Goal: Information Seeking & Learning: Learn about a topic

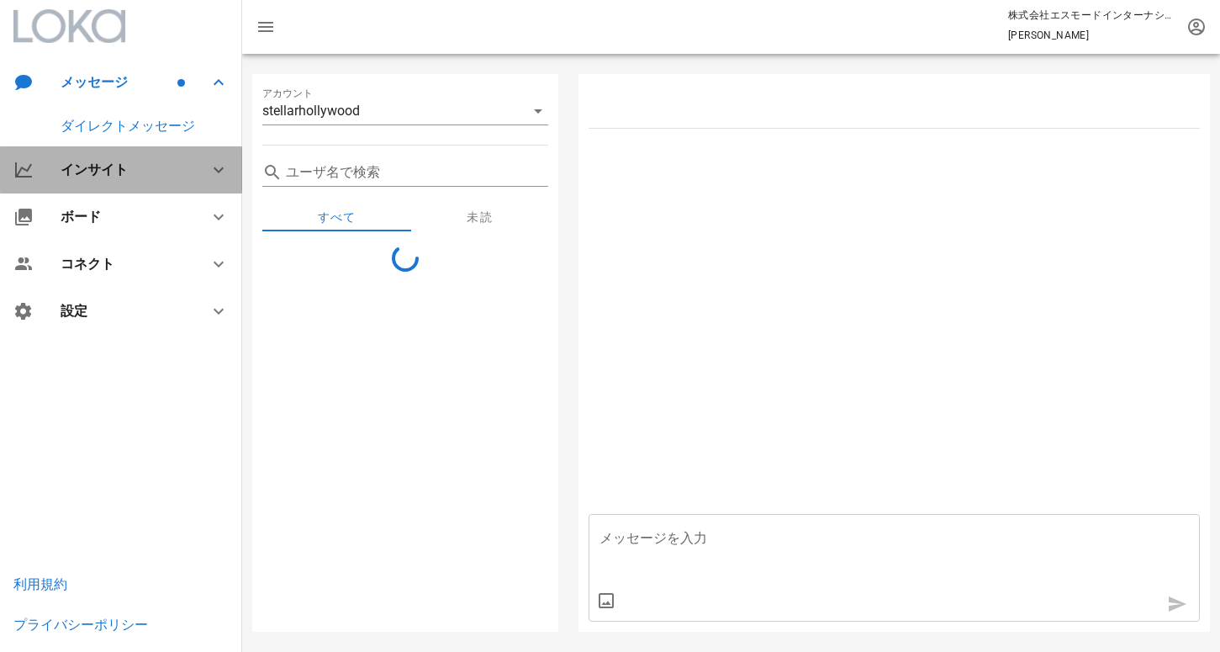
click at [145, 174] on div "インサイト" at bounding box center [125, 169] width 128 height 16
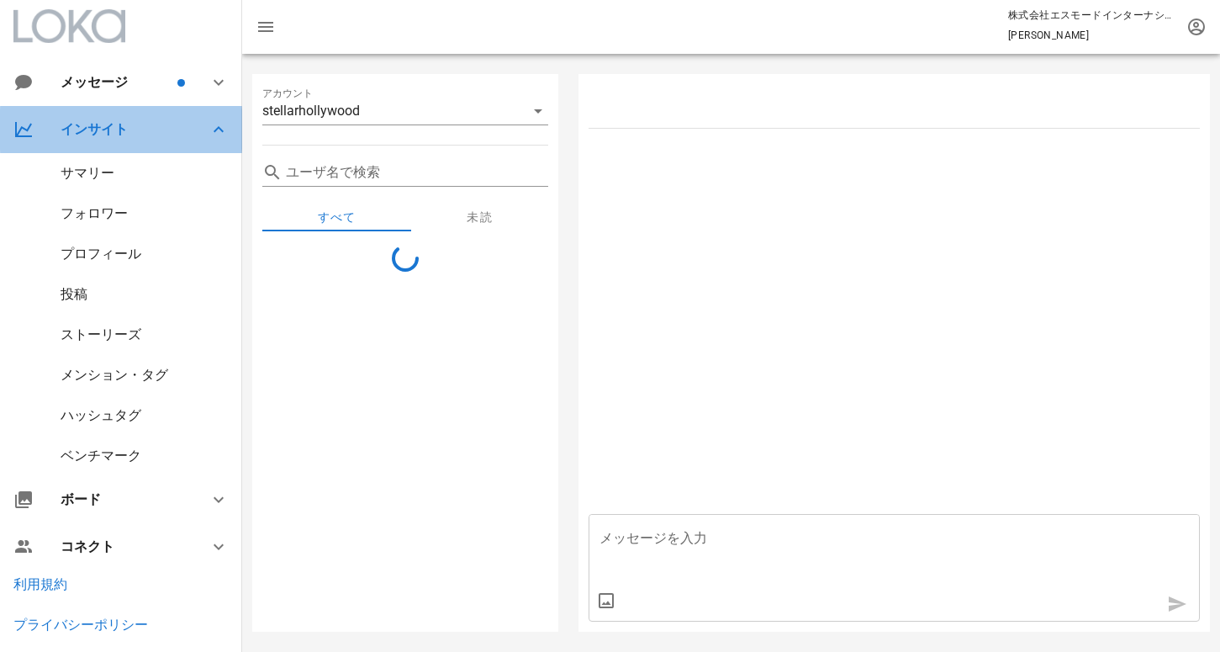
click at [119, 126] on div "インサイト" at bounding box center [125, 129] width 128 height 16
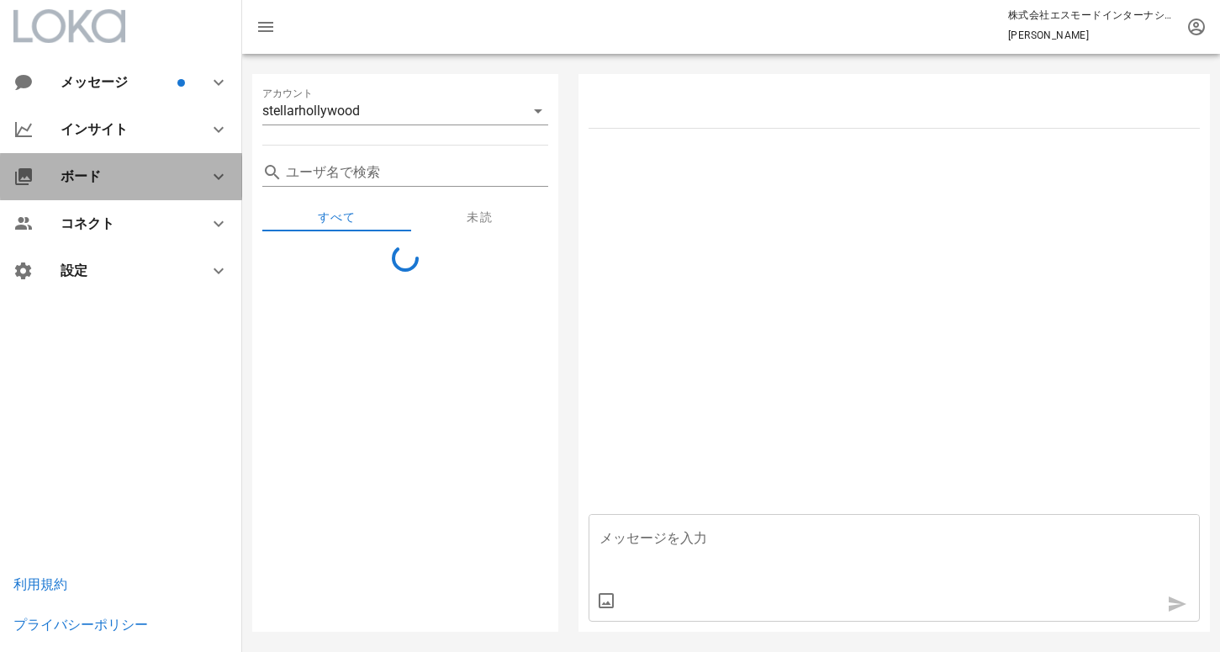
click at [98, 166] on div "ボード" at bounding box center [121, 176] width 242 height 47
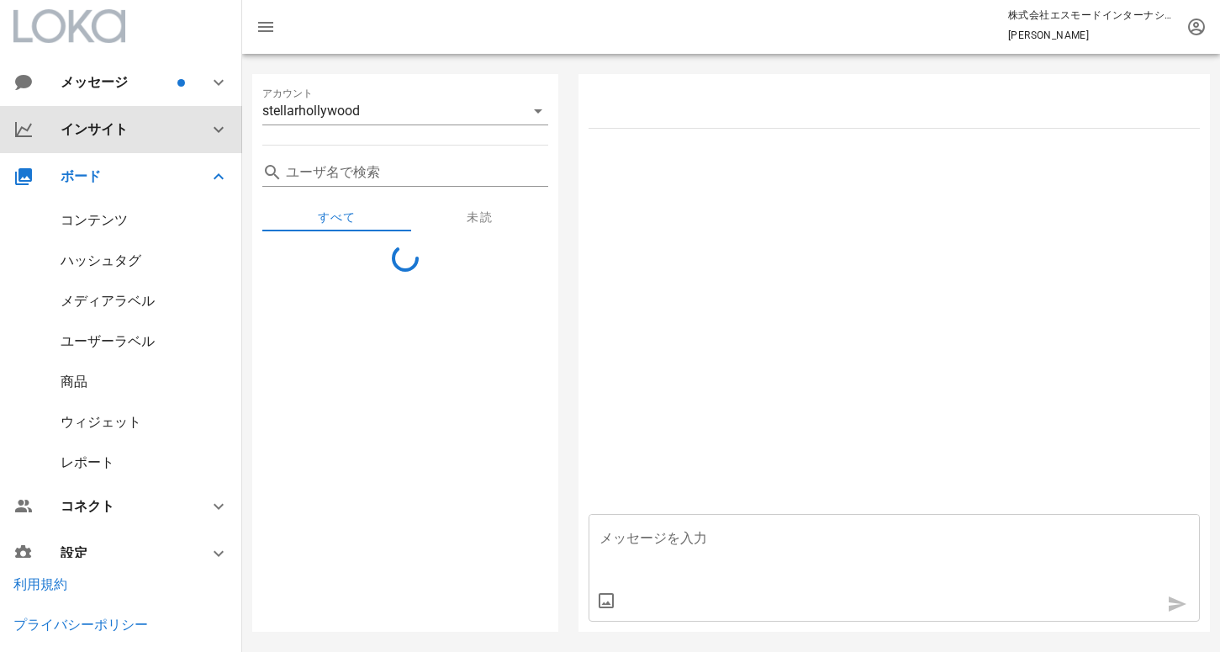
click at [108, 133] on div "インサイト" at bounding box center [125, 129] width 128 height 16
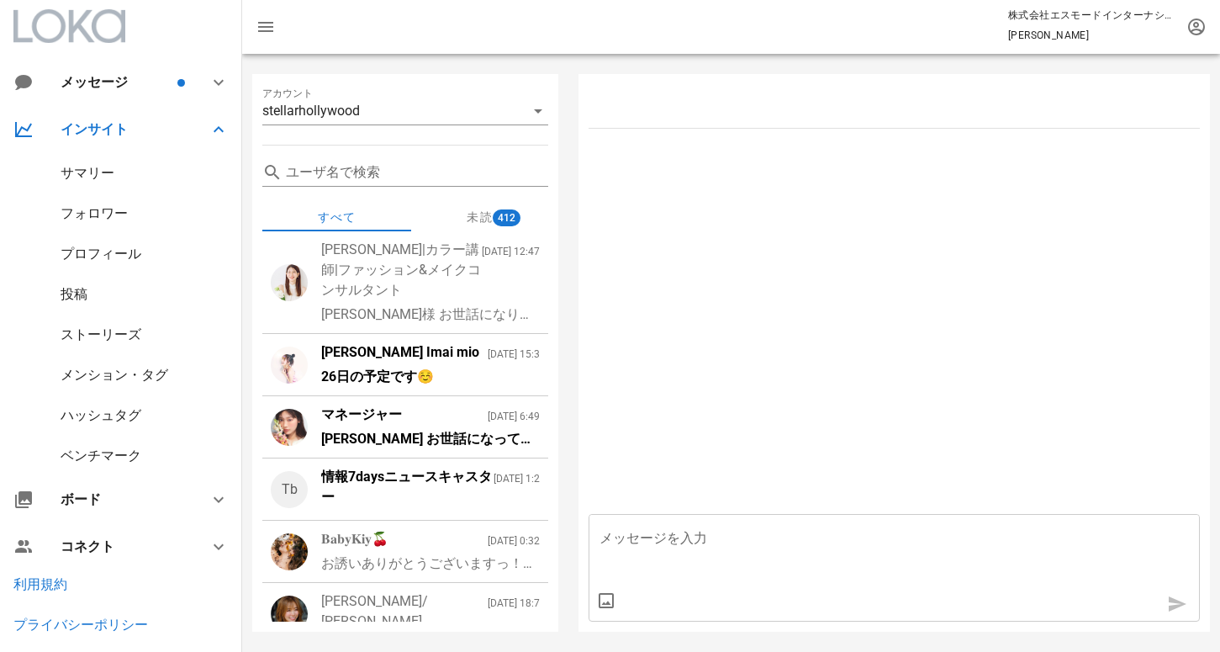
click at [408, 487] on div "情報7daysニュースキャスター" at bounding box center [407, 487] width 172 height 40
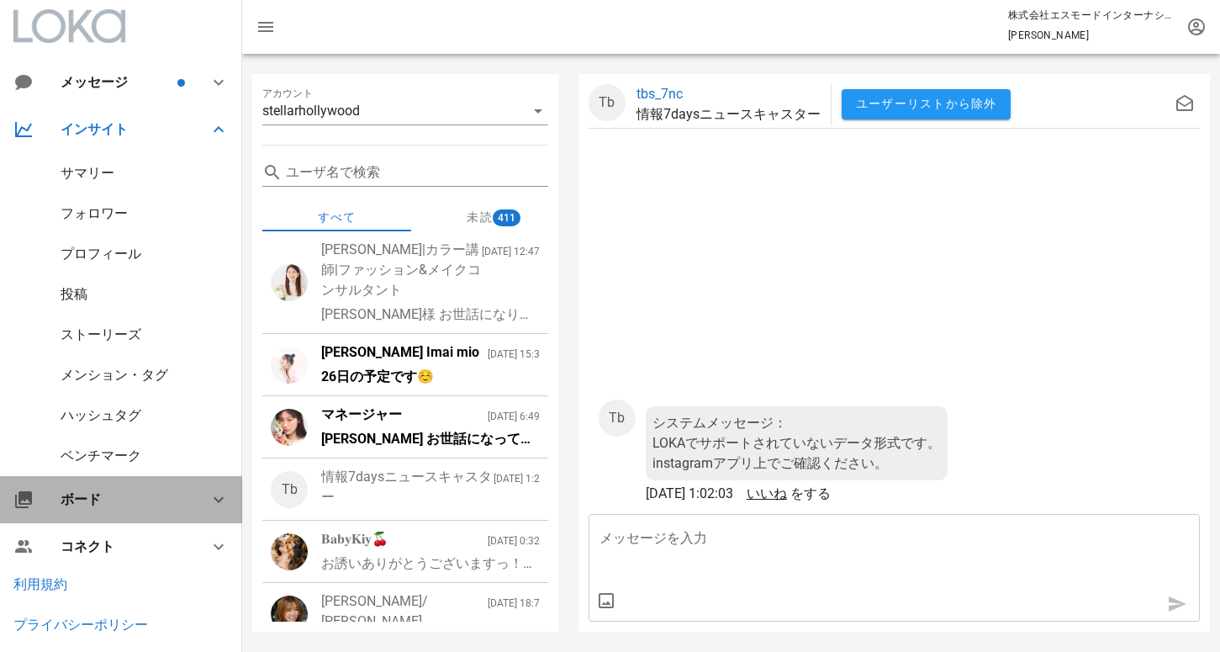
click at [133, 504] on div "ボード" at bounding box center [125, 499] width 128 height 16
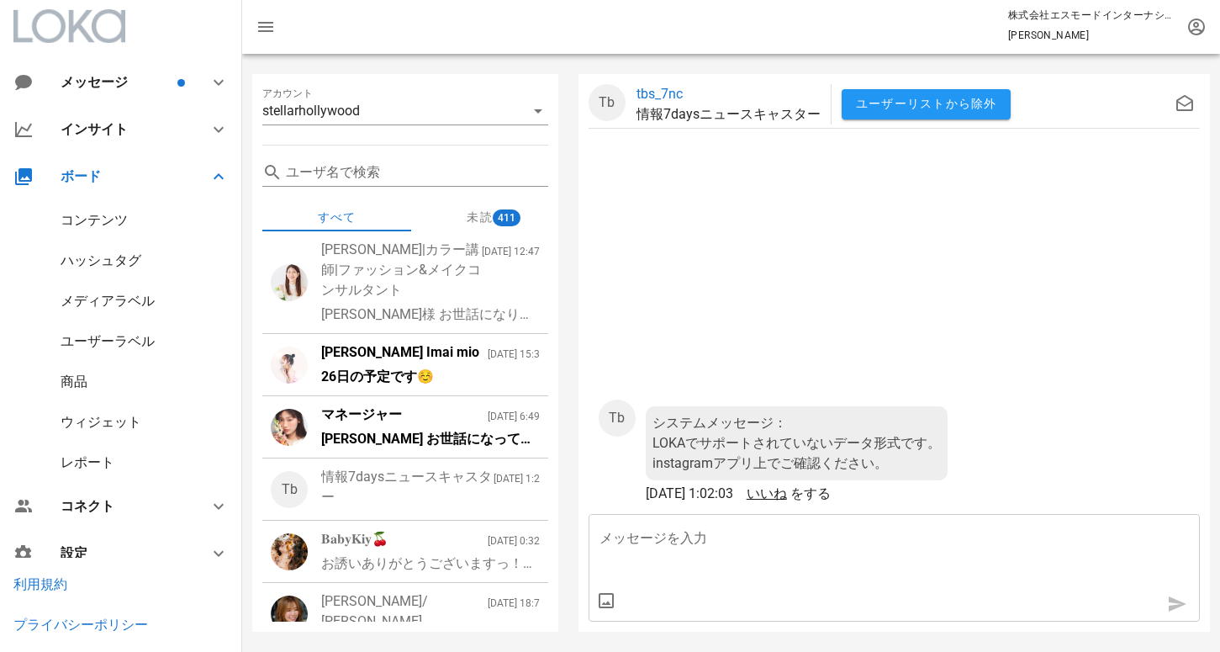
click at [100, 464] on div "レポート" at bounding box center [88, 462] width 54 height 16
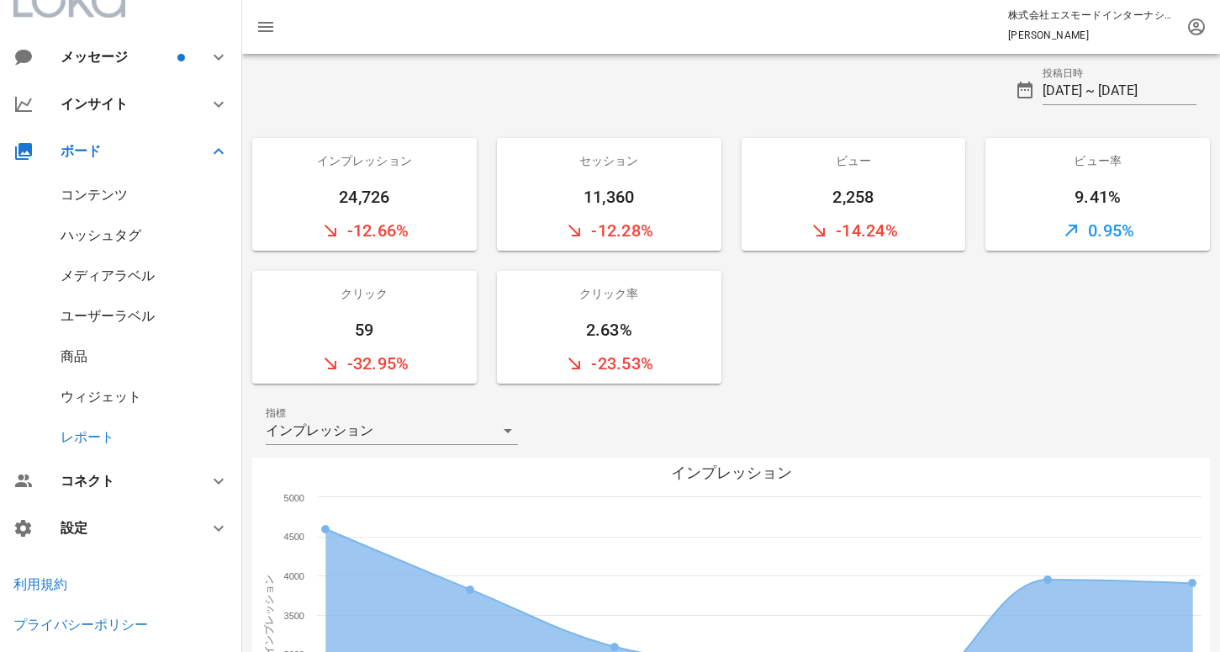
click at [130, 269] on div "メディアラベル" at bounding box center [108, 275] width 94 height 16
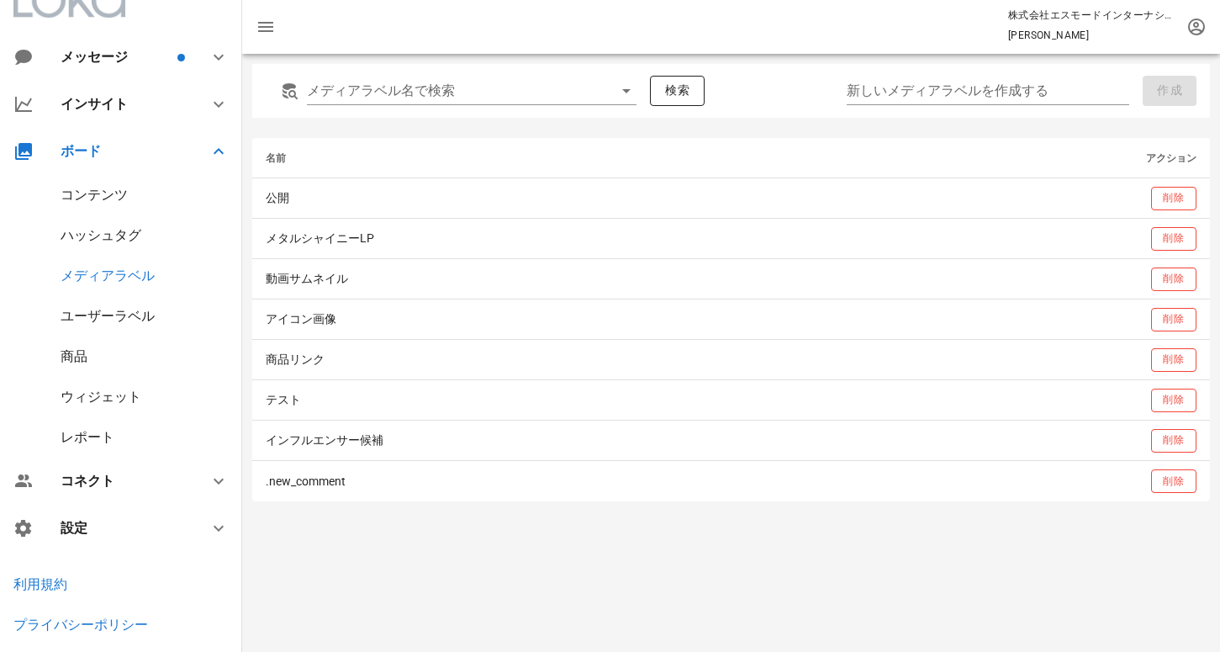
click at [122, 335] on div "ユーザーラベル" at bounding box center [121, 316] width 242 height 40
click at [117, 311] on div "ユーザーラベル" at bounding box center [108, 316] width 94 height 16
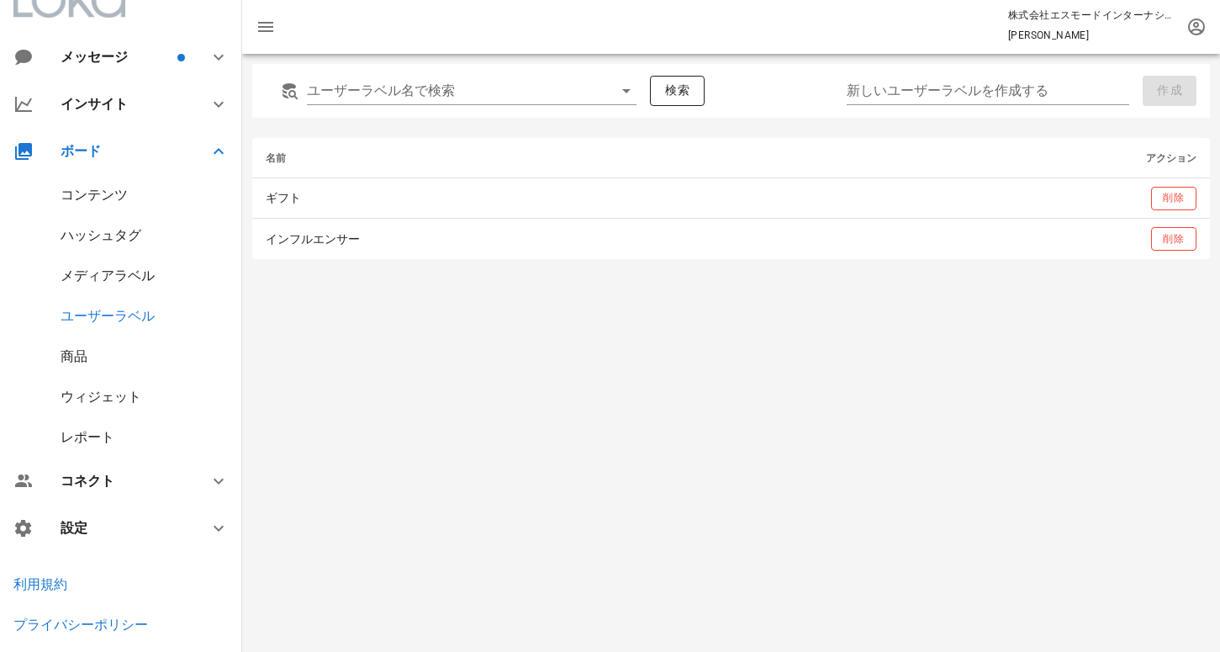
click at [117, 219] on div "ハッシュタグ" at bounding box center [121, 235] width 242 height 40
click at [117, 188] on div "コンテンツ" at bounding box center [94, 195] width 67 height 16
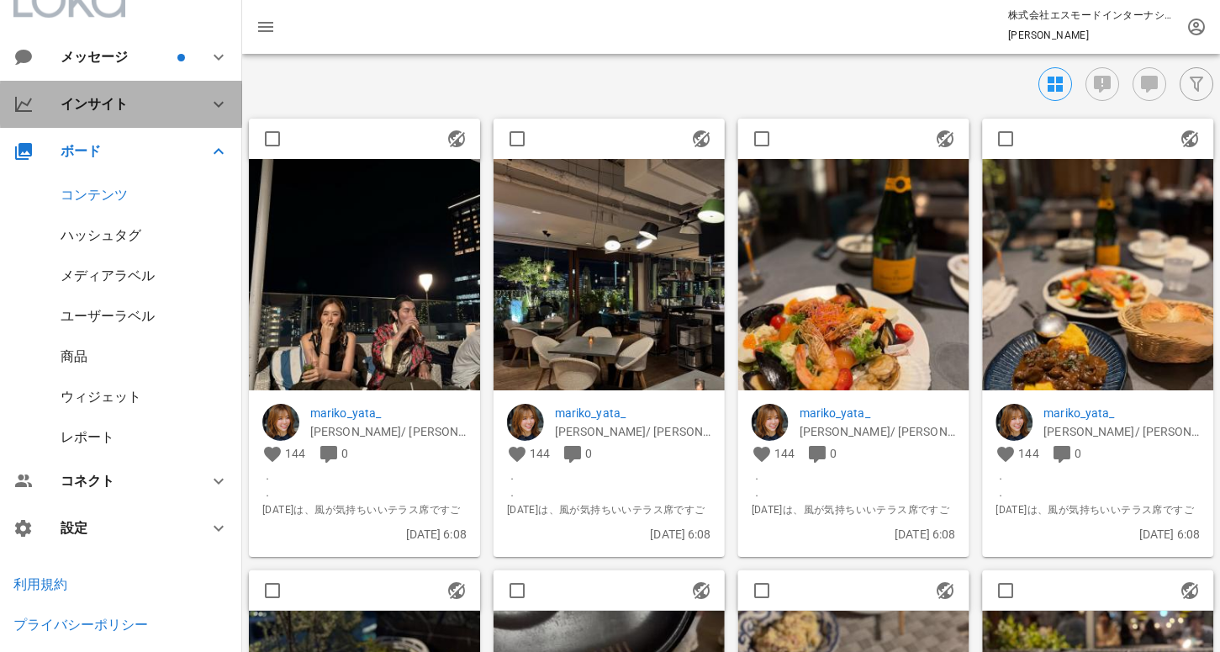
click at [132, 98] on div "インサイト" at bounding box center [125, 104] width 128 height 16
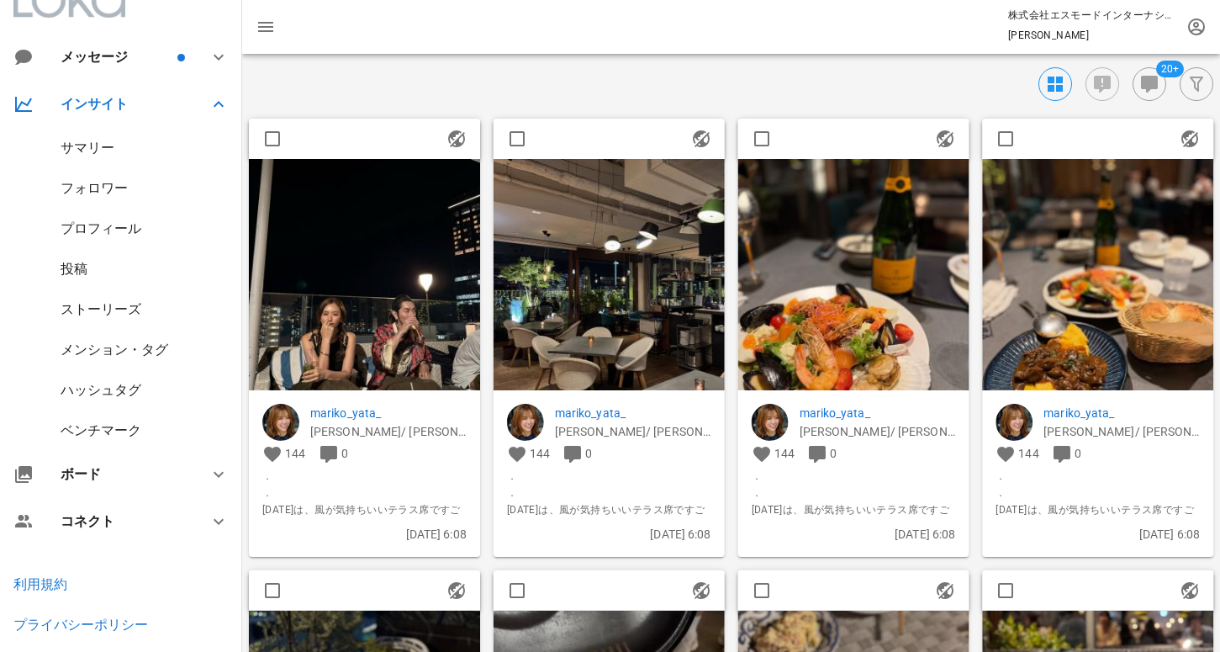
click at [103, 318] on div "ストーリーズ" at bounding box center [121, 309] width 242 height 40
click at [82, 320] on div "ストーリーズ" at bounding box center [121, 309] width 242 height 40
click at [81, 310] on div "ストーリーズ" at bounding box center [101, 309] width 81 height 16
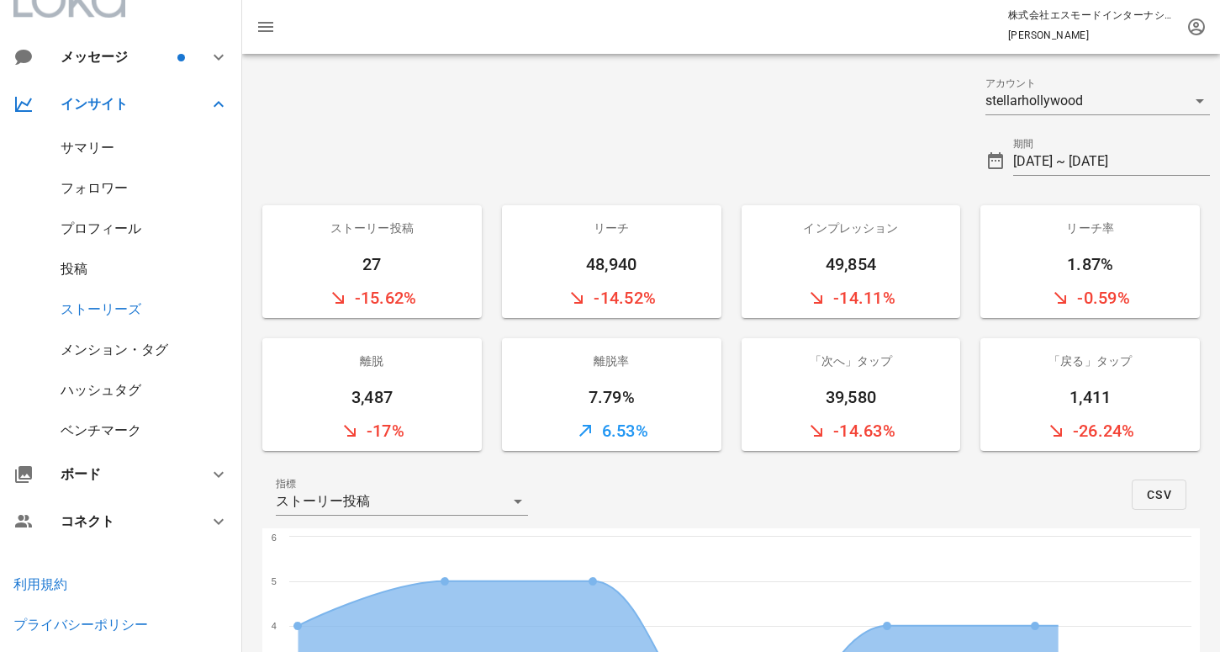
click at [103, 350] on div "メンション・タグ" at bounding box center [115, 349] width 108 height 16
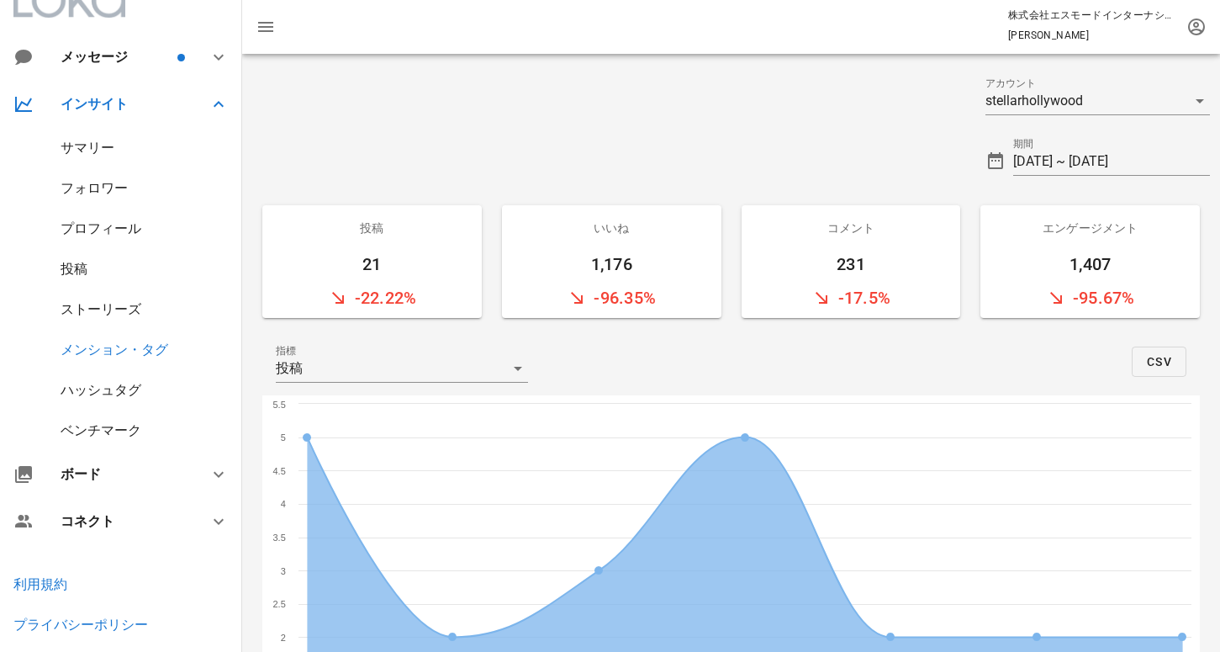
click at [82, 264] on div "投稿" at bounding box center [74, 269] width 27 height 16
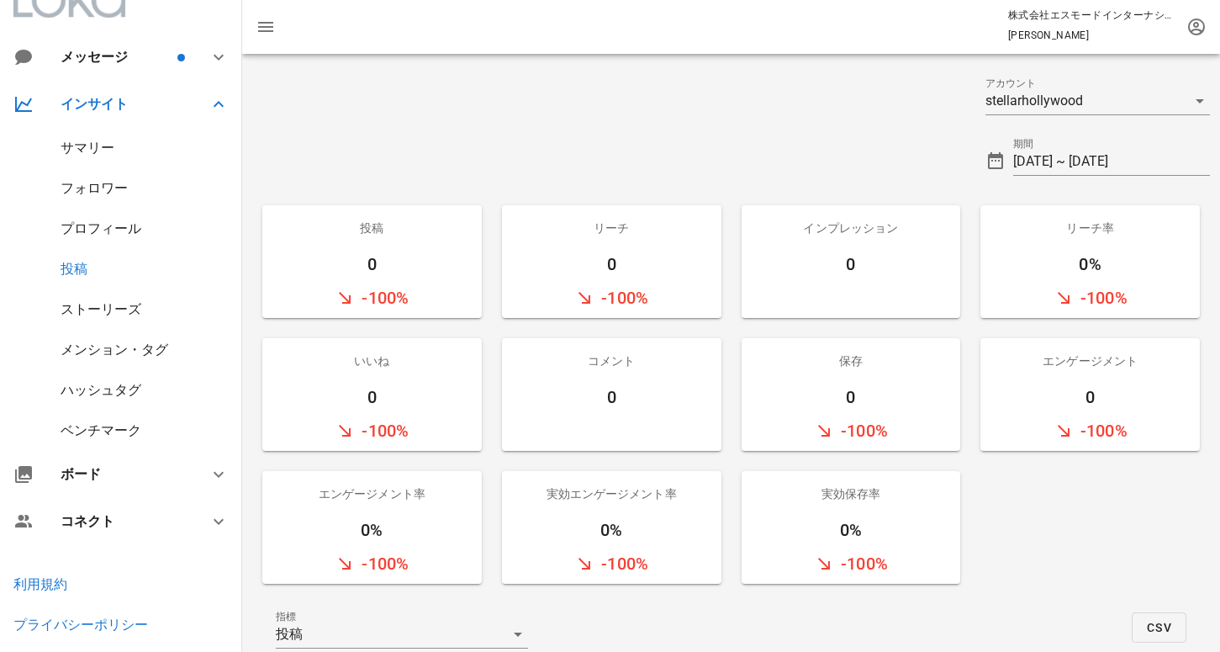
click at [113, 385] on div "ハッシュタグ" at bounding box center [101, 390] width 81 height 16
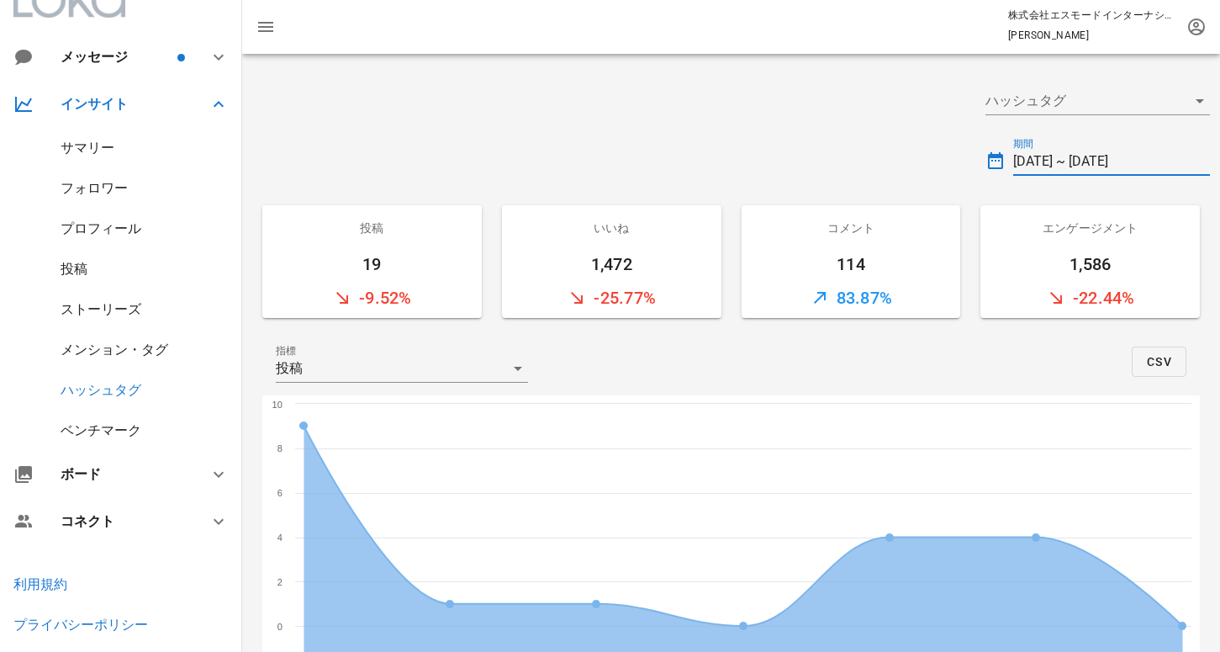
click at [1079, 156] on input "[DATE] ~ [DATE]" at bounding box center [1111, 161] width 197 height 27
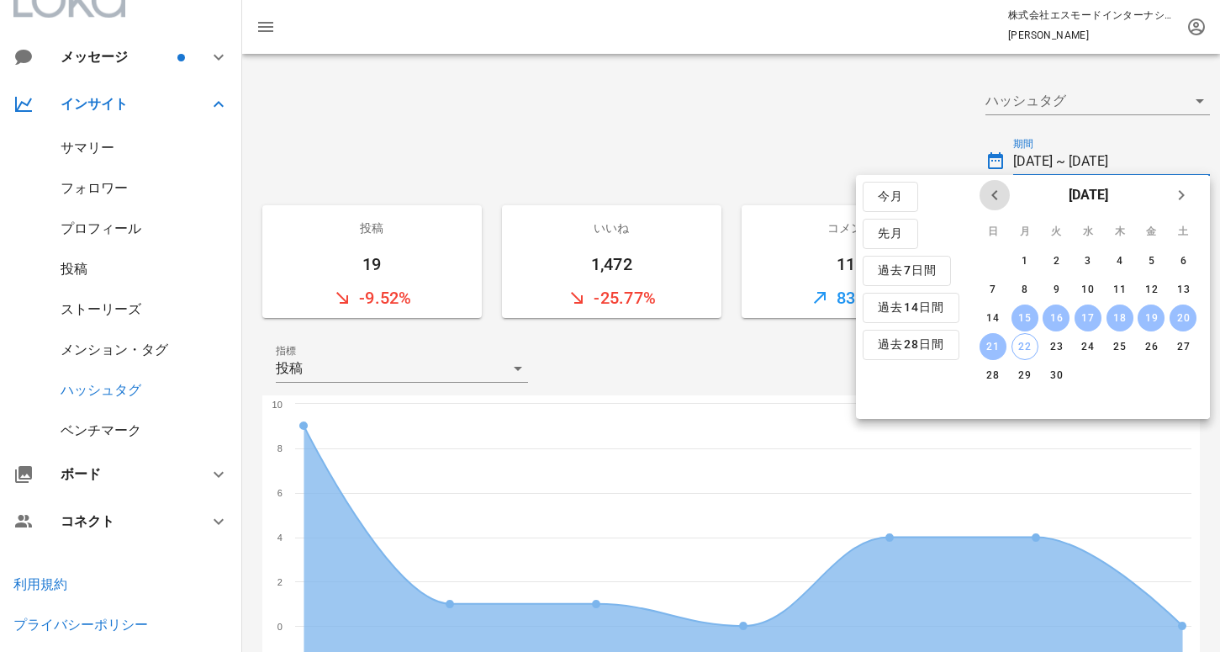
click at [990, 197] on icon "前月" at bounding box center [995, 195] width 20 height 20
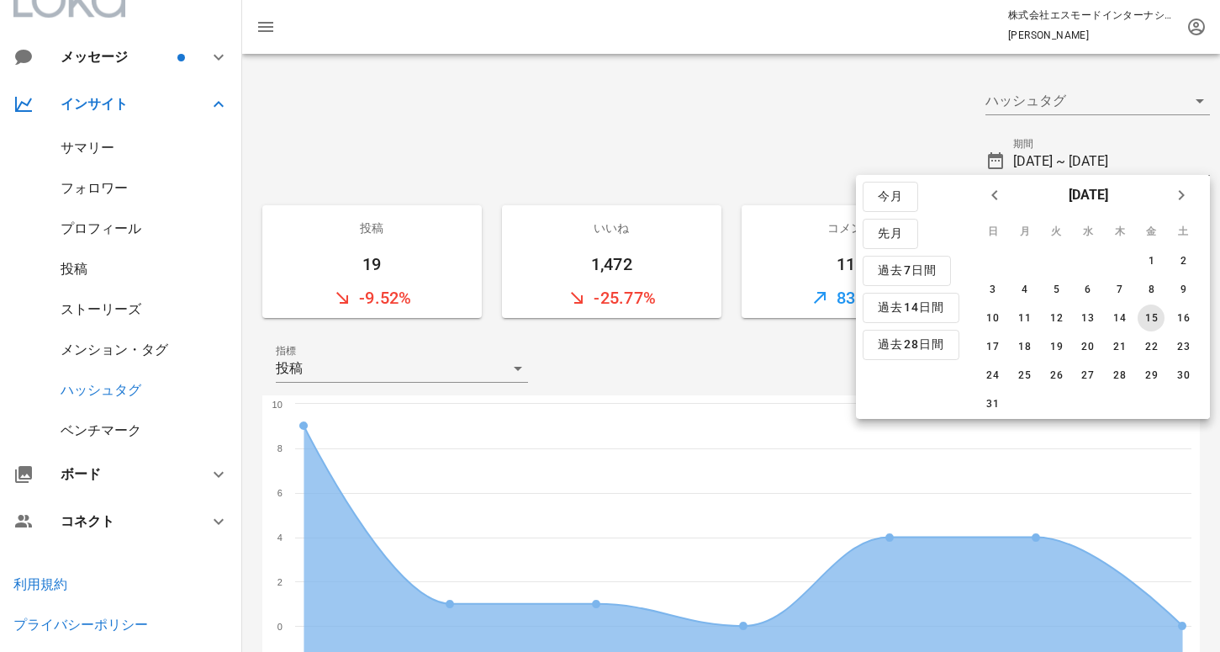
click at [1148, 314] on div "15" at bounding box center [1151, 318] width 27 height 12
click at [1193, 191] on span "来月" at bounding box center [1181, 195] width 30 height 20
click at [1024, 351] on div "22" at bounding box center [1023, 347] width 25 height 12
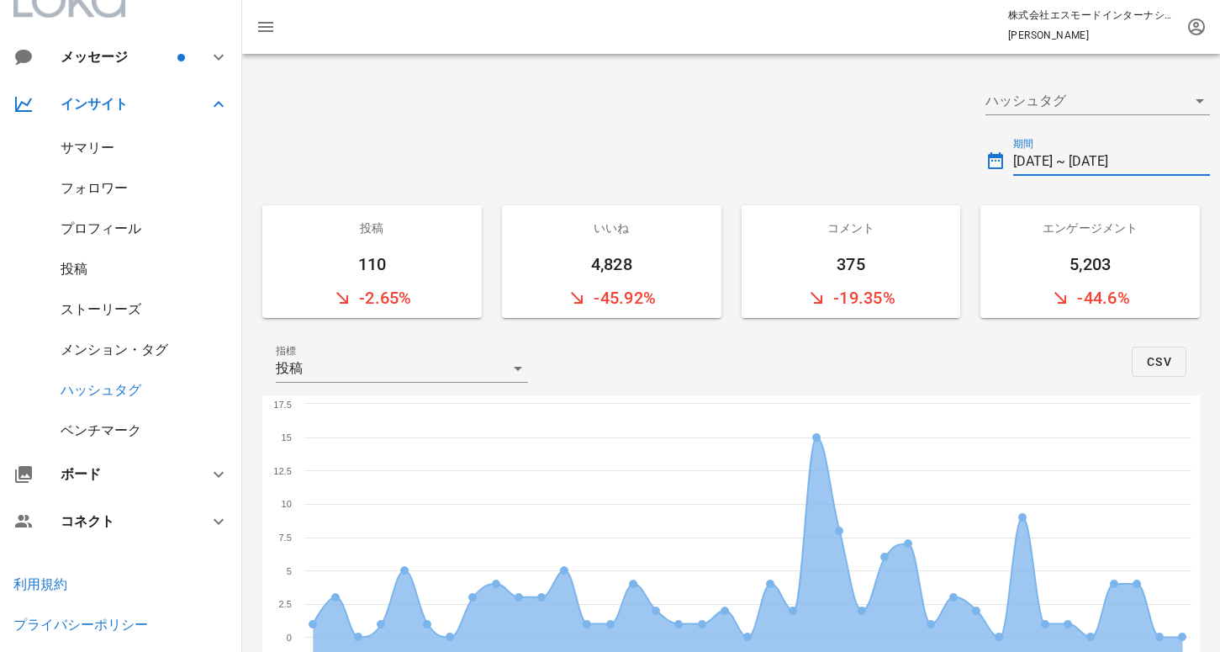
click at [1112, 166] on input "2025-08-15 ~ 2025-09-22" at bounding box center [1111, 161] width 197 height 27
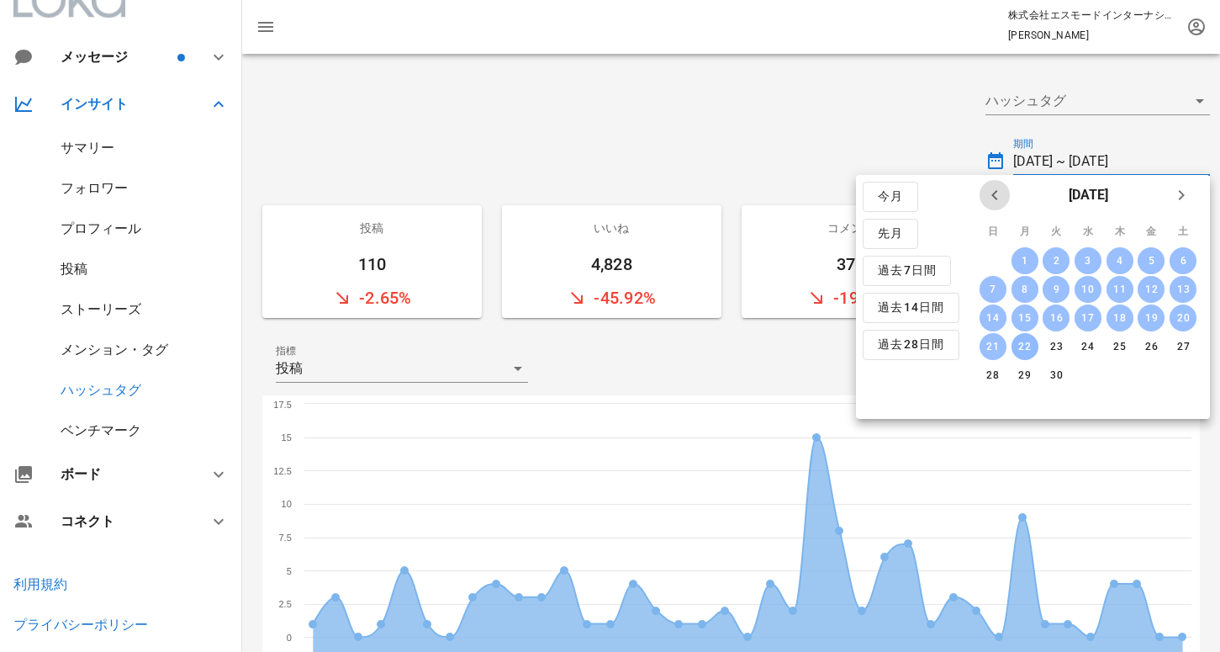
click at [990, 191] on icon "前月" at bounding box center [995, 195] width 20 height 20
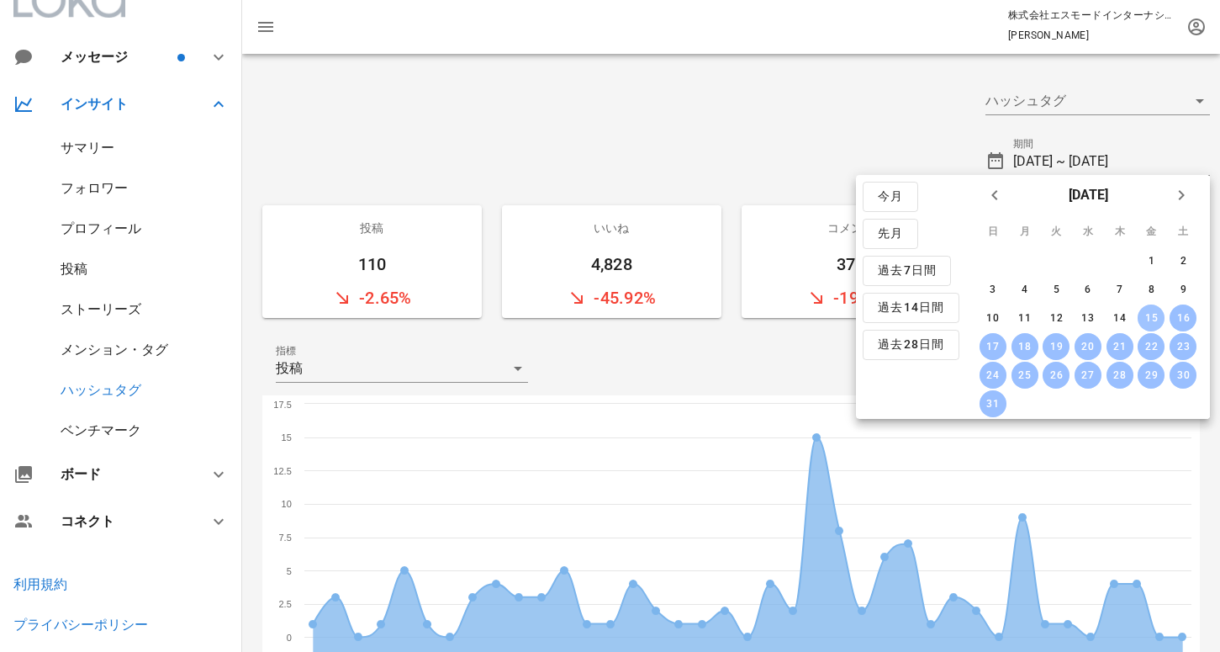
click at [1142, 314] on div "15" at bounding box center [1151, 318] width 27 height 12
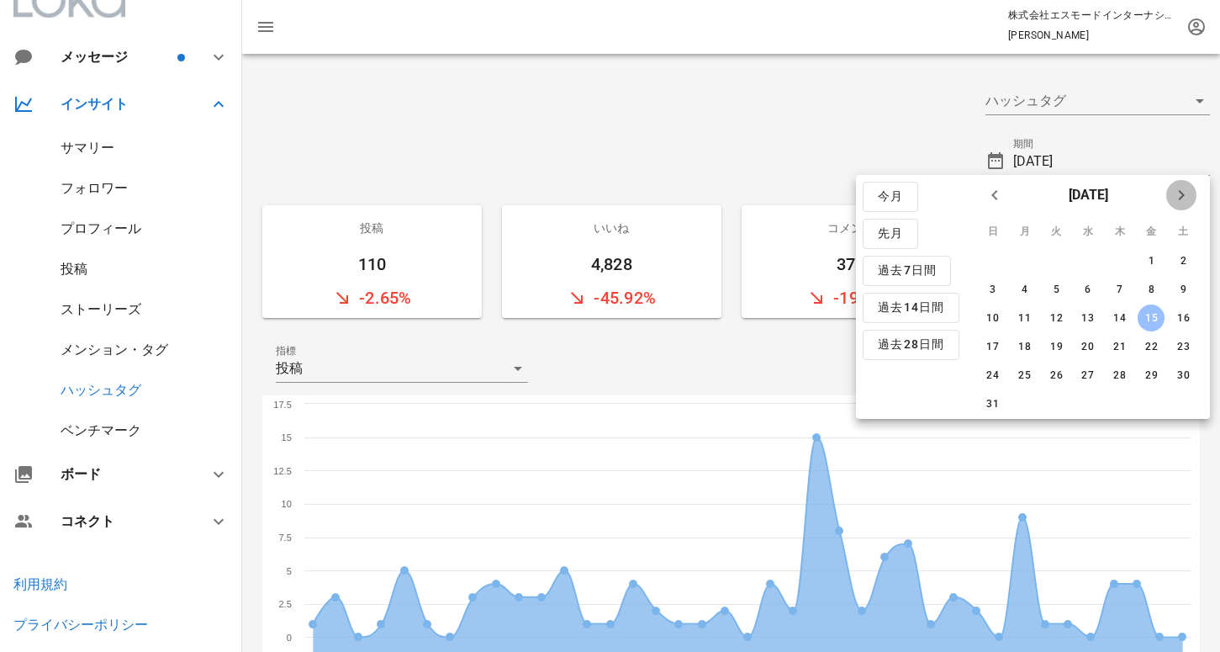
click at [1188, 188] on icon "来月" at bounding box center [1181, 195] width 20 height 20
click at [999, 320] on div "14" at bounding box center [993, 318] width 27 height 12
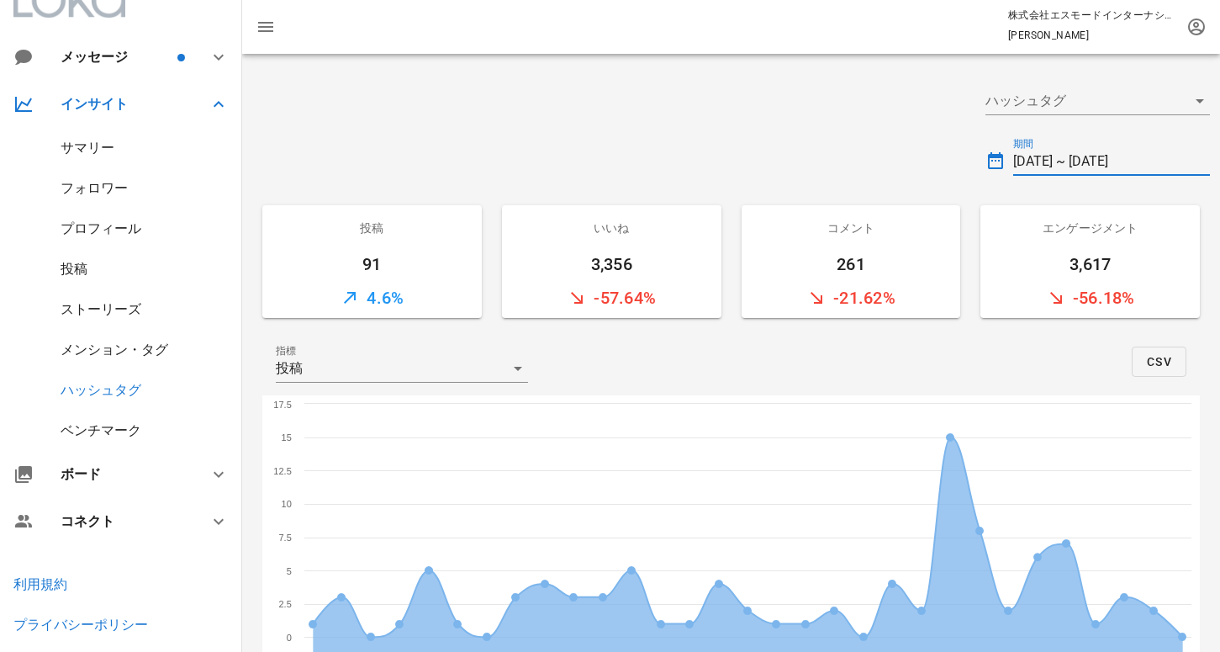
click at [1065, 164] on input "2025-08-15 ~ 2025-09-14" at bounding box center [1111, 161] width 197 height 27
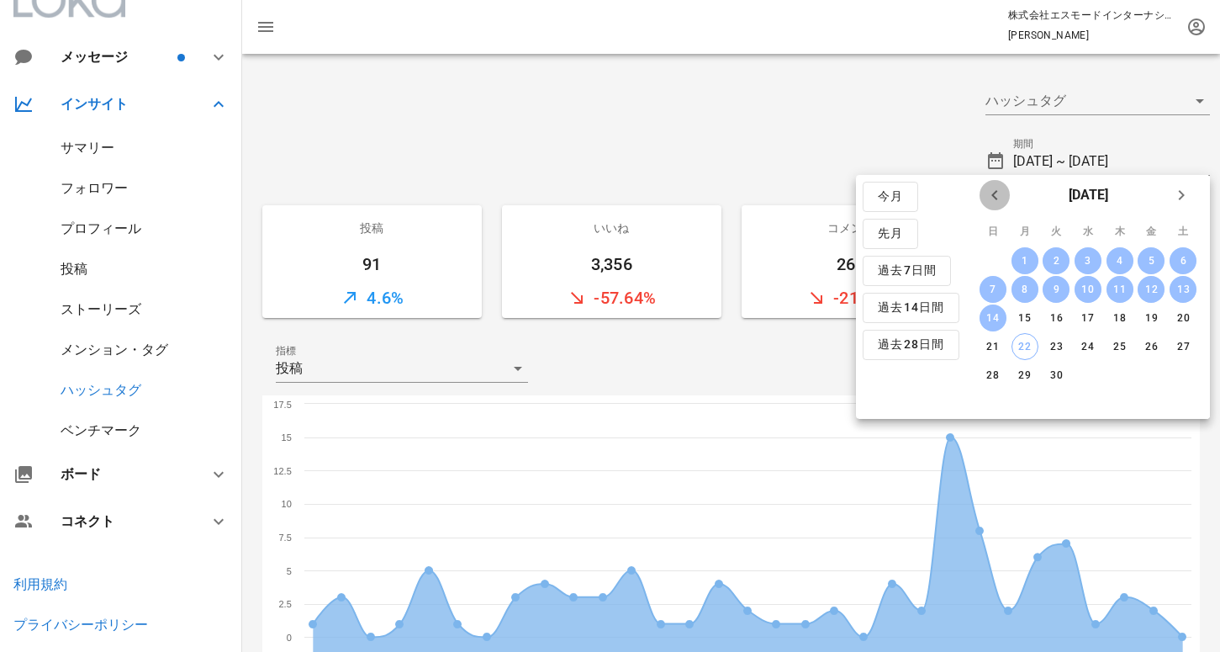
click at [1002, 193] on icon "前月" at bounding box center [995, 195] width 20 height 20
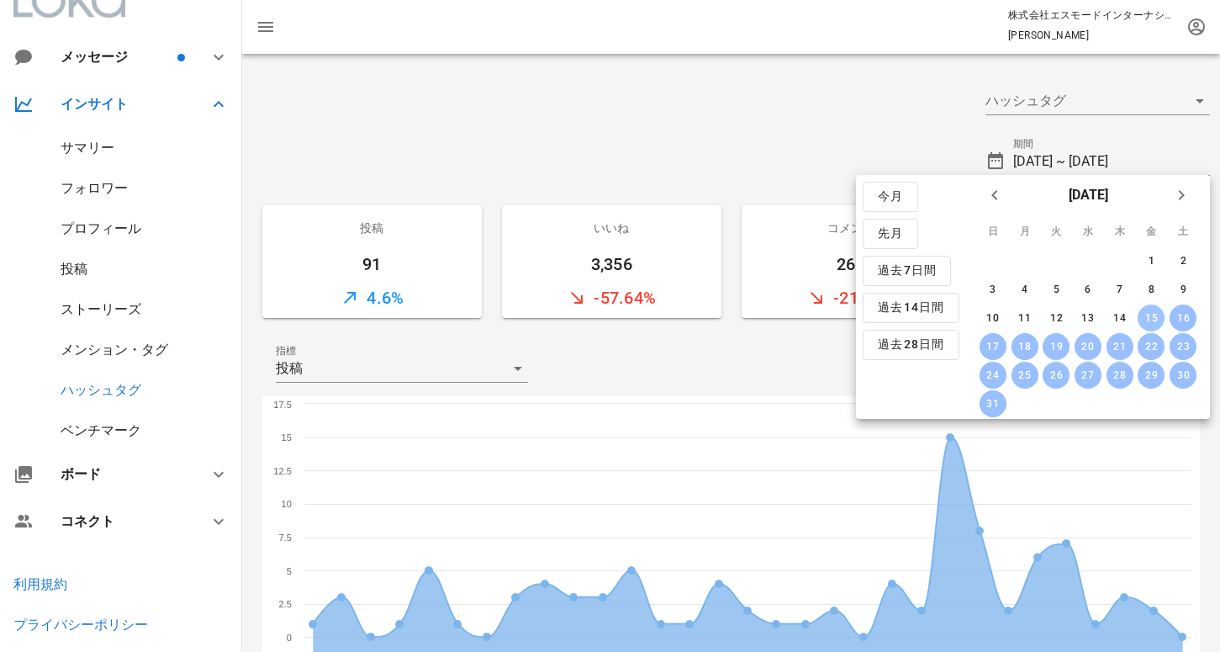
click at [1153, 316] on div "15" at bounding box center [1151, 318] width 27 height 12
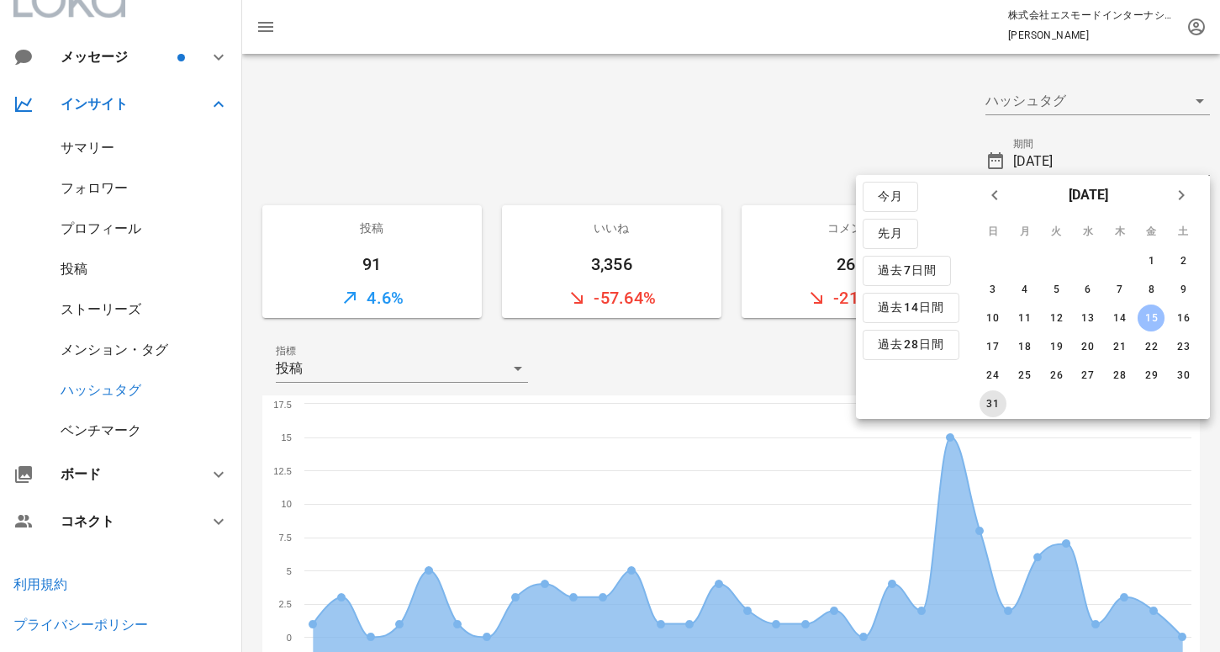
click at [990, 394] on button "31" at bounding box center [993, 403] width 27 height 27
type input "2025-08-15 ~ 2025-08-31"
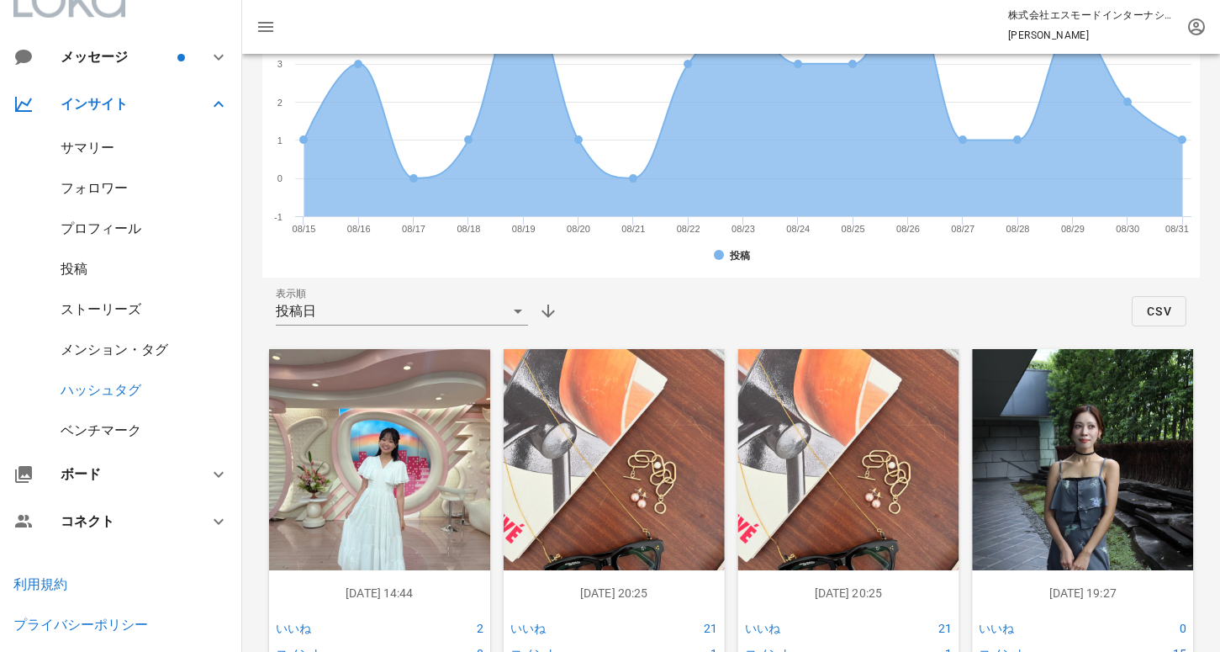
scroll to position [383, 0]
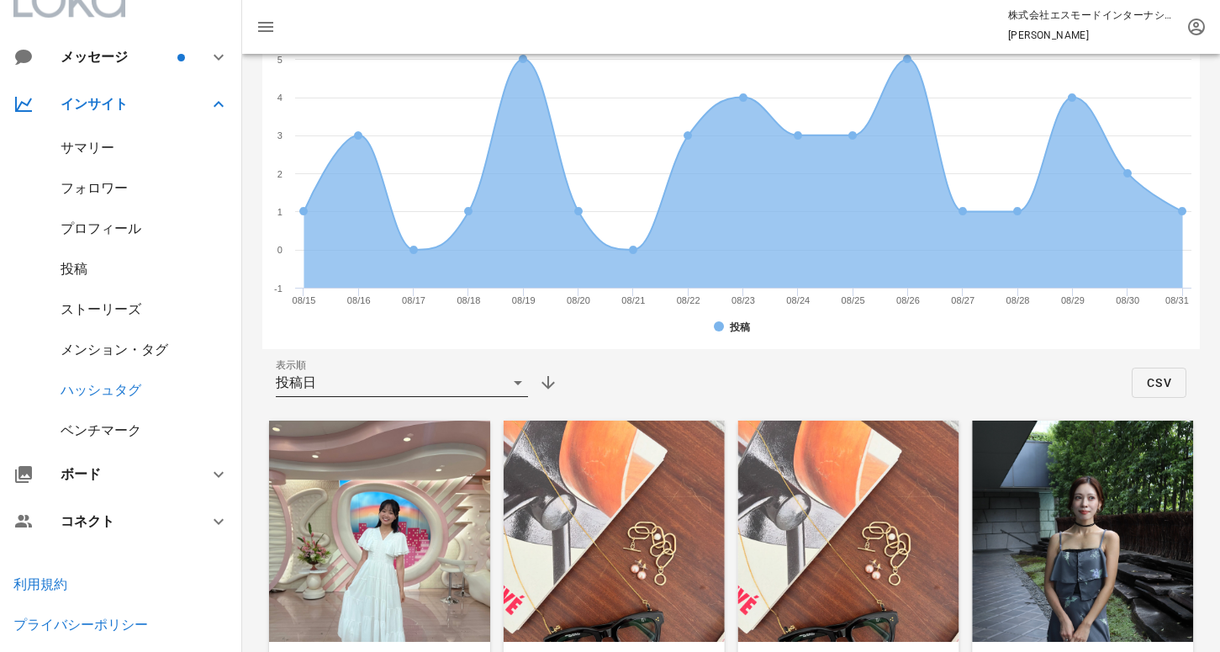
click at [469, 379] on div "投稿日" at bounding box center [390, 382] width 229 height 27
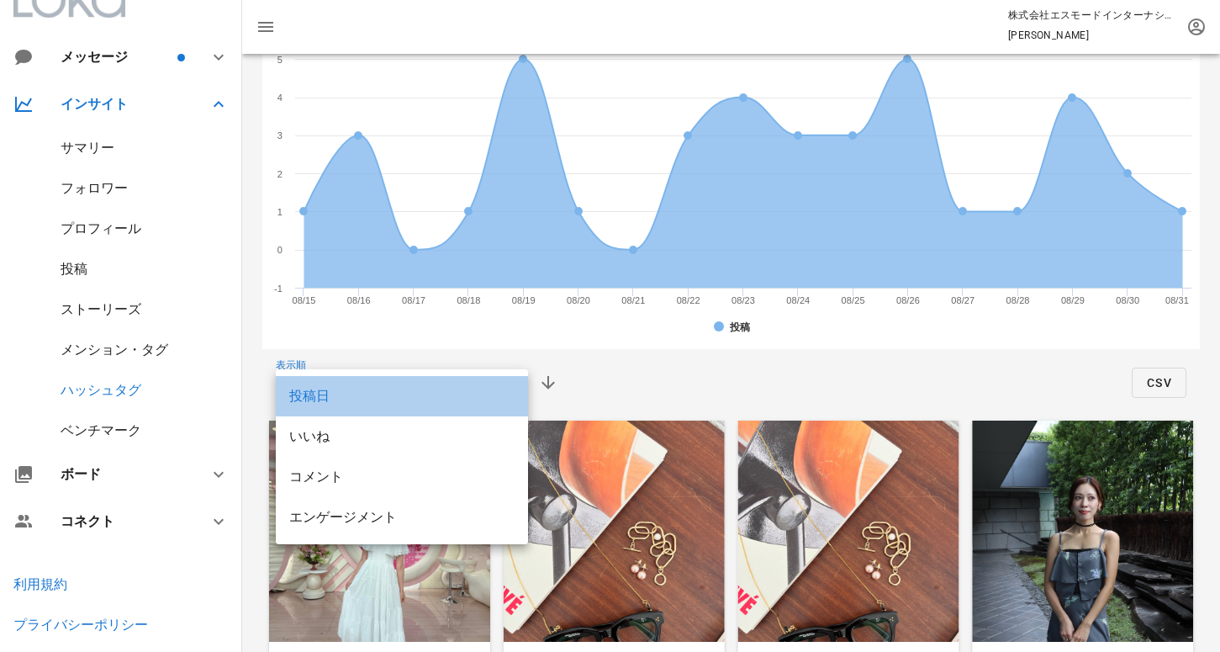
click at [451, 406] on div "投稿日" at bounding box center [401, 396] width 225 height 36
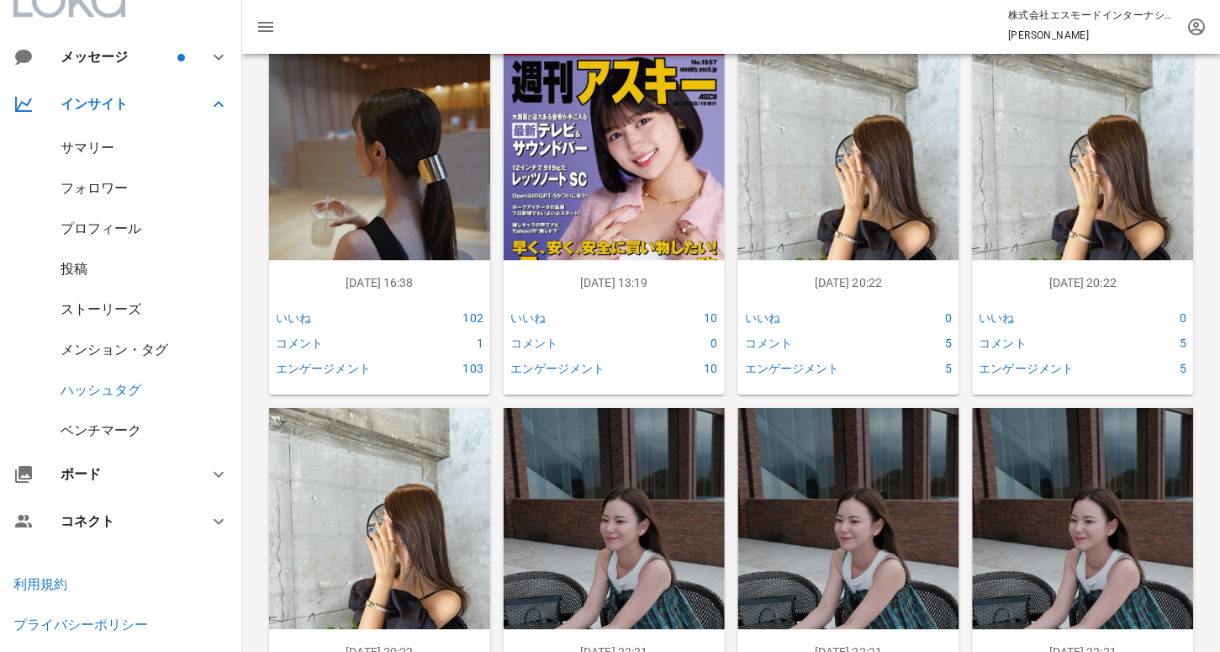
scroll to position [2016, 0]
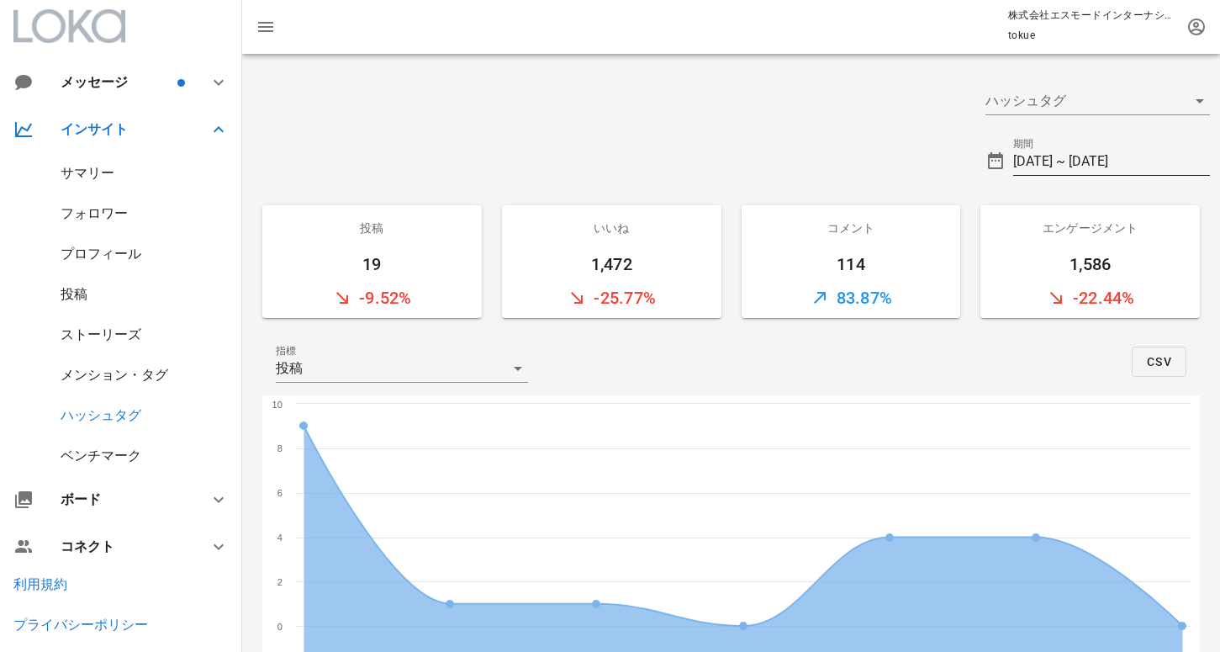
click at [1043, 146] on div "期間 [DATE] ~ [DATE]" at bounding box center [1097, 156] width 224 height 37
click at [1053, 166] on input "[DATE] ~ [DATE]" at bounding box center [1111, 161] width 197 height 27
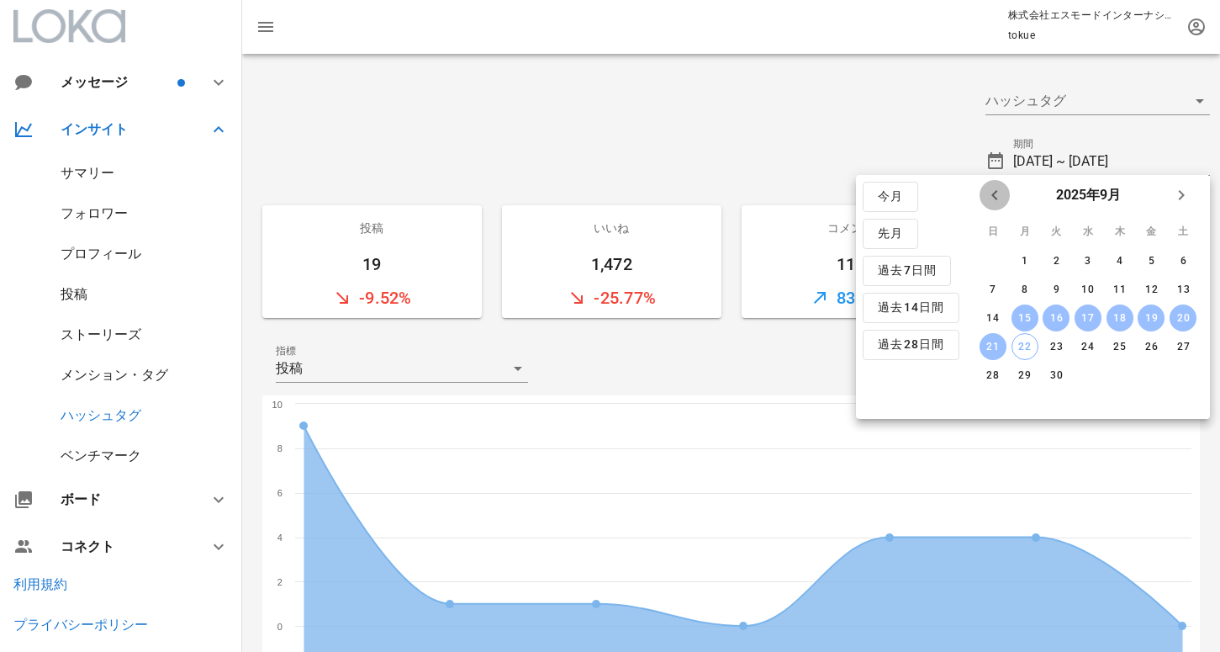
click at [994, 194] on icon "前月" at bounding box center [995, 195] width 20 height 20
click at [1150, 319] on div "15" at bounding box center [1151, 318] width 27 height 12
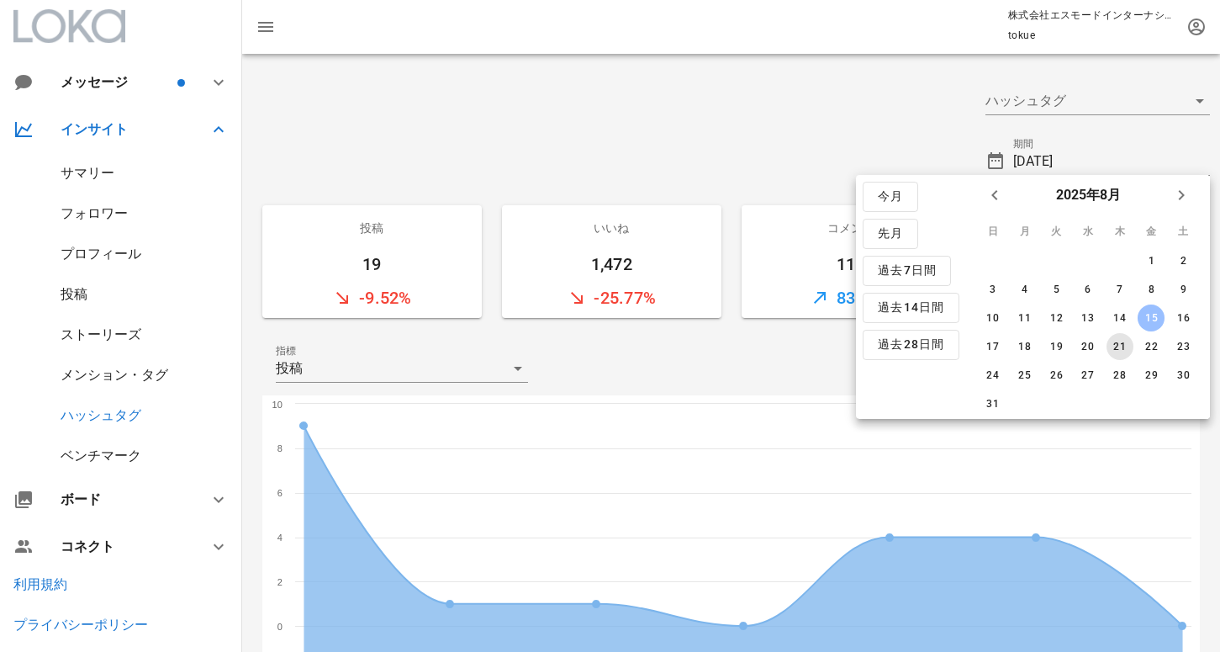
click at [1116, 351] on div "21" at bounding box center [1119, 347] width 27 height 12
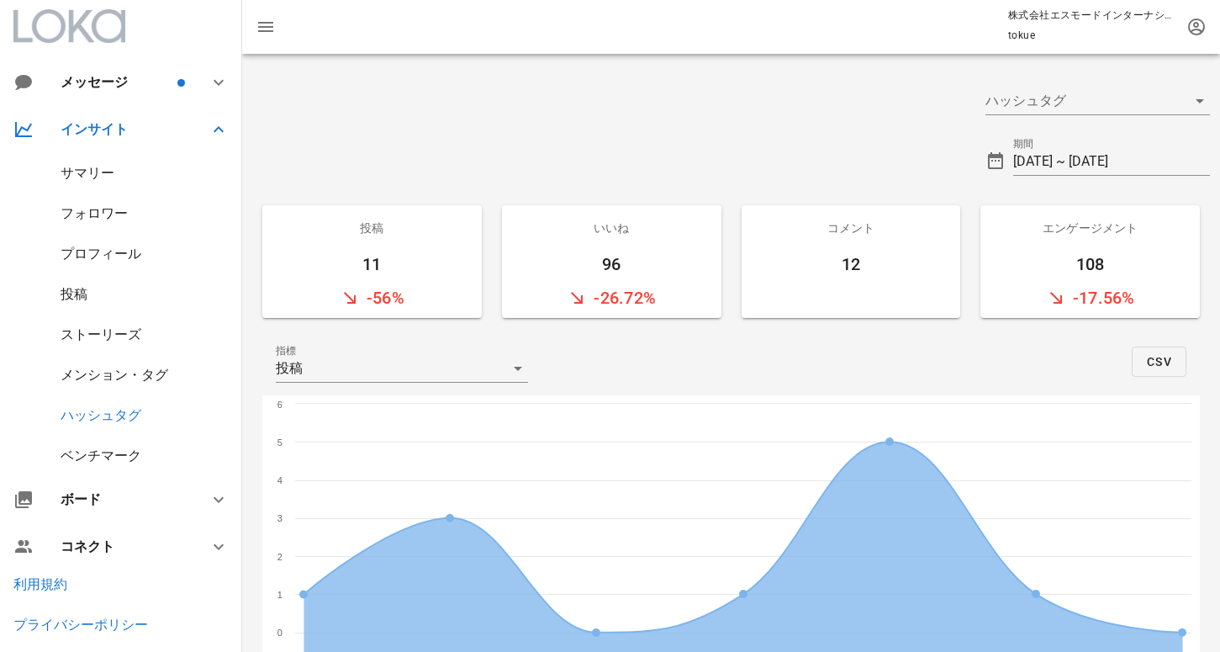
click at [136, 225] on div "フォロワー" at bounding box center [121, 213] width 242 height 40
click at [97, 216] on div "フォロワー" at bounding box center [94, 213] width 67 height 16
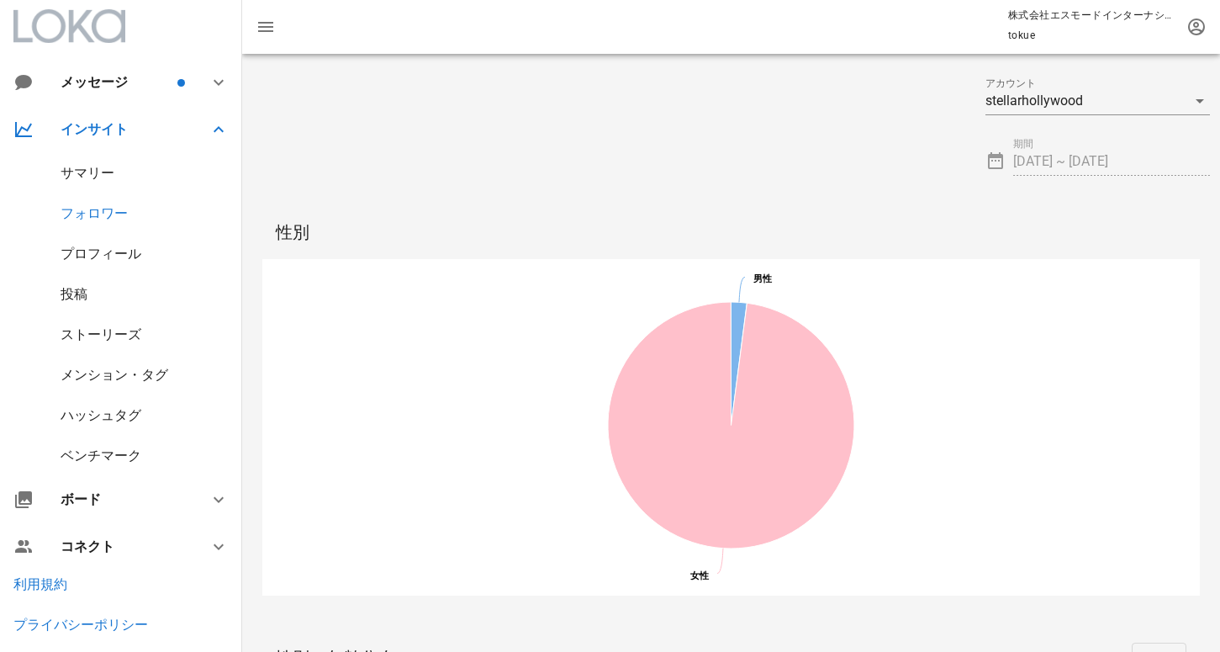
click at [103, 172] on div "サマリー" at bounding box center [88, 173] width 54 height 16
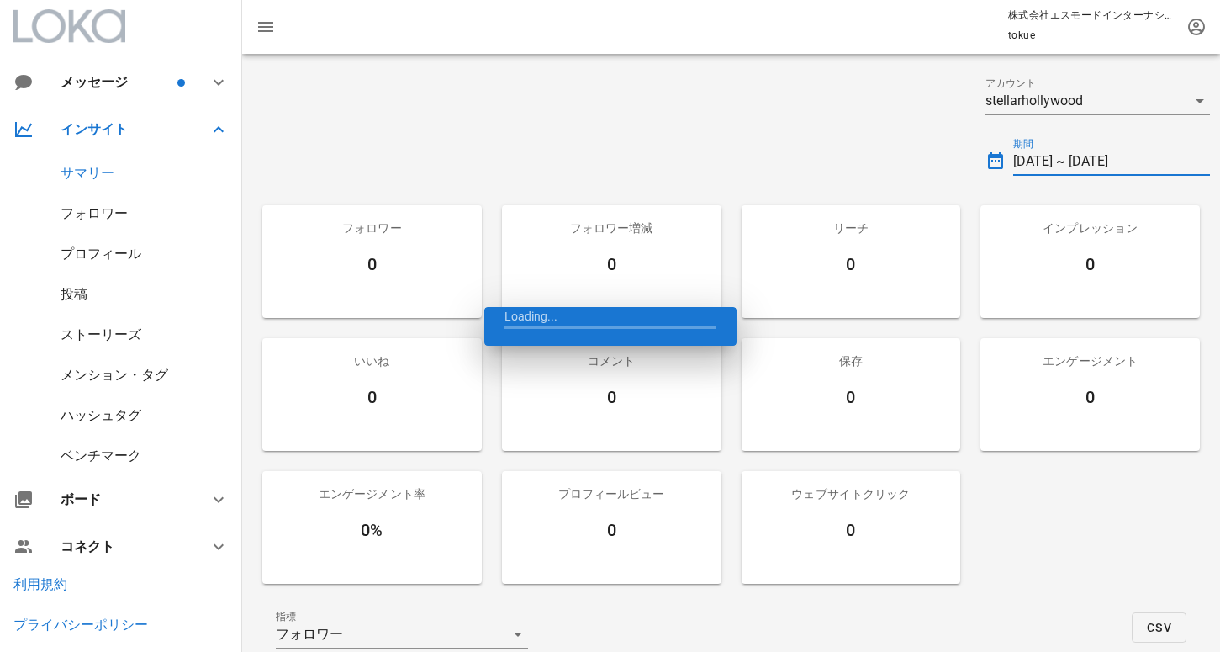
click at [1083, 161] on input "[DATE] ~ [DATE]" at bounding box center [1111, 161] width 197 height 27
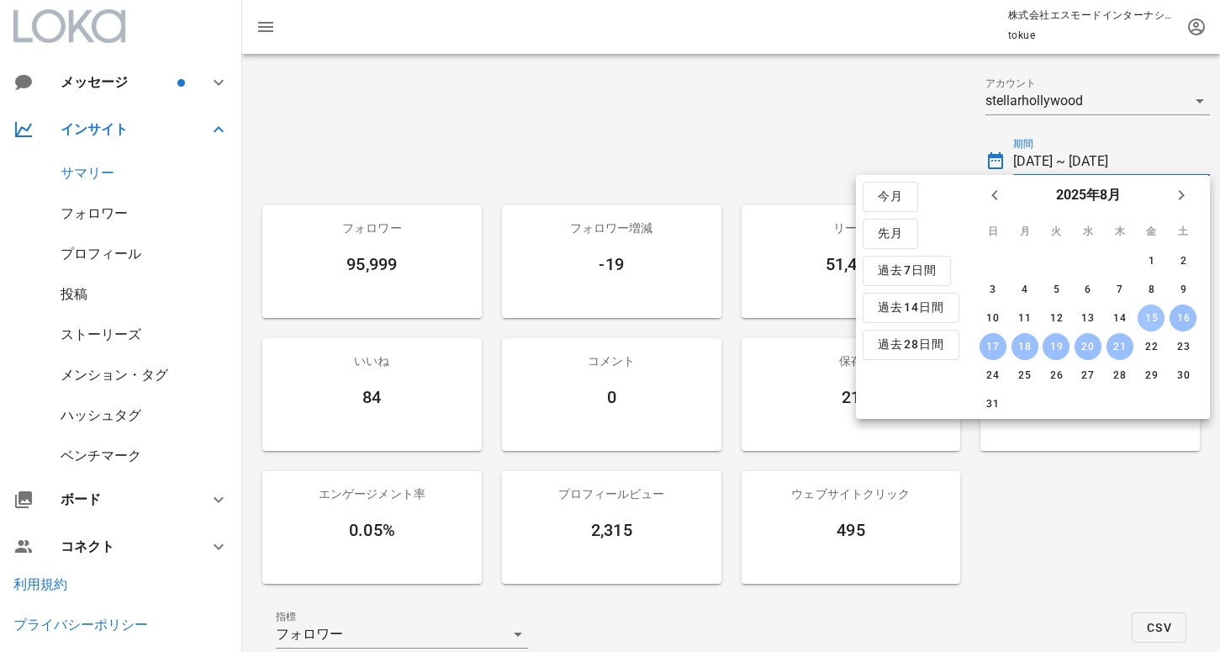
click at [1159, 319] on div "15" at bounding box center [1151, 318] width 27 height 12
click at [1185, 322] on div "16" at bounding box center [1183, 318] width 27 height 12
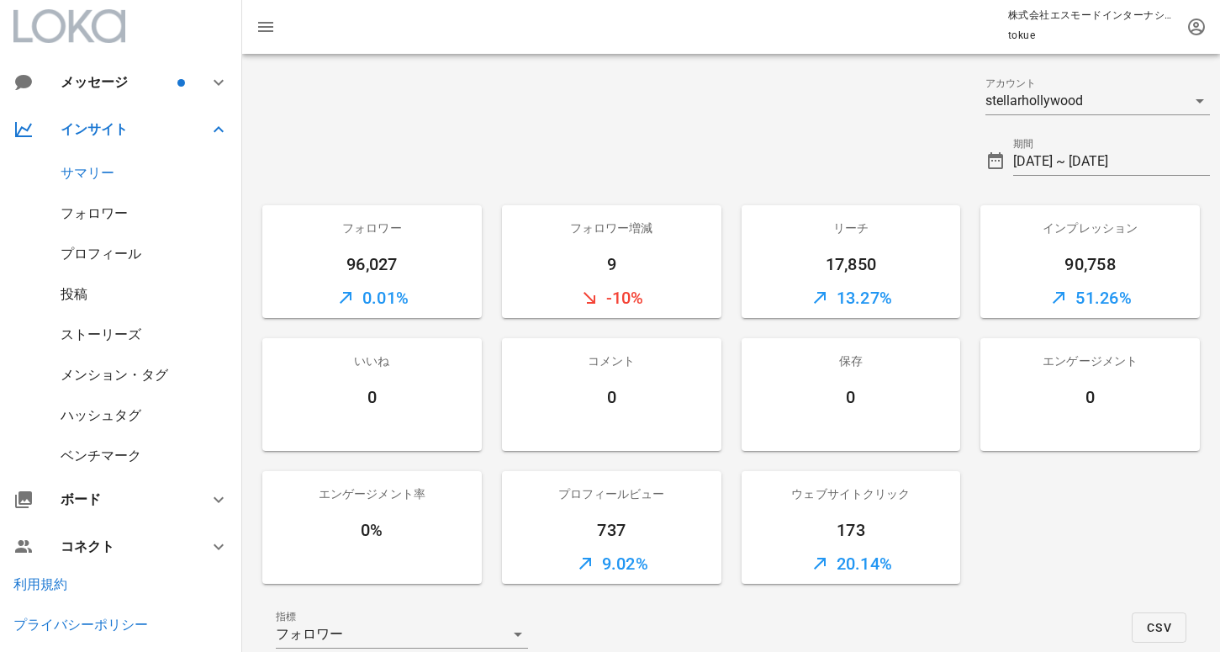
click at [1064, 176] on div "期間 [DATE] ~ [DATE]" at bounding box center [1097, 154] width 245 height 61
click at [1064, 158] on input "[DATE] ~ [DATE]" at bounding box center [1111, 161] width 197 height 27
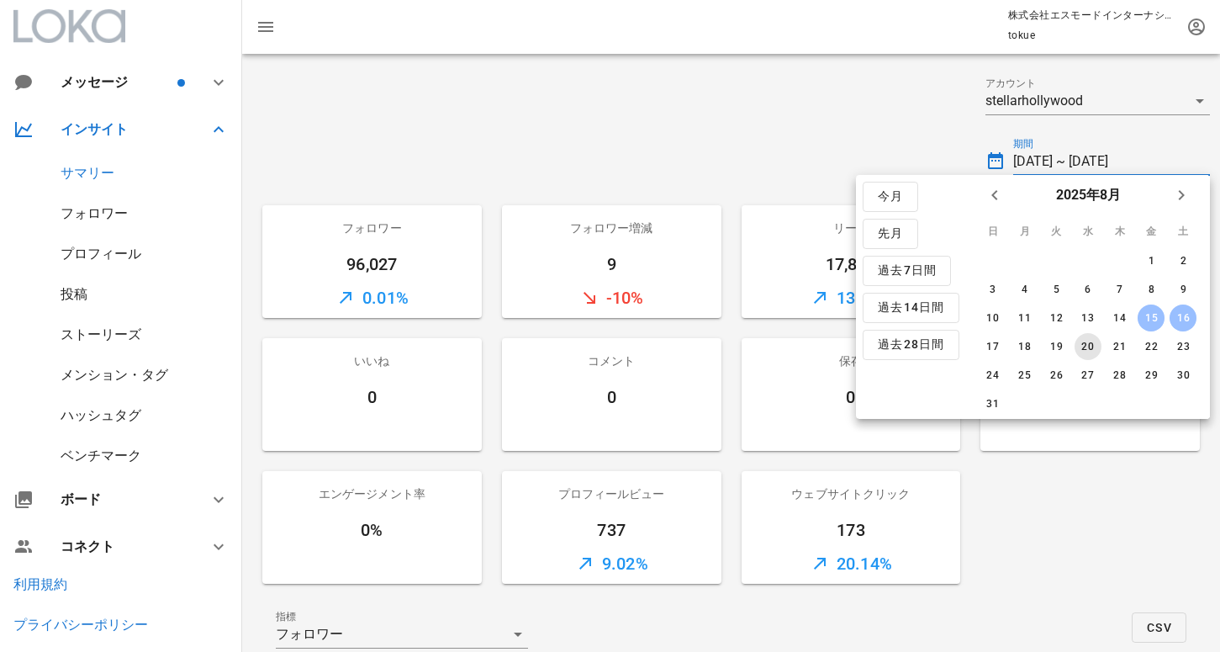
click at [1092, 347] on div "20" at bounding box center [1088, 347] width 27 height 12
click at [1114, 346] on div "21" at bounding box center [1119, 347] width 27 height 12
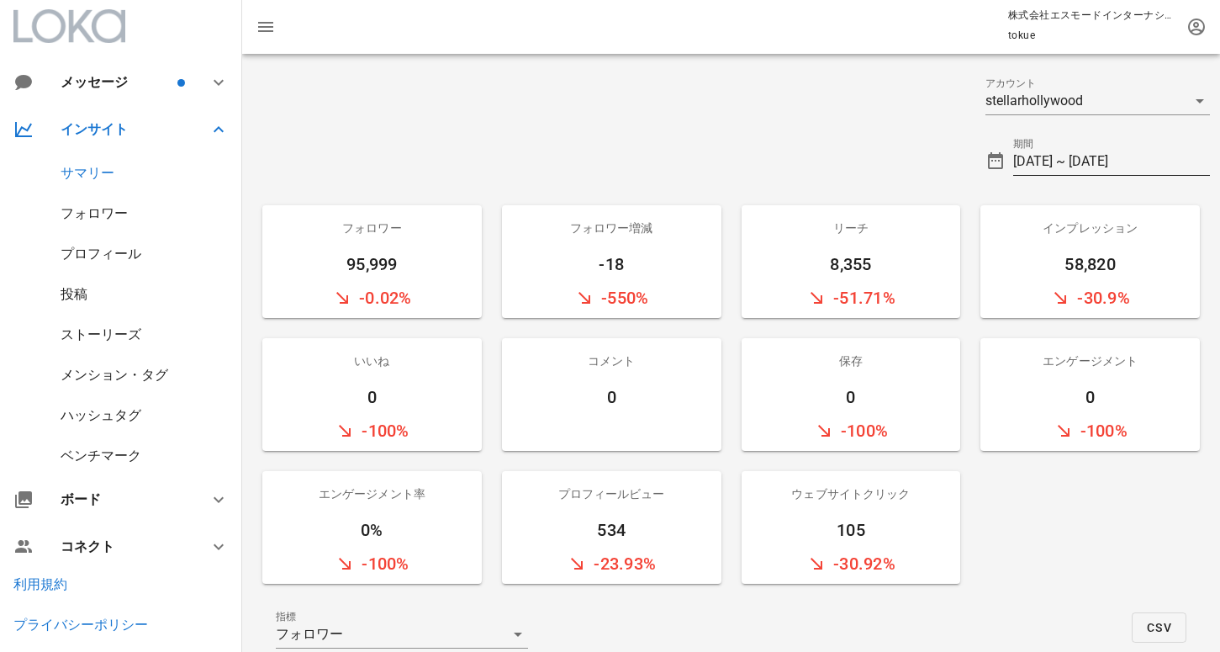
click at [1064, 155] on input "[DATE] ~ [DATE]" at bounding box center [1111, 161] width 197 height 27
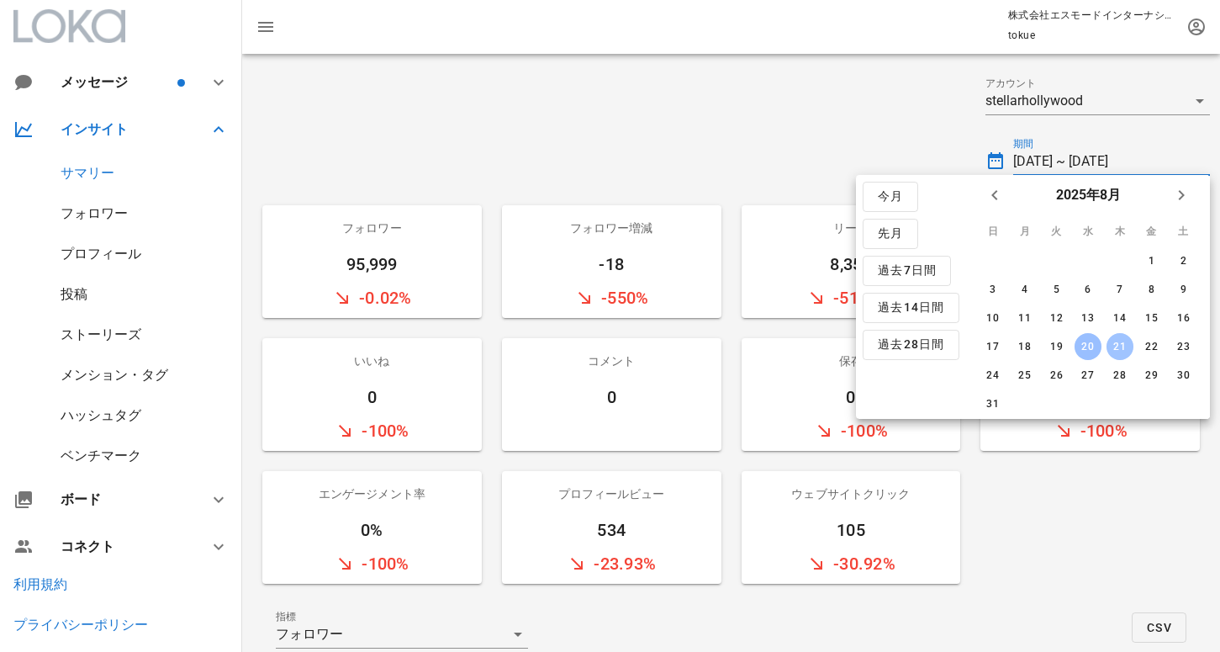
click at [1118, 347] on div "21" at bounding box center [1119, 347] width 27 height 12
click at [1148, 348] on div "22" at bounding box center [1151, 347] width 27 height 12
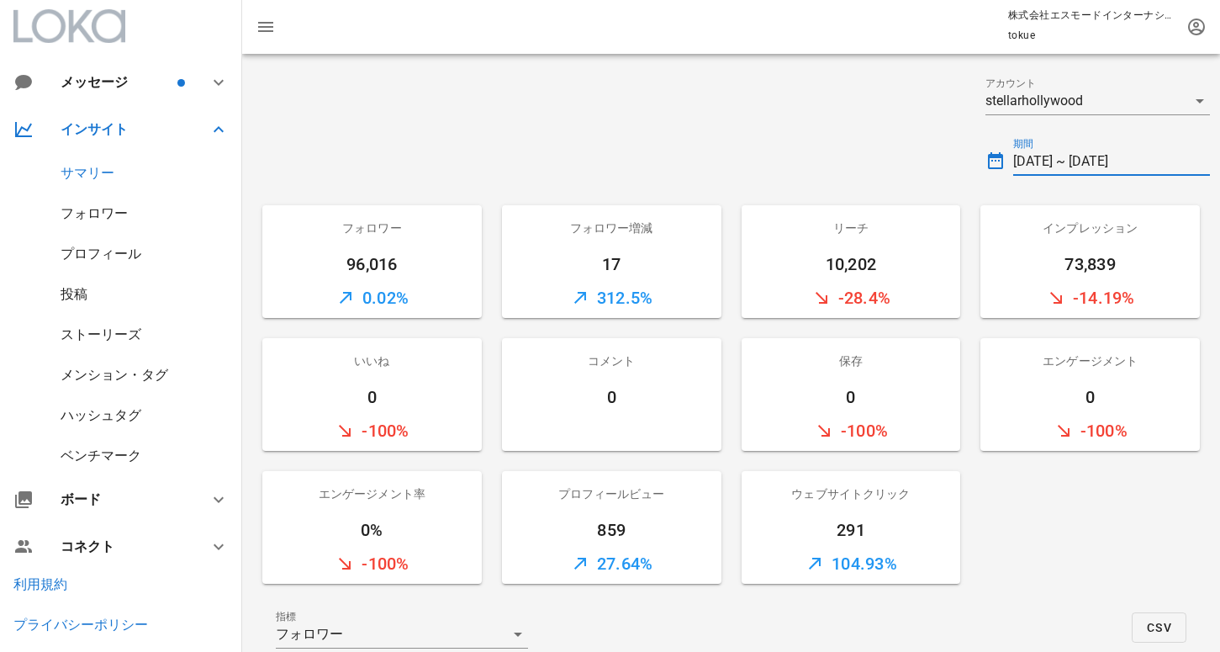
click at [1134, 173] on input "[DATE] ~ [DATE]" at bounding box center [1111, 161] width 197 height 27
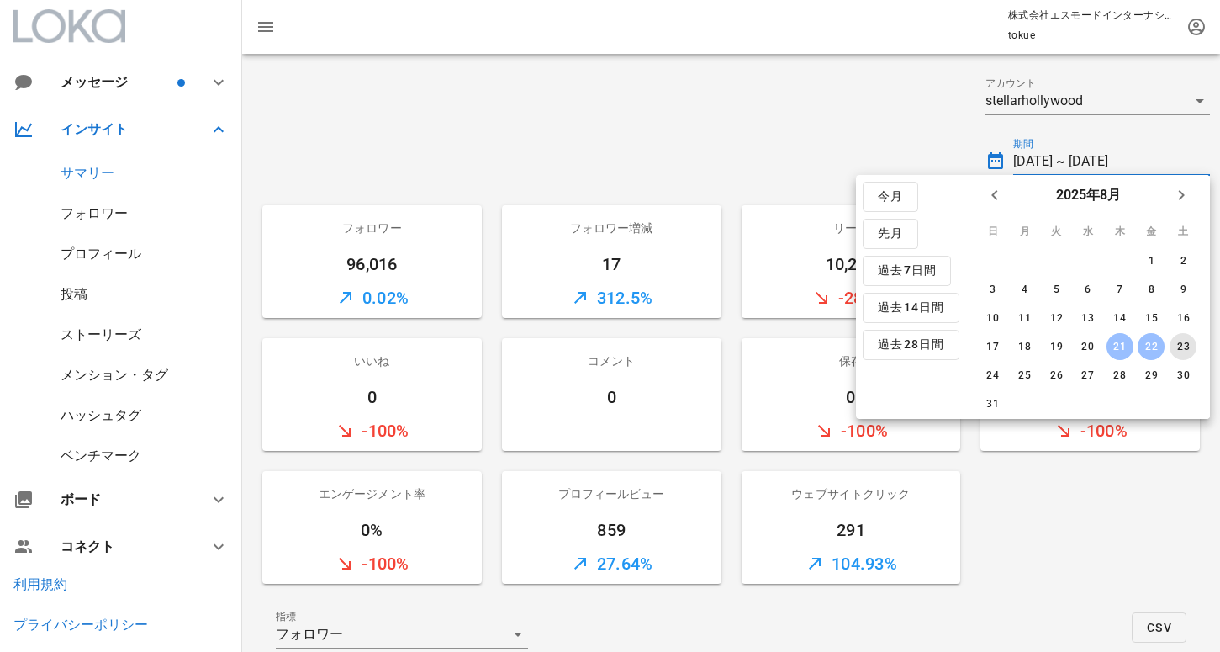
click at [1183, 346] on div "23" at bounding box center [1183, 347] width 27 height 12
click at [990, 368] on button "24" at bounding box center [993, 375] width 27 height 27
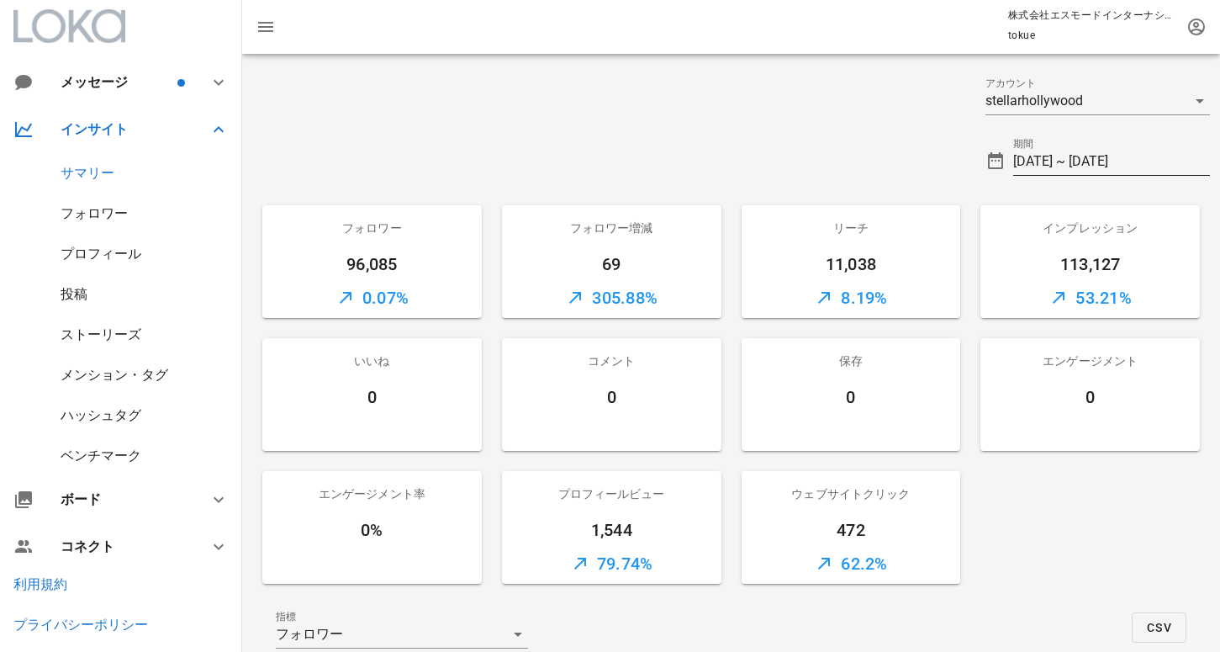
click at [1027, 158] on input "[DATE] ~ [DATE]" at bounding box center [1111, 161] width 197 height 27
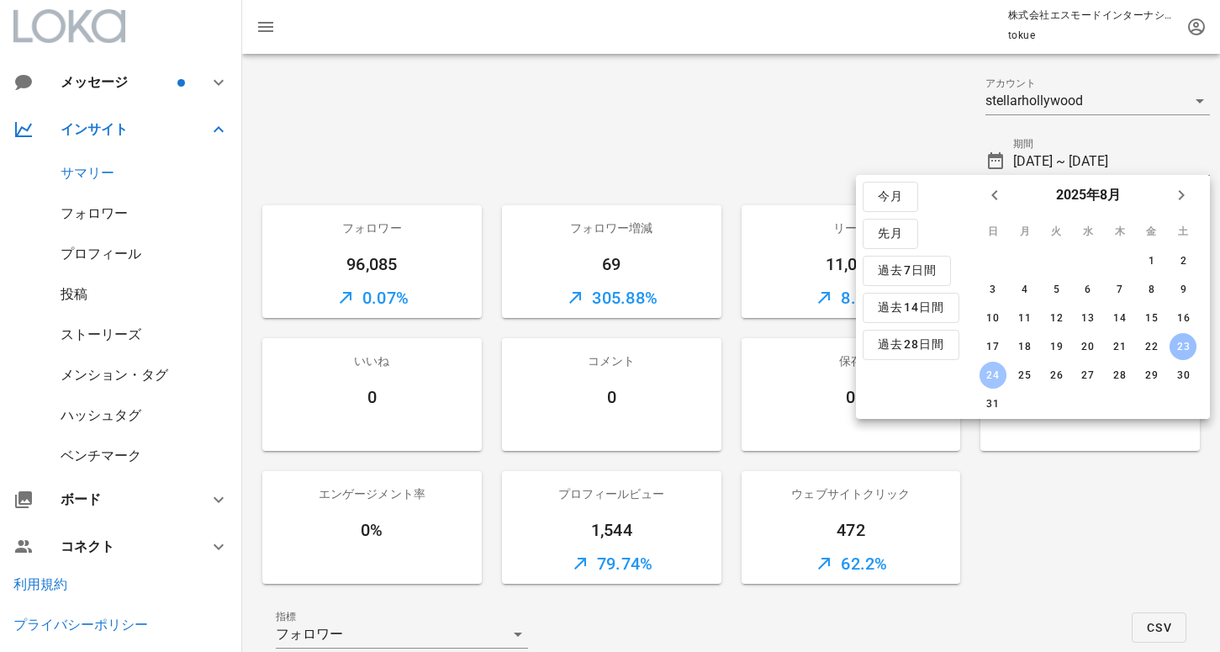
click at [986, 375] on div "24" at bounding box center [993, 375] width 27 height 12
click at [1017, 376] on div "25" at bounding box center [1024, 375] width 27 height 12
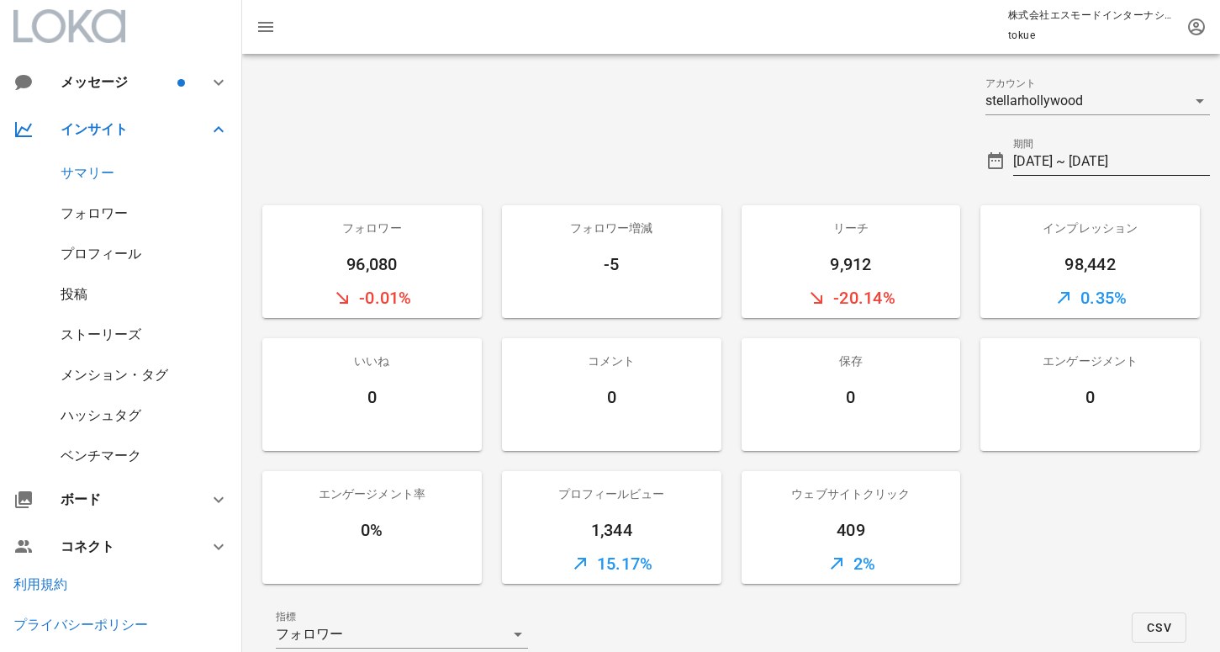
click at [1078, 171] on input "[DATE] ~ [DATE]" at bounding box center [1111, 161] width 197 height 27
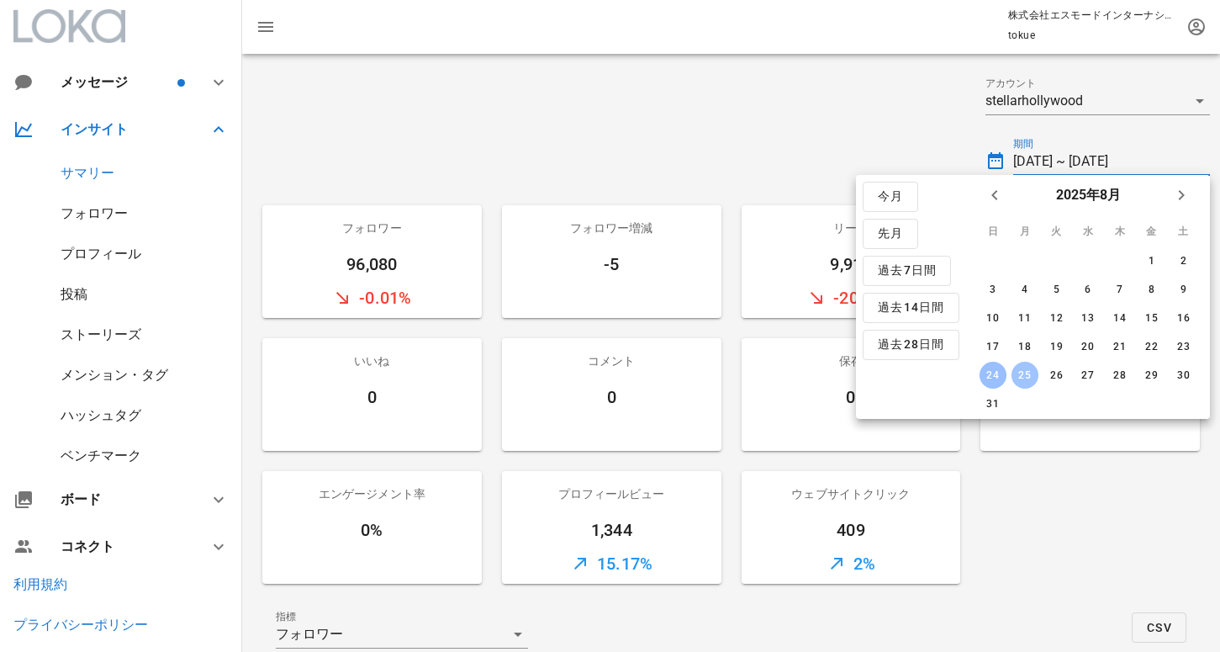
click at [1029, 373] on div "25" at bounding box center [1024, 375] width 27 height 12
click at [1043, 373] on div "26" at bounding box center [1056, 375] width 27 height 12
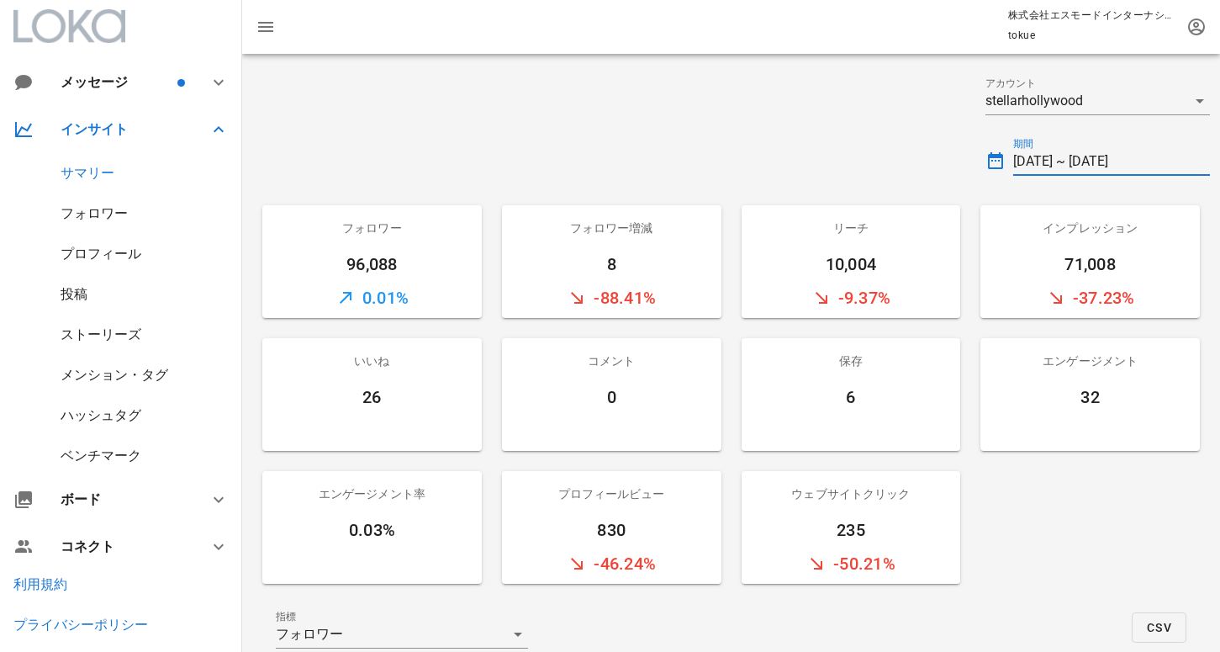
click at [1127, 156] on input "[DATE] ~ [DATE]" at bounding box center [1111, 161] width 197 height 27
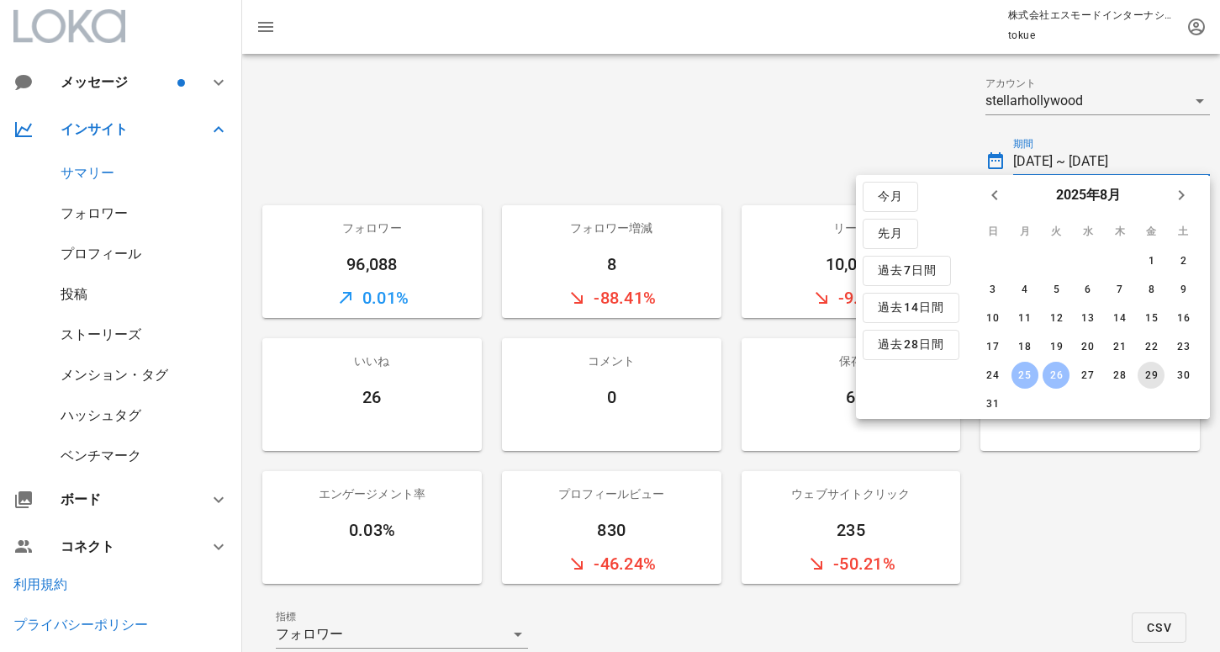
click at [1155, 371] on div "29" at bounding box center [1151, 375] width 27 height 12
click at [1184, 372] on div "30" at bounding box center [1183, 375] width 27 height 12
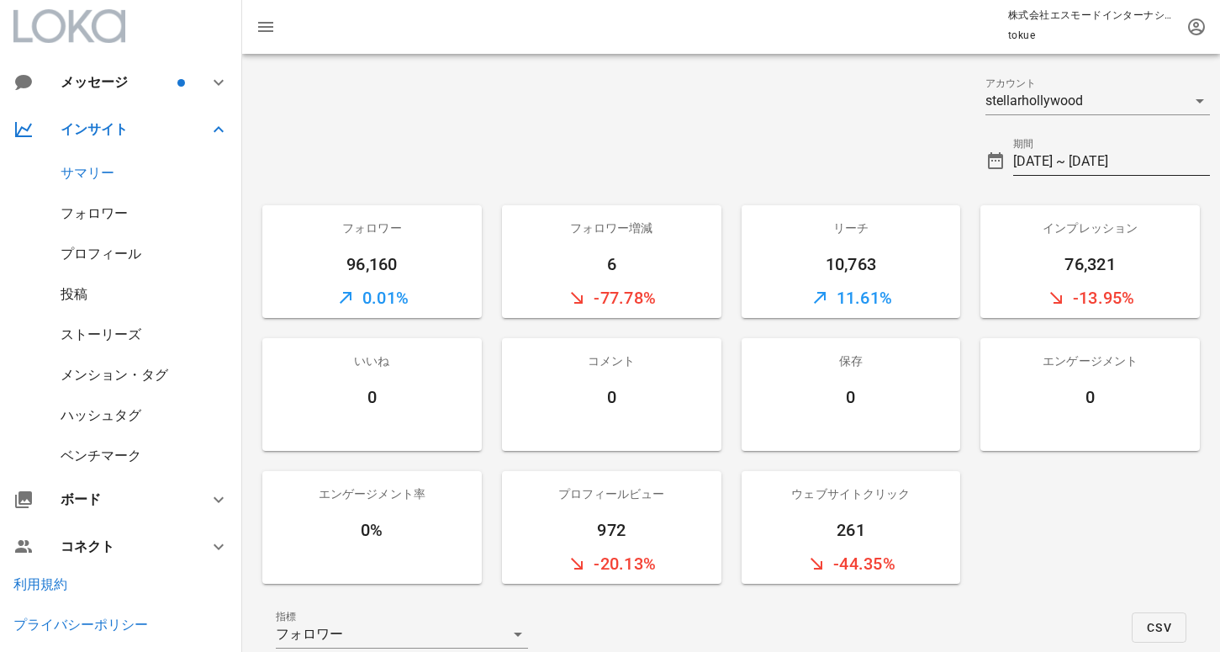
click at [1123, 172] on input "[DATE] ~ [DATE]" at bounding box center [1111, 161] width 197 height 27
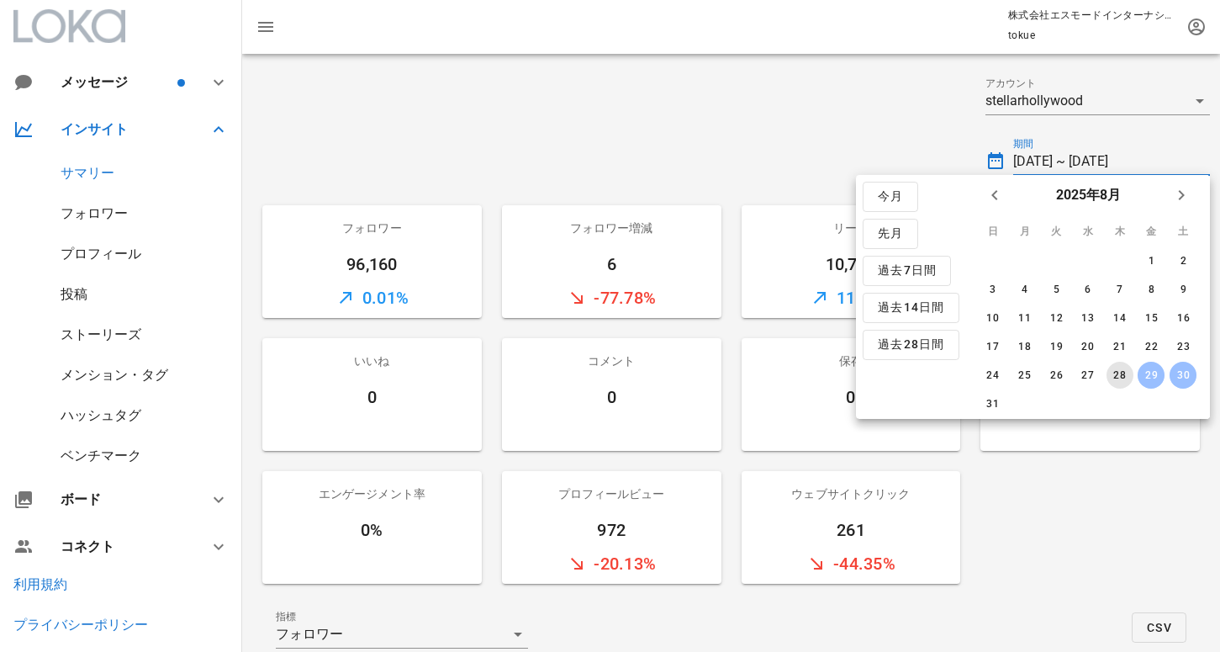
click at [1128, 376] on div "28" at bounding box center [1119, 375] width 27 height 12
click at [1151, 377] on div "29" at bounding box center [1151, 375] width 27 height 12
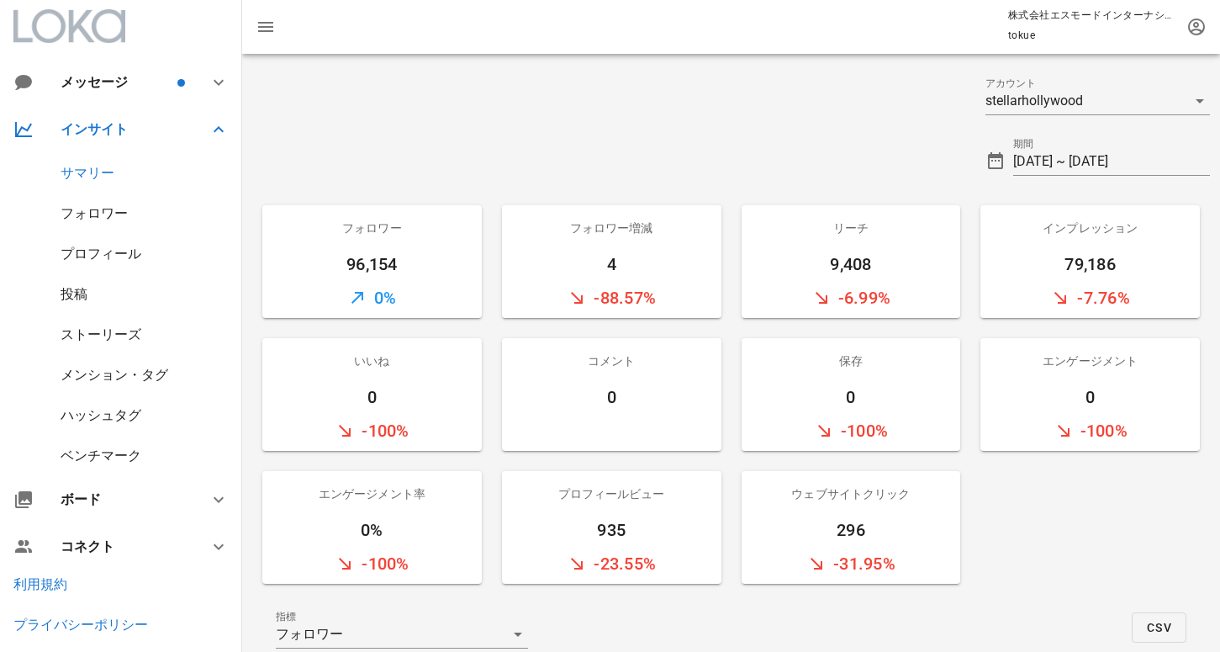
click at [71, 293] on div "投稿" at bounding box center [74, 294] width 27 height 16
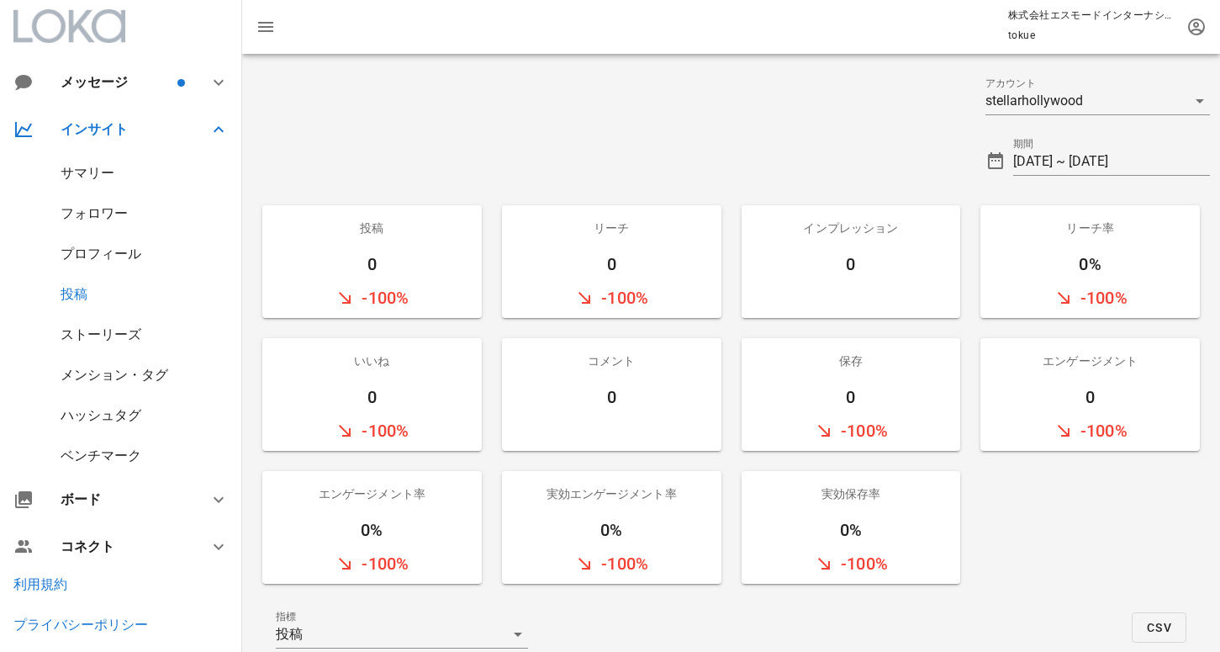
click at [71, 293] on div "投稿" at bounding box center [74, 294] width 27 height 16
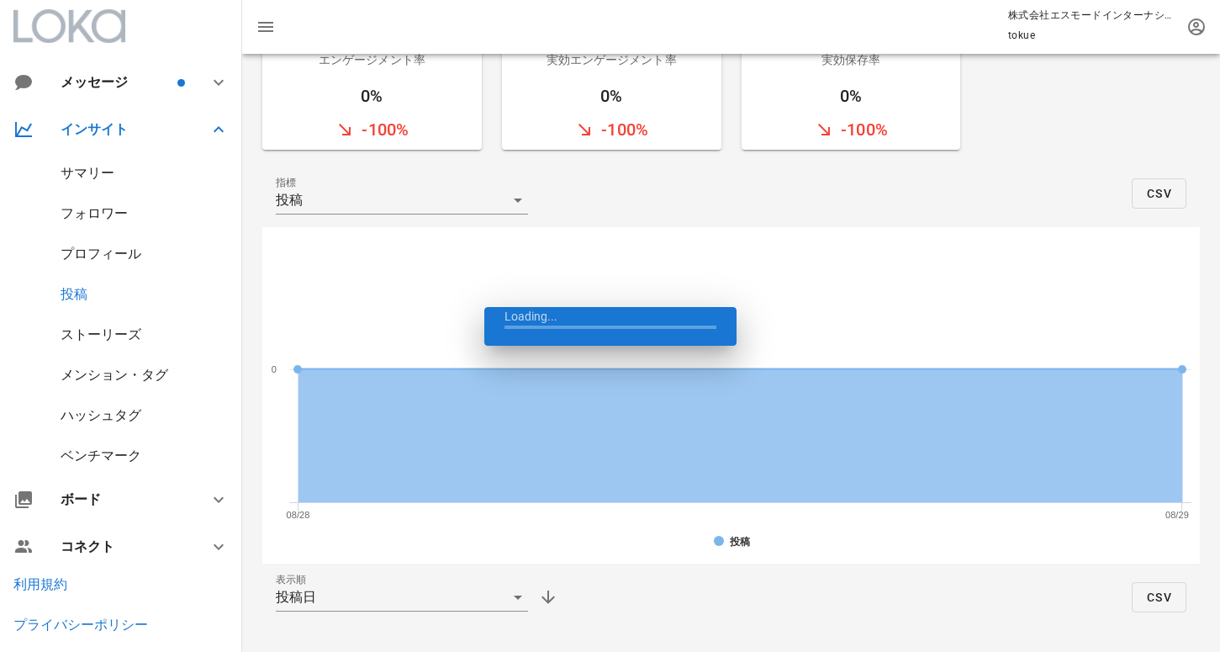
scroll to position [437, 0]
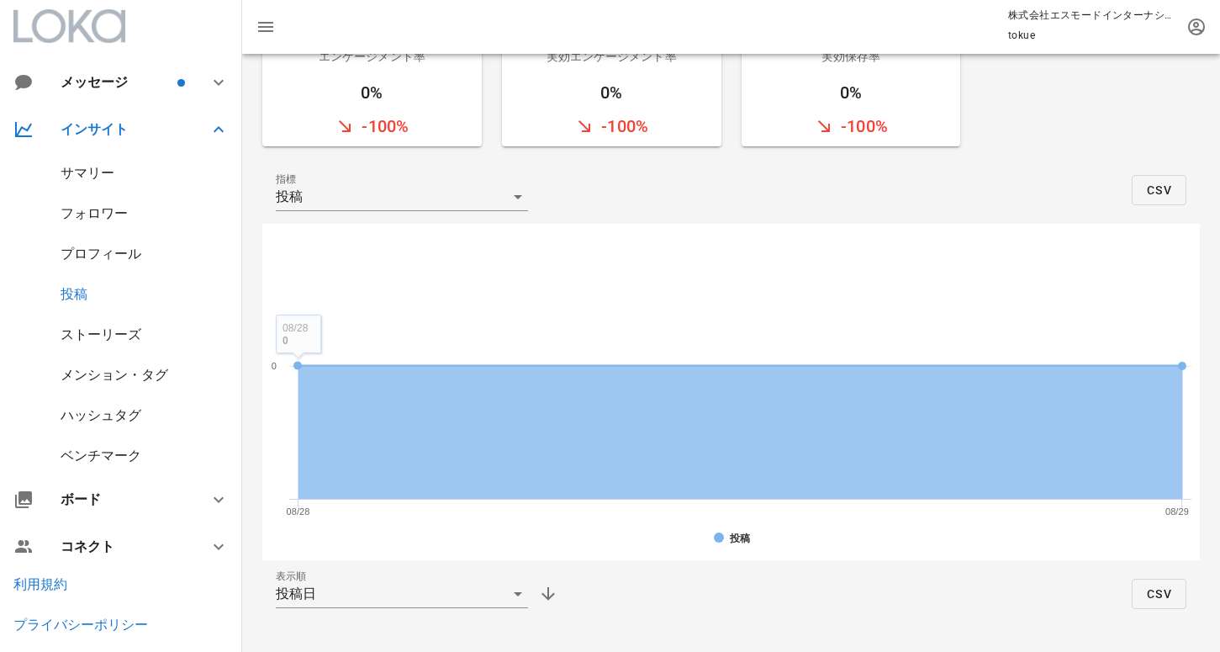
click at [79, 177] on div "サマリー" at bounding box center [88, 173] width 54 height 16
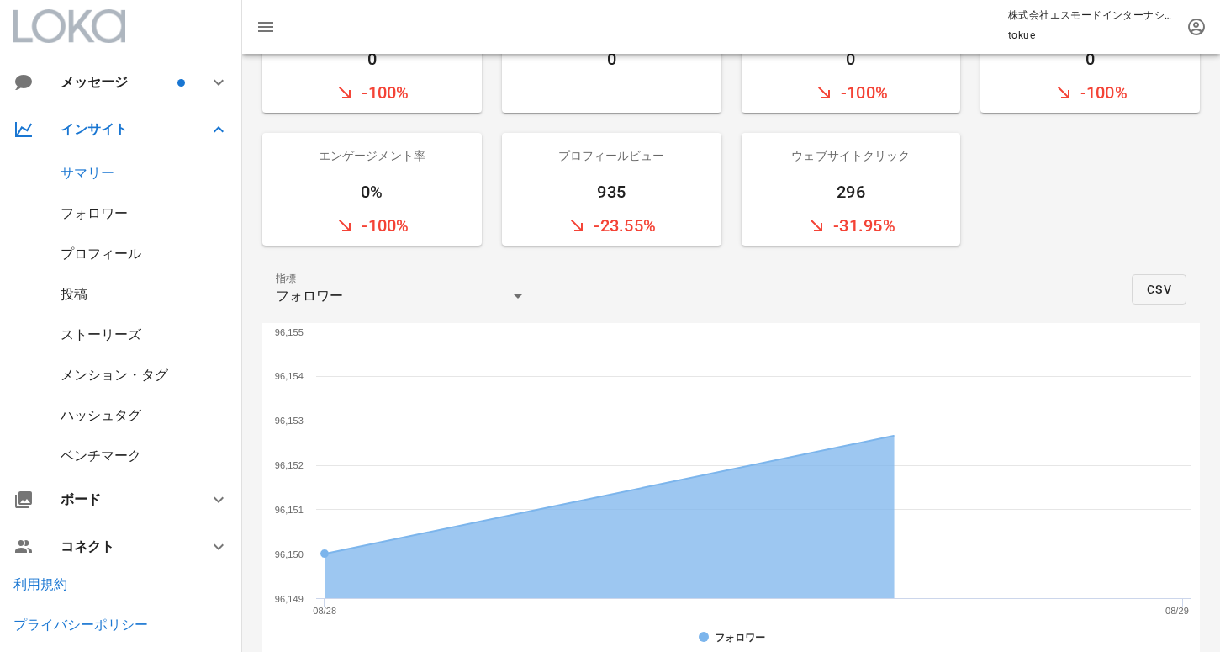
click at [82, 294] on div "投稿" at bounding box center [74, 294] width 27 height 16
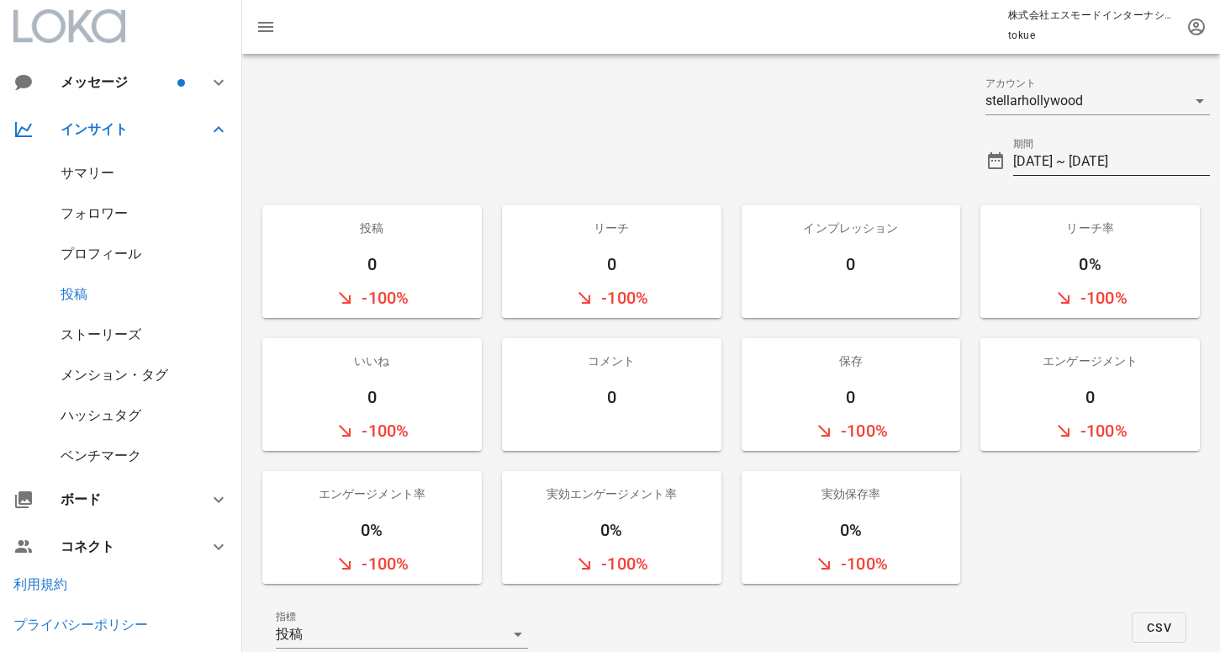
click at [1055, 161] on input "[DATE] ~ [DATE]" at bounding box center [1111, 161] width 197 height 27
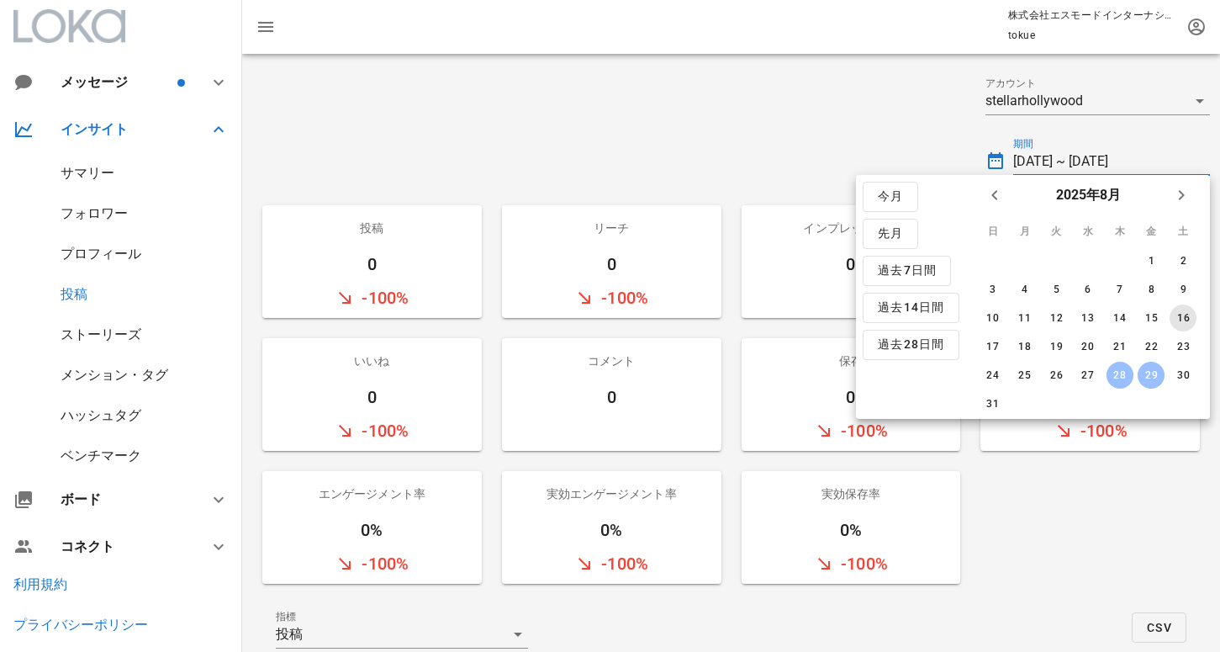
click at [1171, 314] on div "16" at bounding box center [1183, 318] width 27 height 12
click at [1152, 382] on button "29" at bounding box center [1151, 375] width 27 height 27
type input "[DATE] ~ [DATE]"
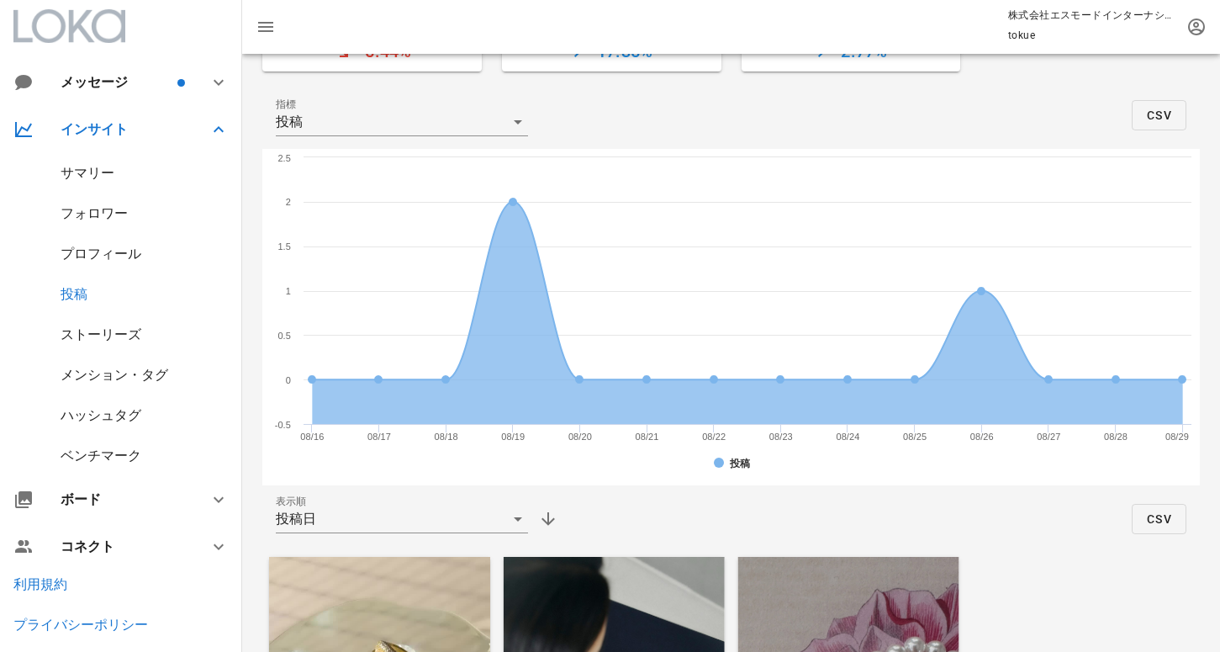
scroll to position [521, 0]
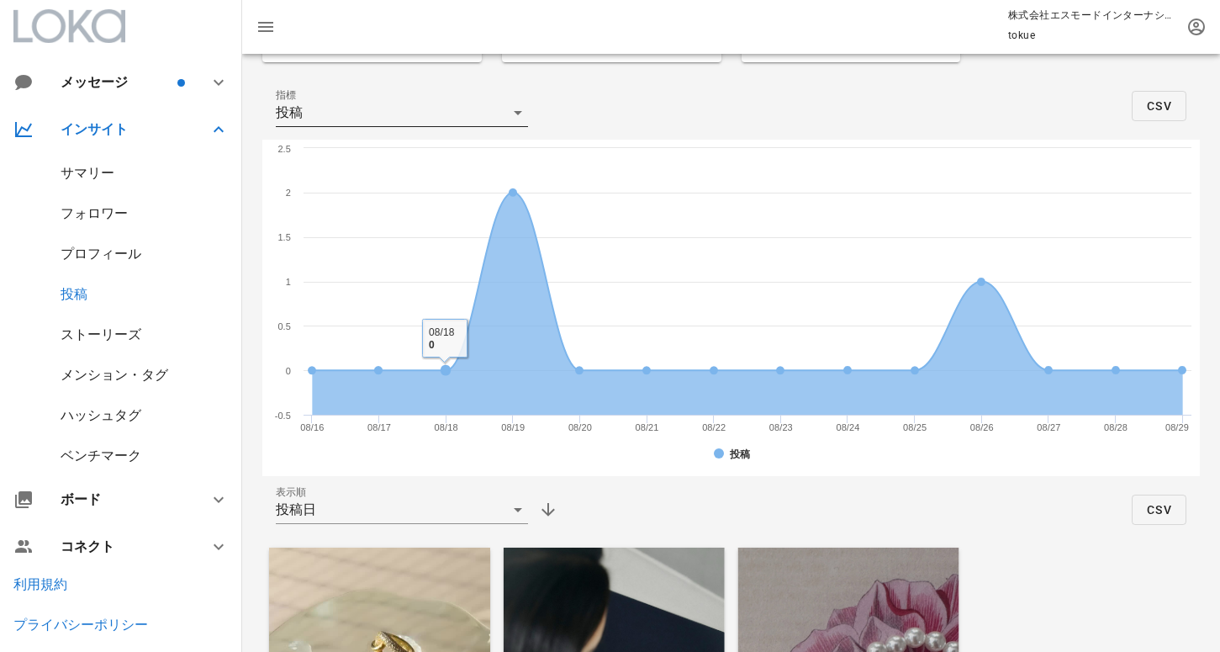
click at [392, 114] on div "投稿" at bounding box center [390, 112] width 229 height 27
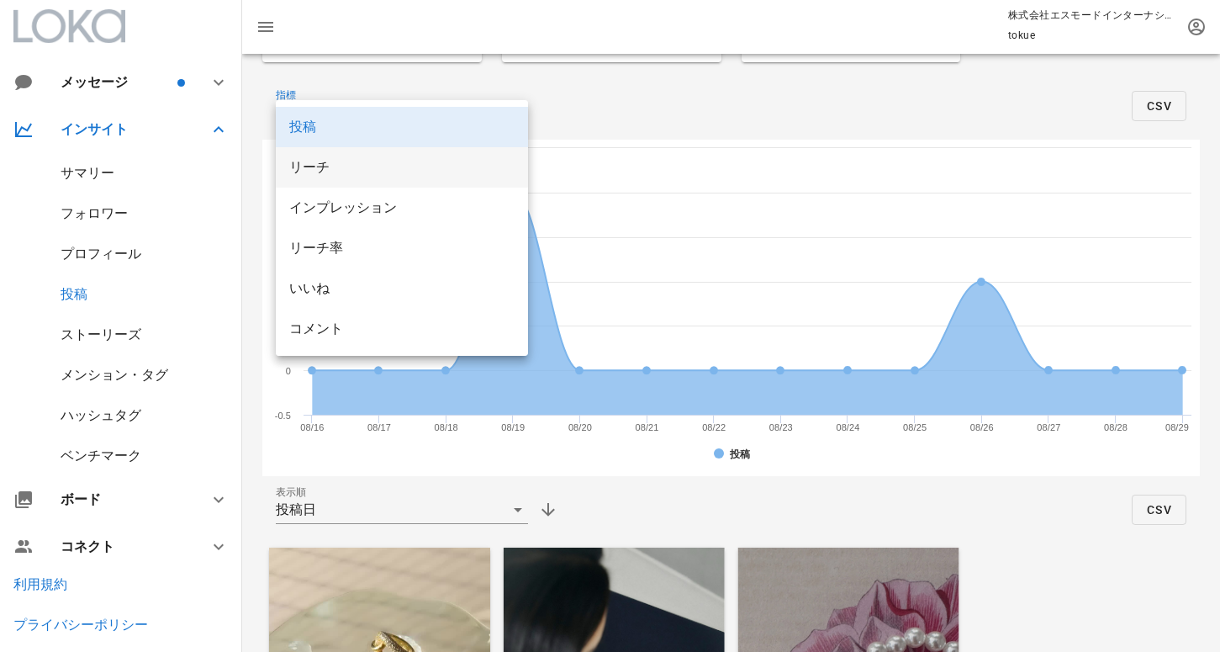
click at [351, 173] on div "リーチ" at bounding box center [401, 167] width 225 height 16
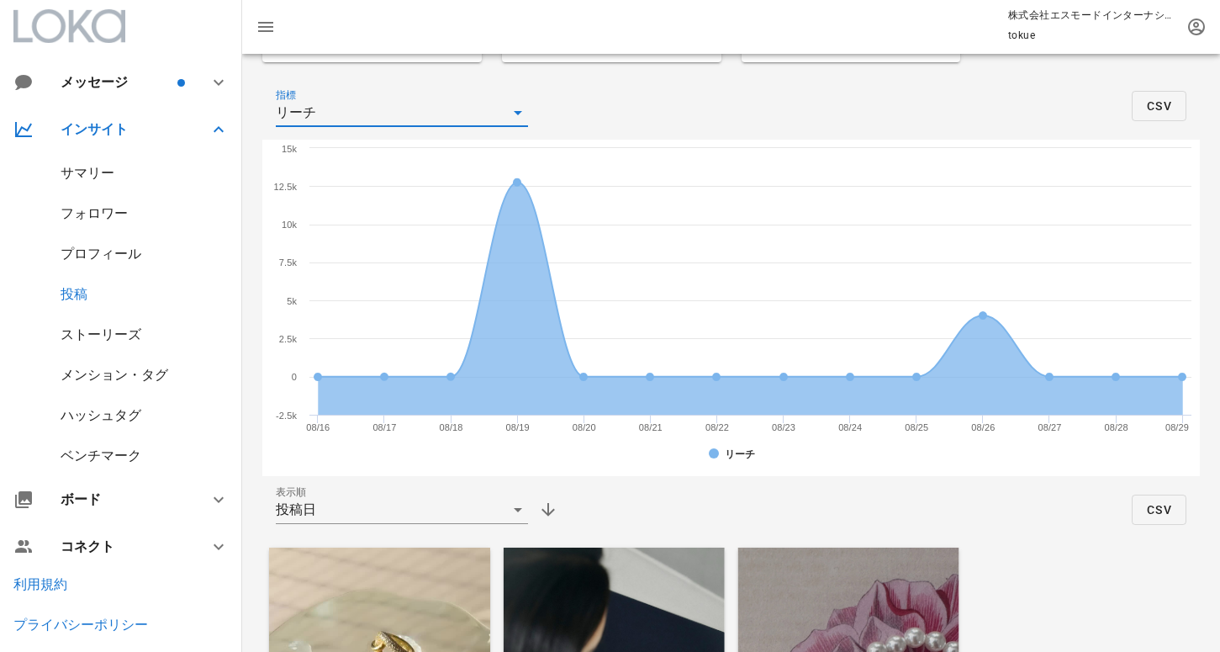
click at [109, 330] on div "ストーリーズ" at bounding box center [101, 334] width 81 height 16
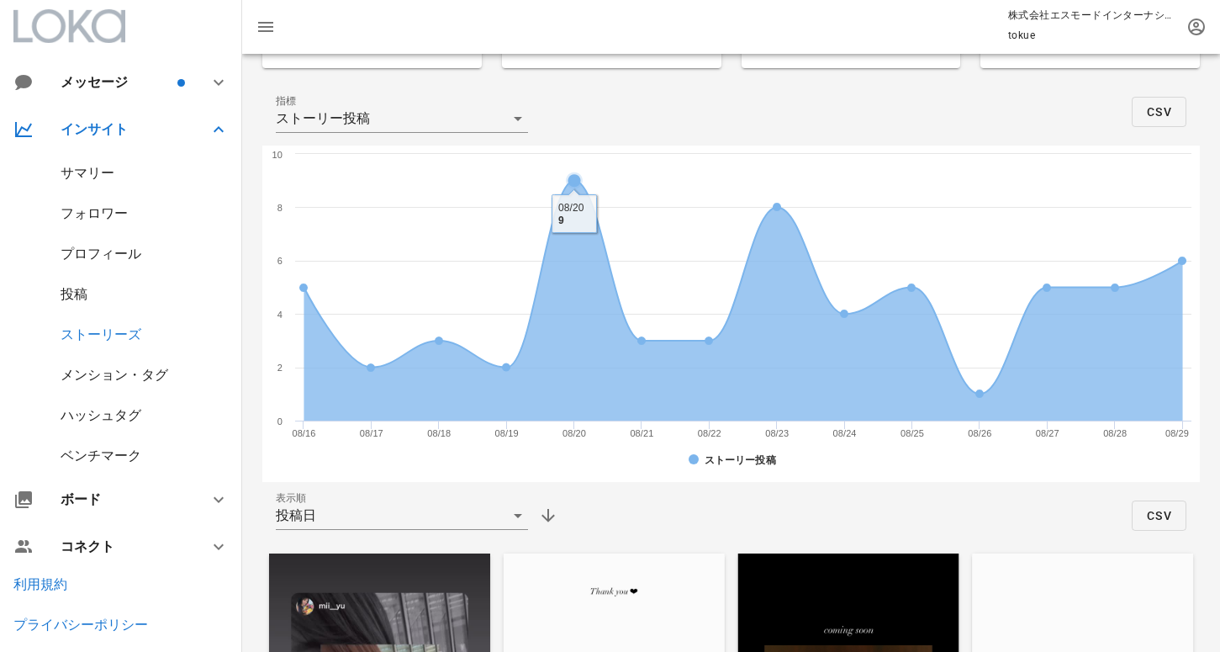
scroll to position [386, 0]
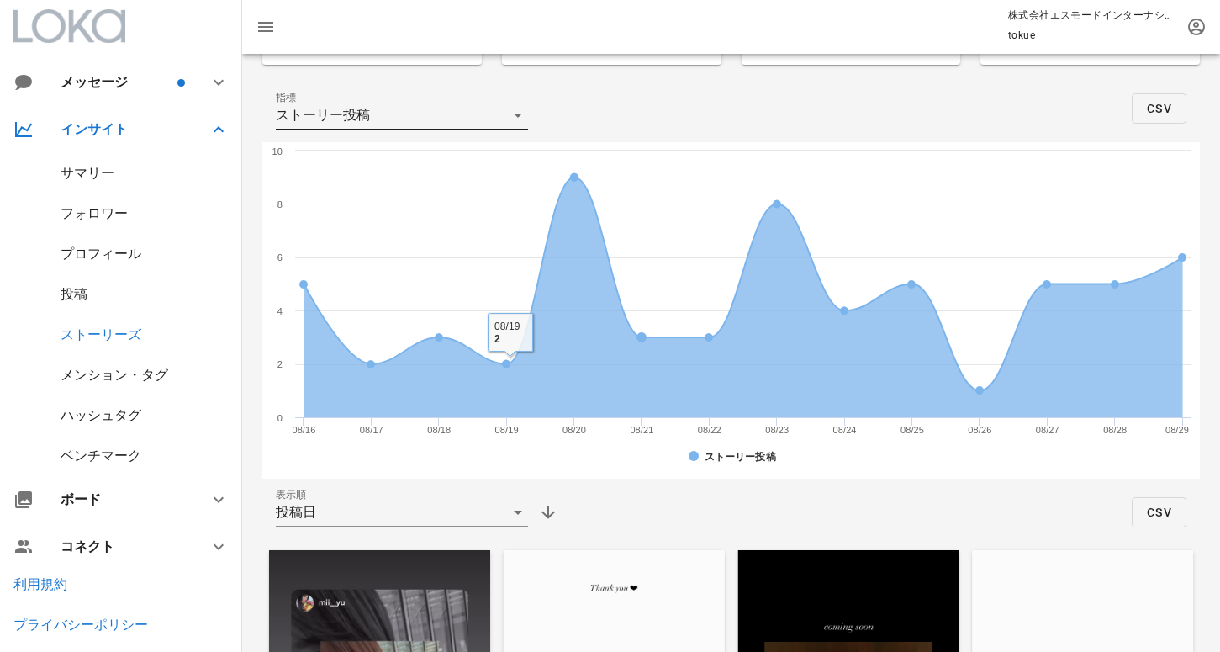
click at [464, 121] on div "ストーリー投稿" at bounding box center [390, 115] width 229 height 27
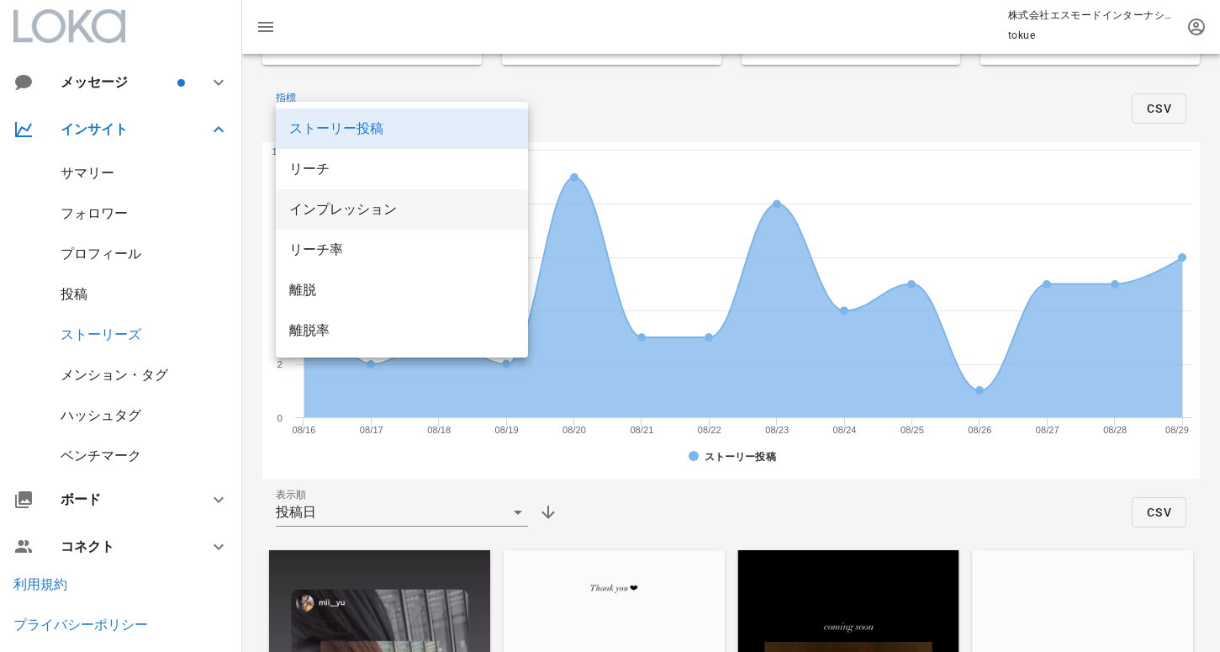
click at [420, 219] on div "インプレッション" at bounding box center [401, 209] width 225 height 36
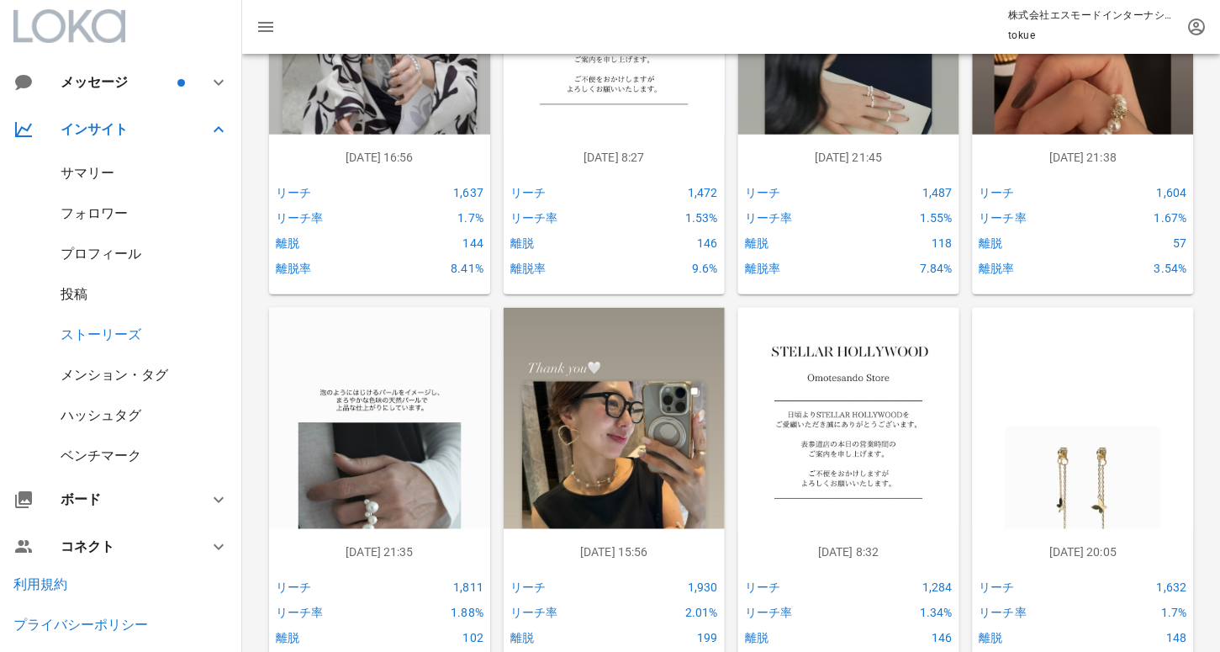
scroll to position [1418, 0]
click at [107, 415] on div "ハッシュタグ" at bounding box center [101, 415] width 81 height 16
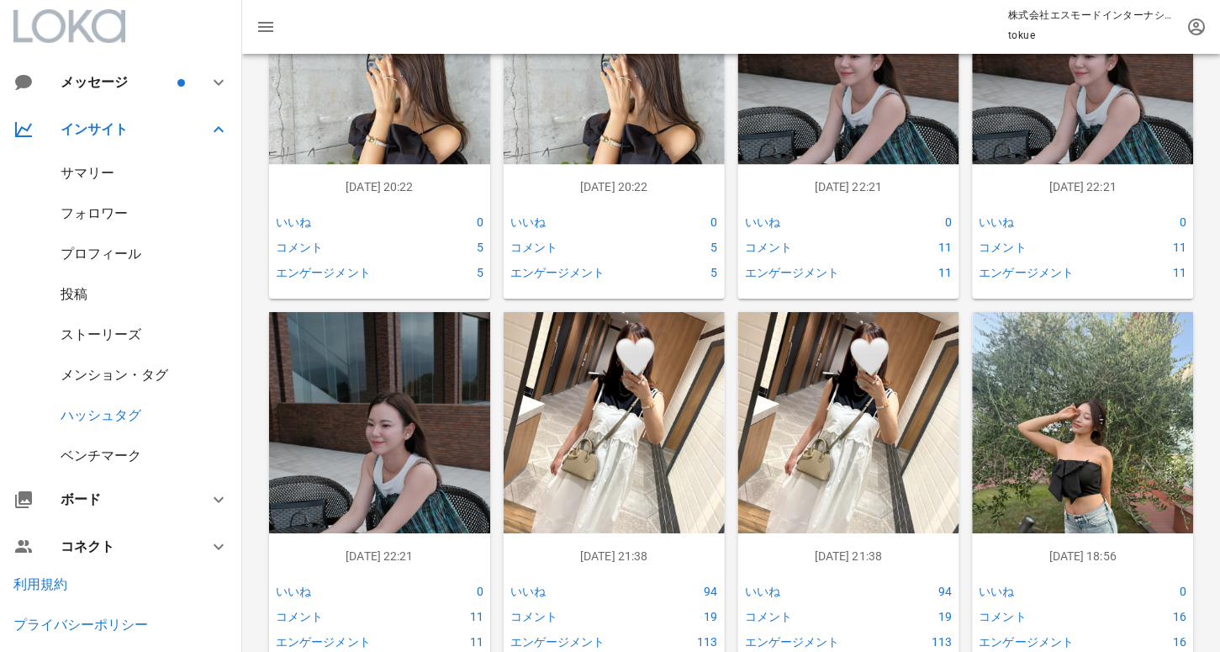
scroll to position [2016, 0]
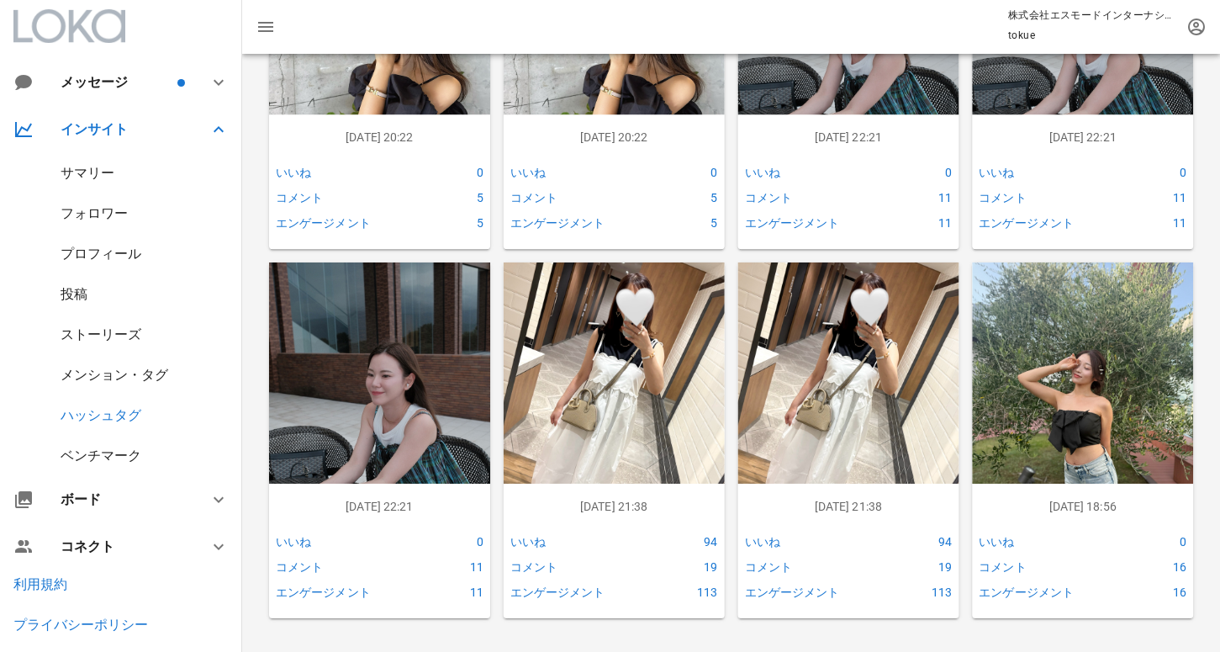
click at [1076, 400] on img at bounding box center [1082, 409] width 221 height 294
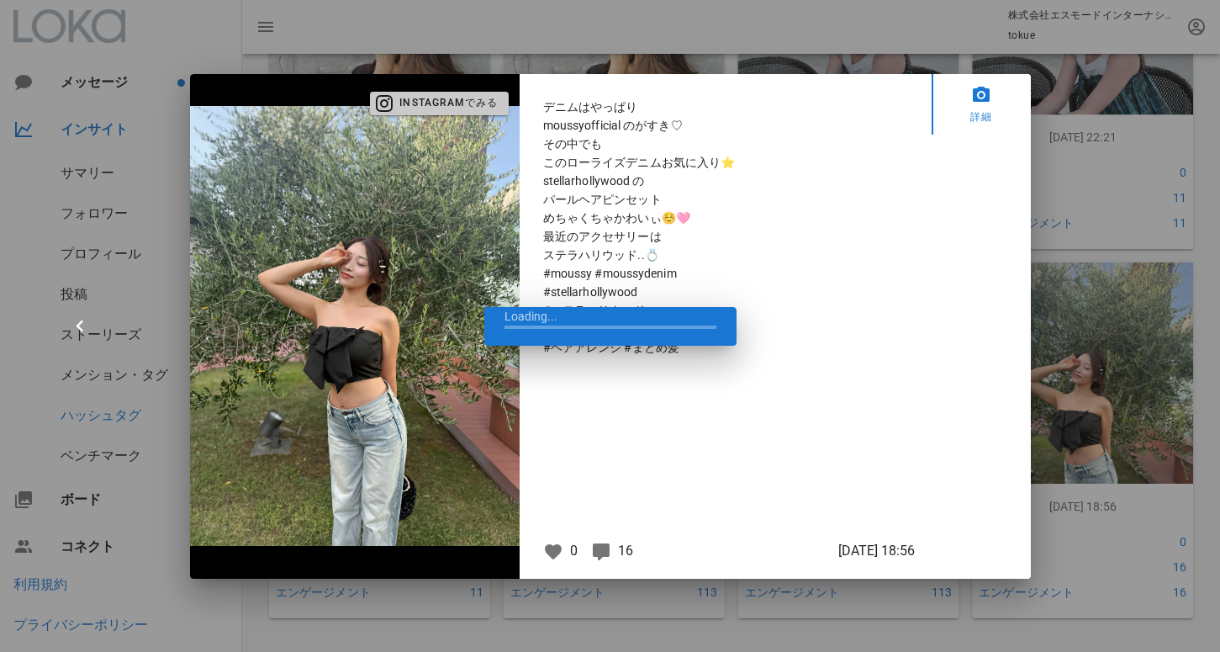
click at [426, 99] on span "Instagramでみる" at bounding box center [439, 103] width 118 height 15
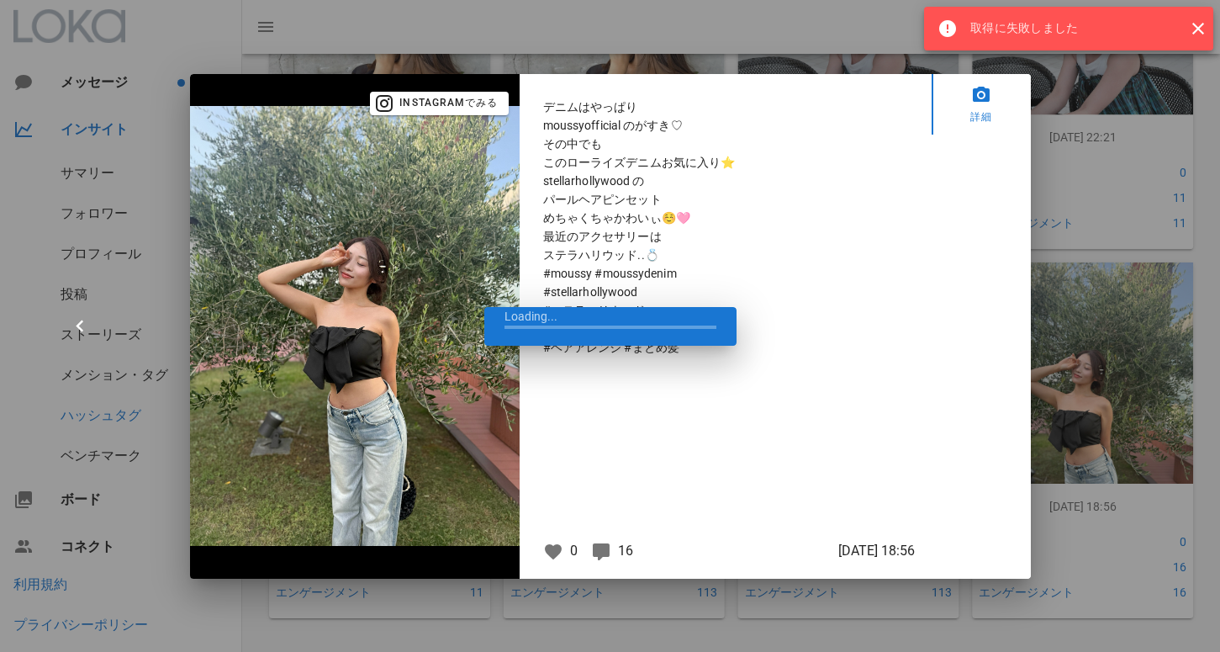
click at [214, 87] on div "Instagramでみる" at bounding box center [355, 326] width 330 height 504
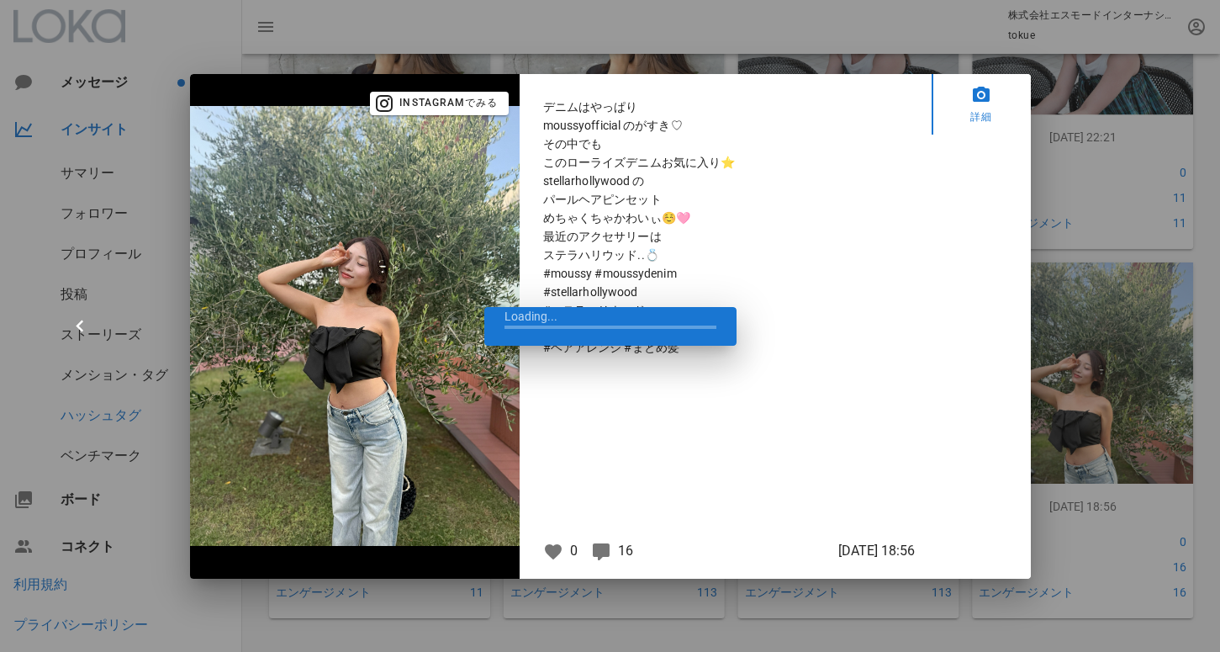
click at [216, 58] on div at bounding box center [610, 326] width 1220 height 652
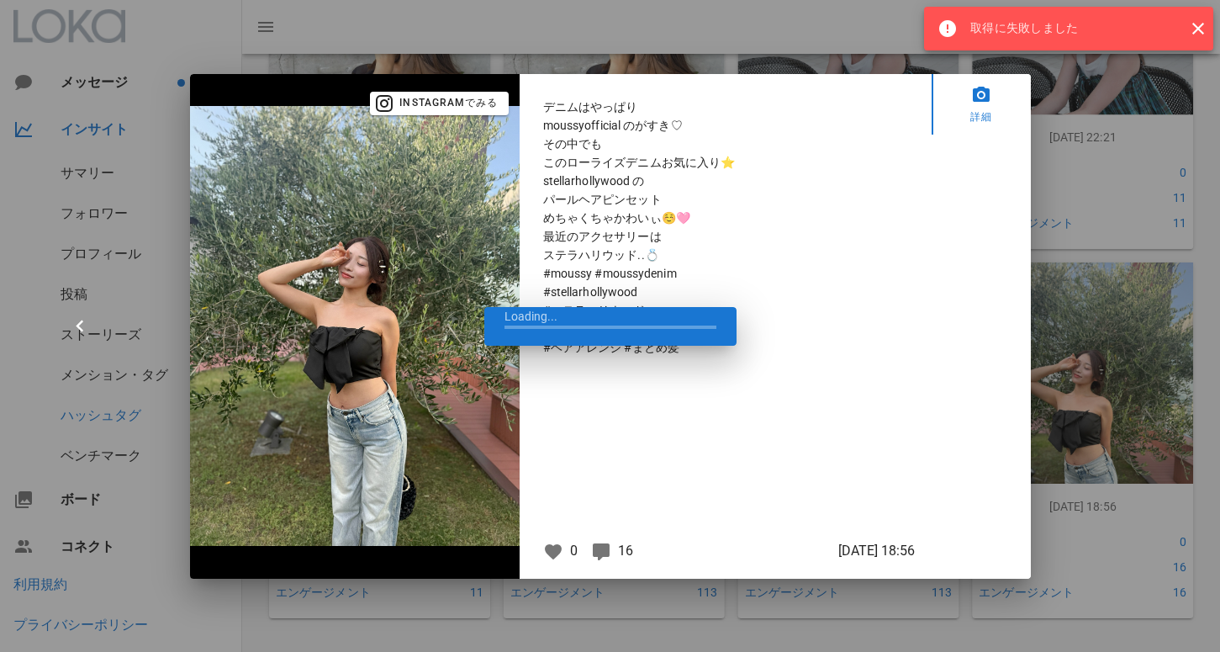
click at [1135, 320] on div at bounding box center [610, 326] width 1220 height 652
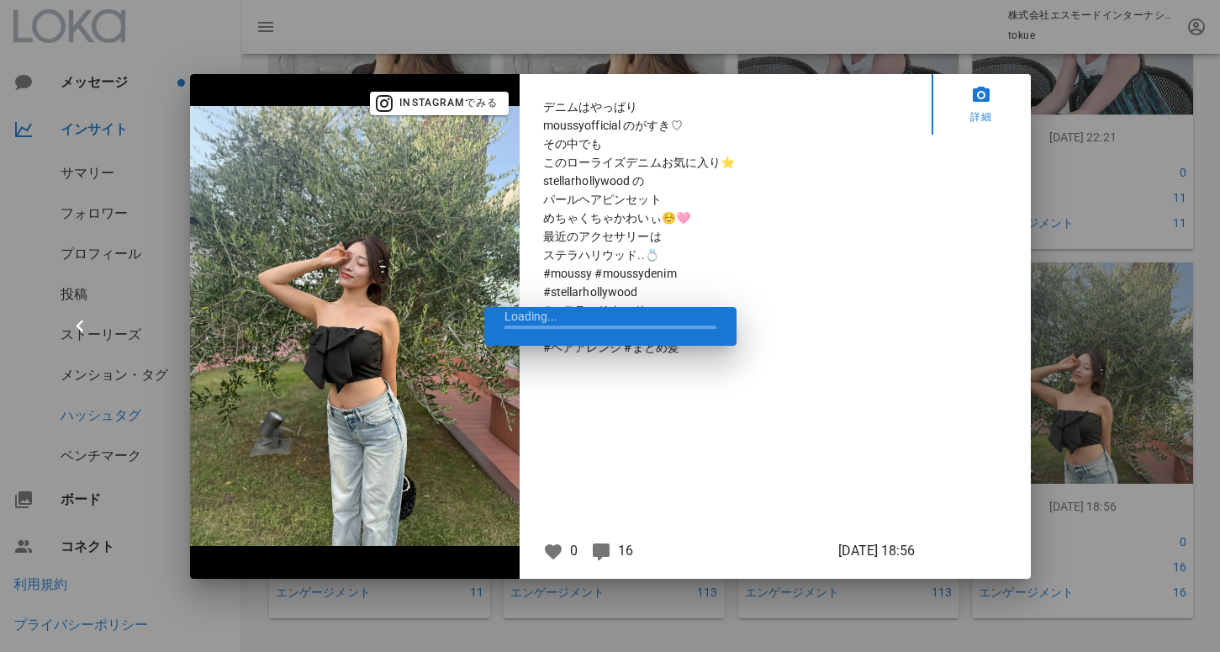
click at [267, 47] on div at bounding box center [610, 326] width 1220 height 652
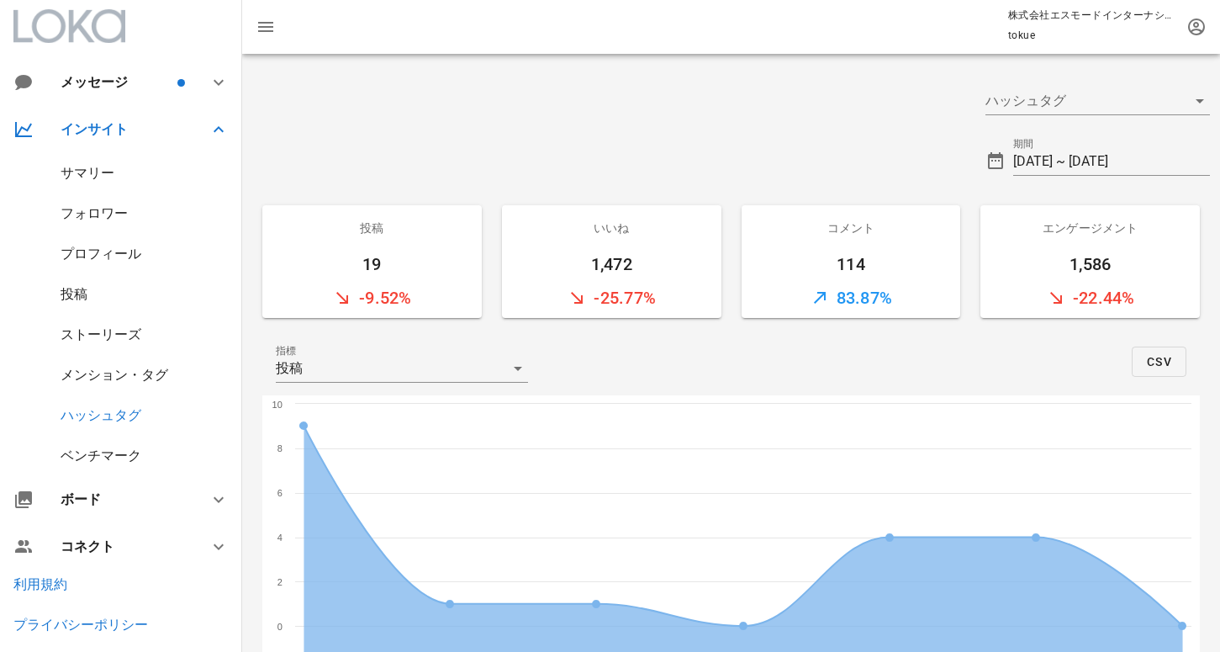
click at [94, 219] on div "フォロワー" at bounding box center [94, 213] width 67 height 16
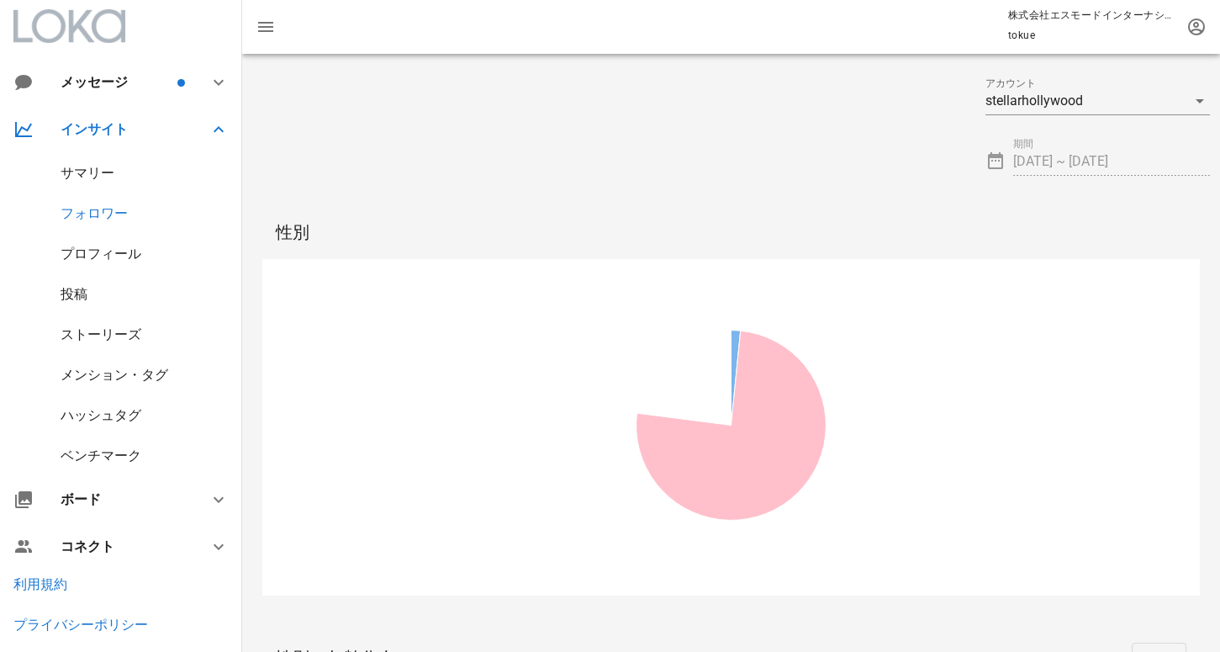
click at [98, 179] on div "サマリー" at bounding box center [88, 173] width 54 height 16
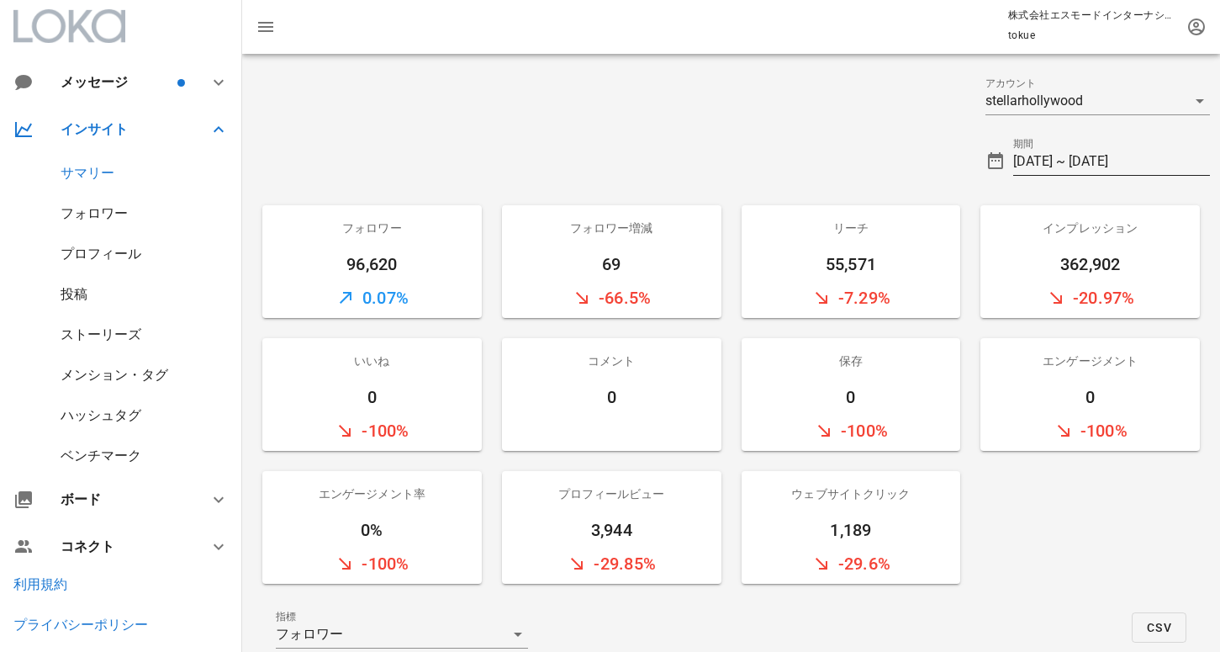
click at [1076, 155] on input "[DATE] ~ [DATE]" at bounding box center [1111, 161] width 197 height 27
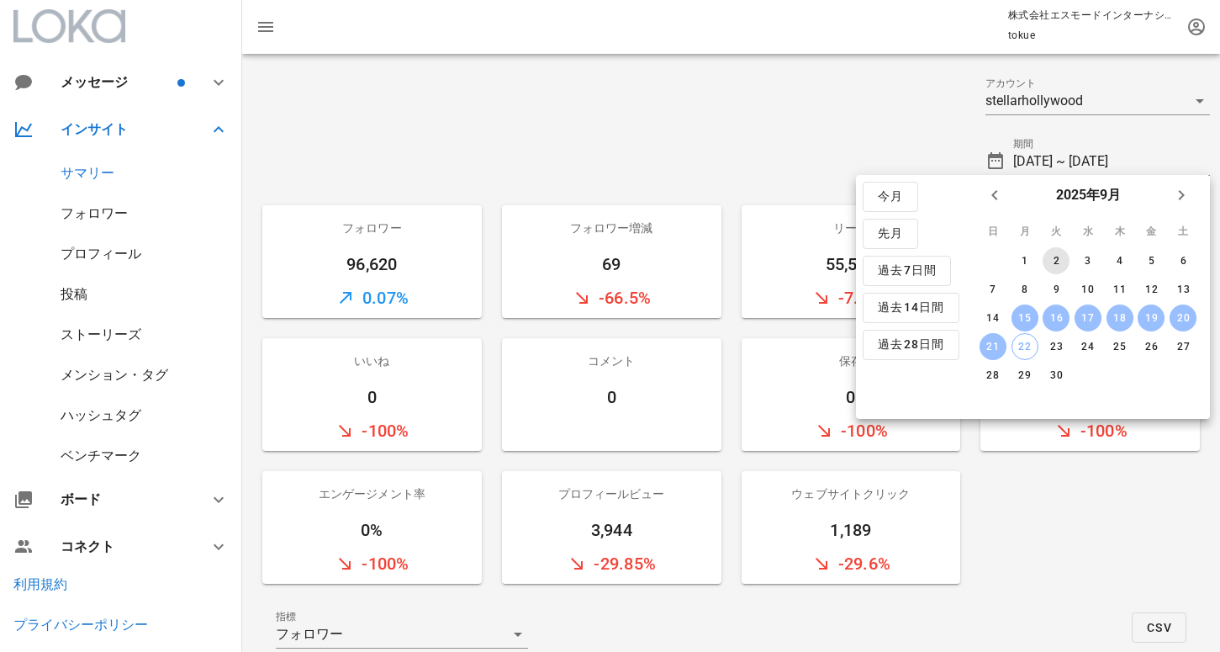
click at [1064, 263] on div "2" at bounding box center [1056, 261] width 27 height 12
click at [1083, 262] on div "3" at bounding box center [1088, 261] width 27 height 12
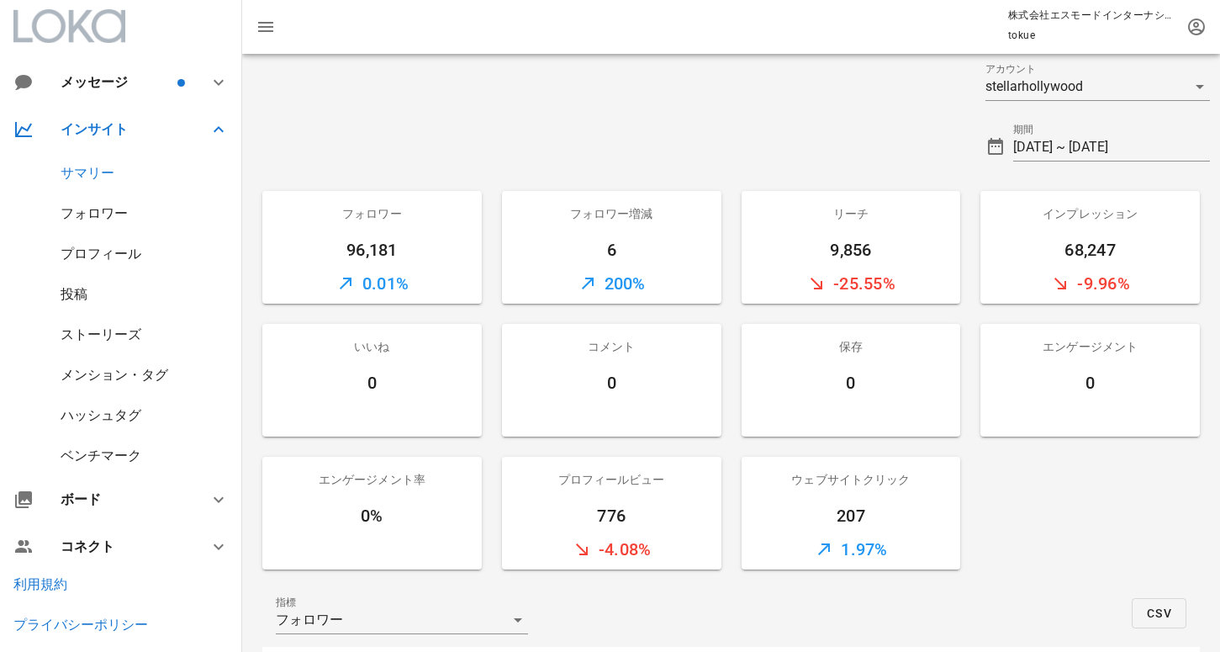
scroll to position [17, 0]
click at [1068, 140] on input "2025-09-02 ~ 2025-09-03" at bounding box center [1111, 144] width 197 height 27
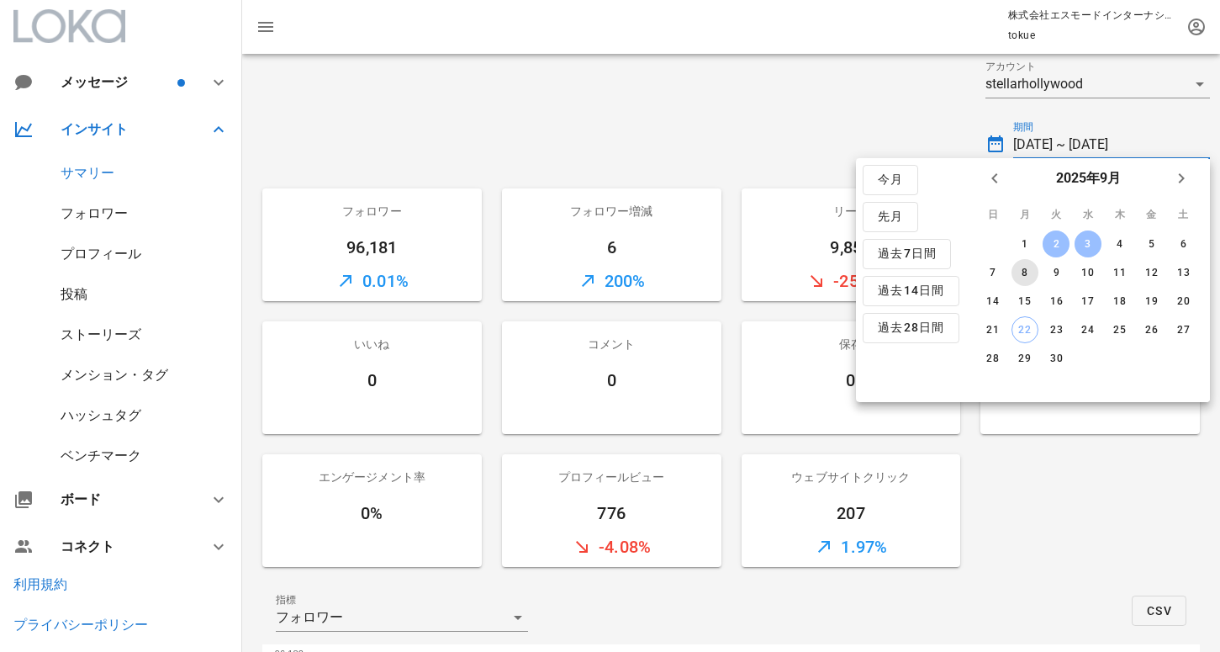
click at [1024, 278] on button "8" at bounding box center [1024, 272] width 27 height 27
click at [1050, 272] on div "9" at bounding box center [1056, 273] width 27 height 12
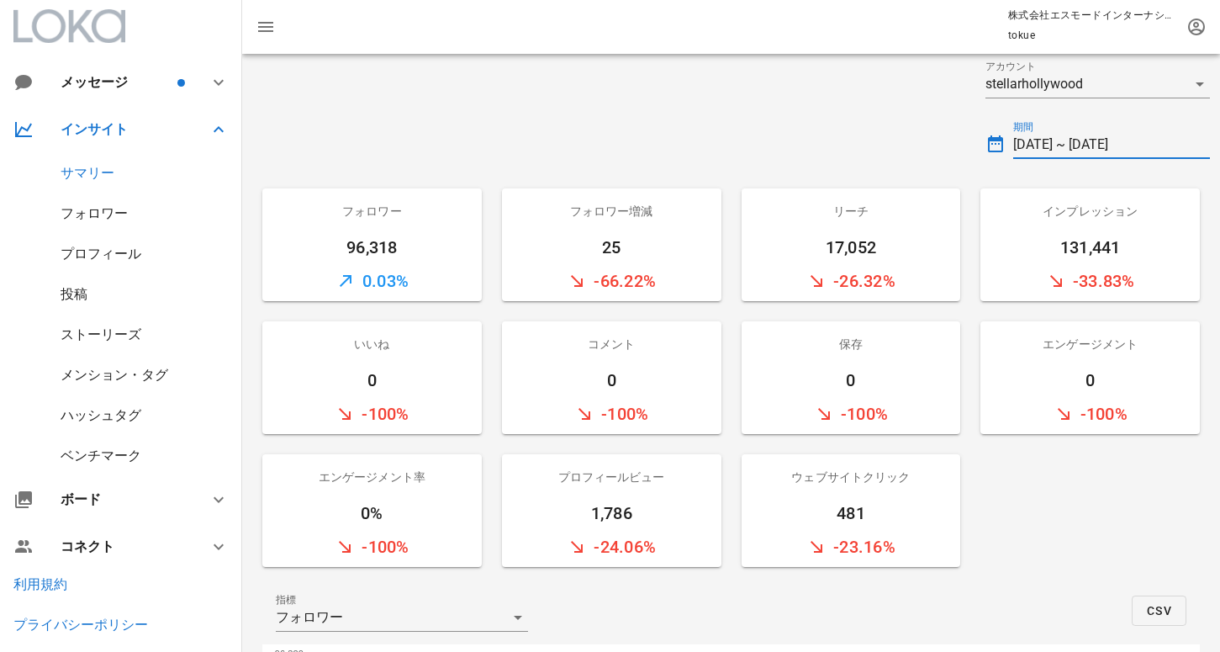
click at [1081, 151] on input "2025-09-08 ~ 2025-09-09" at bounding box center [1111, 144] width 197 height 27
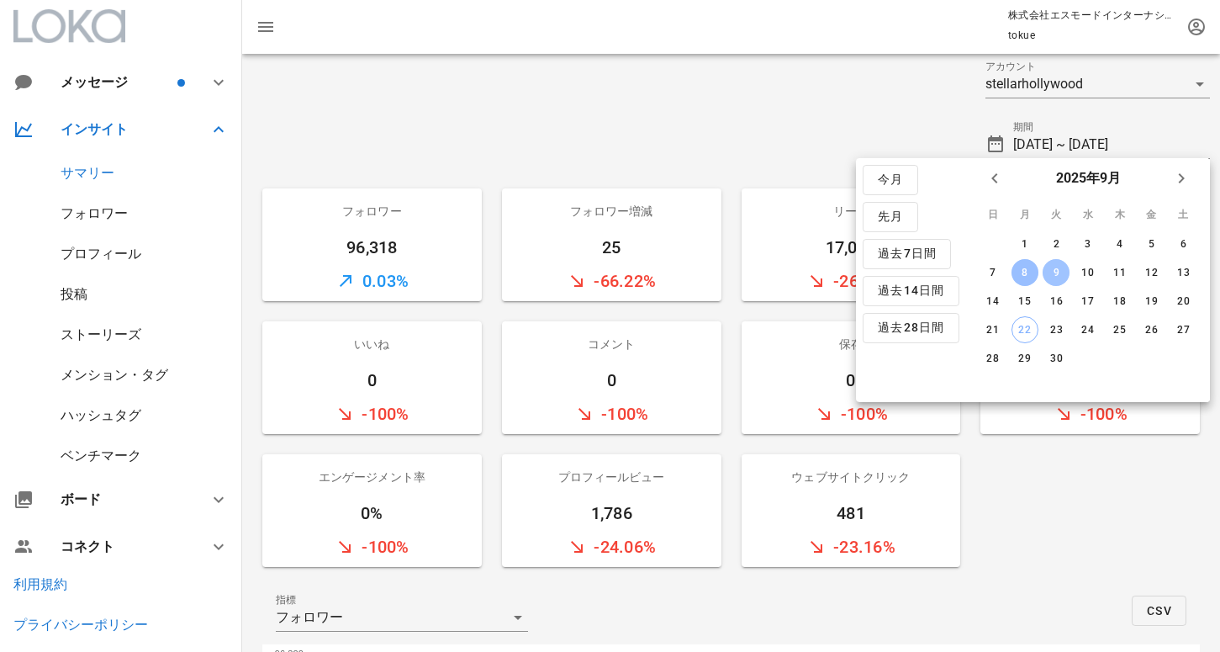
click at [1056, 272] on div "9" at bounding box center [1056, 273] width 27 height 12
click at [1080, 273] on div "10" at bounding box center [1088, 273] width 27 height 12
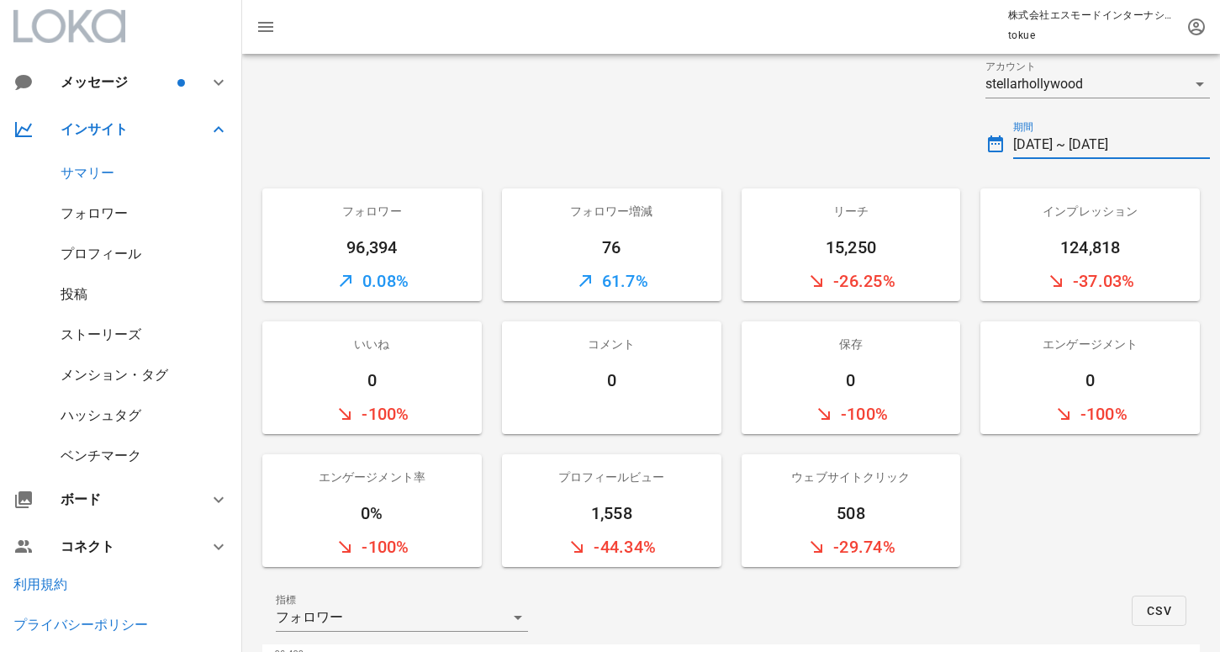
click at [1112, 153] on input "2025-09-09 ~ 2025-09-10" at bounding box center [1111, 144] width 197 height 27
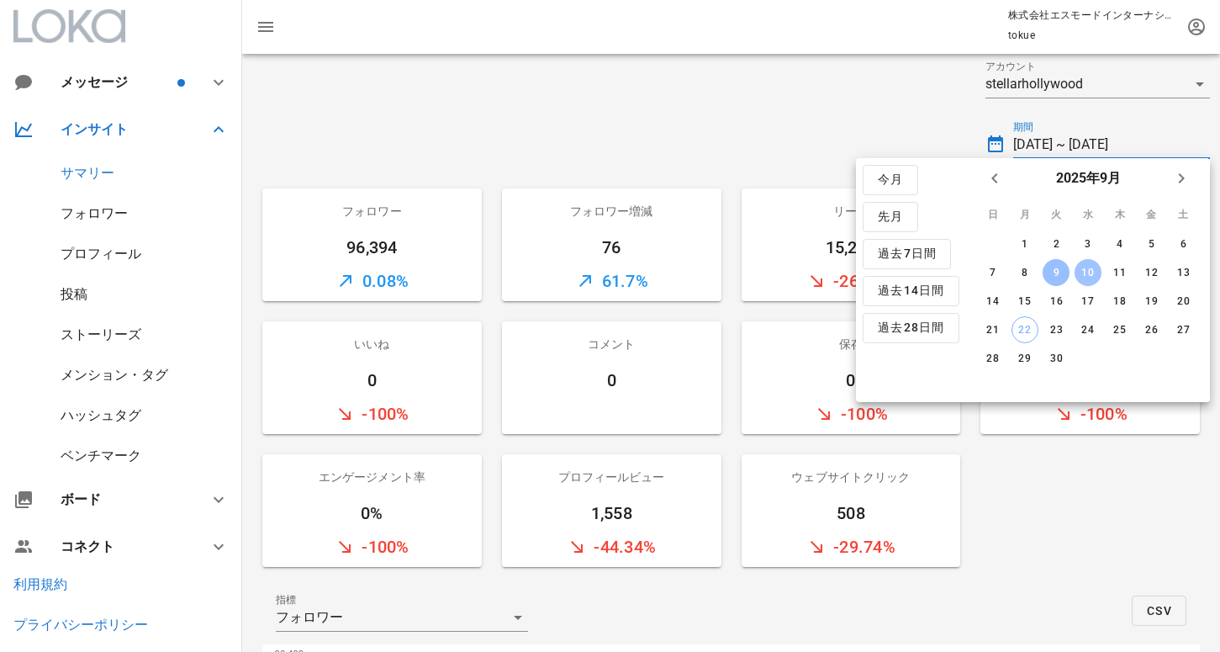
click at [1088, 277] on div "10" at bounding box center [1088, 273] width 27 height 12
click at [1117, 277] on div "11" at bounding box center [1119, 273] width 27 height 12
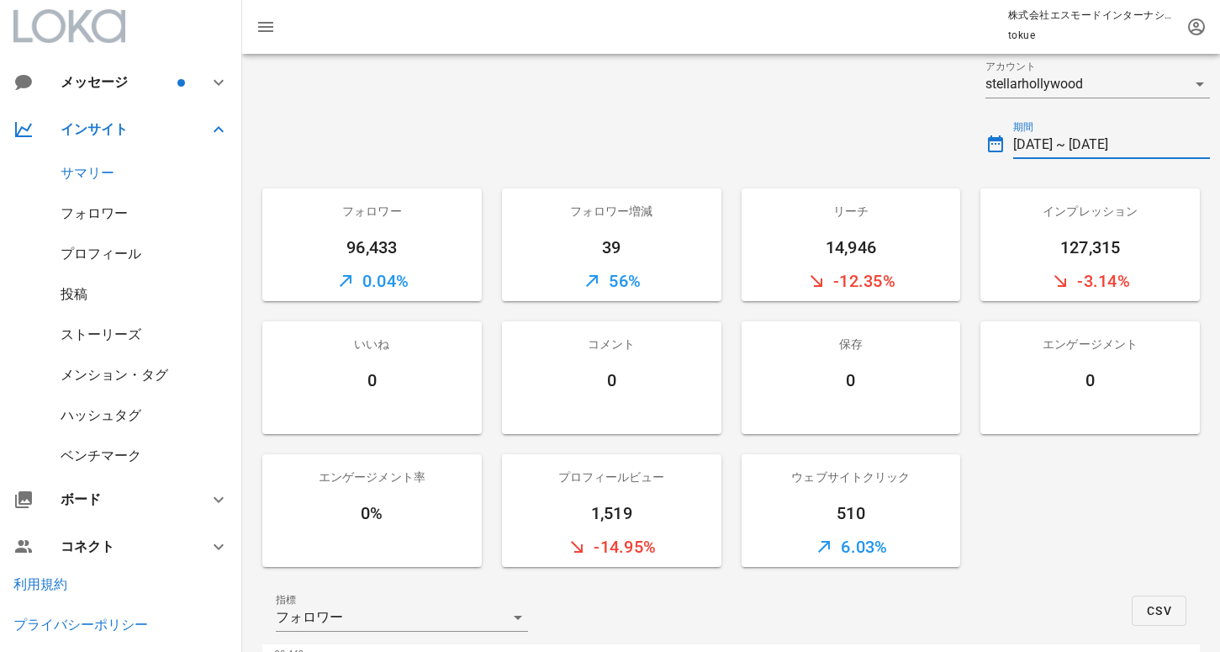
click at [1064, 139] on input "2025-09-10 ~ 2025-09-11" at bounding box center [1111, 144] width 197 height 27
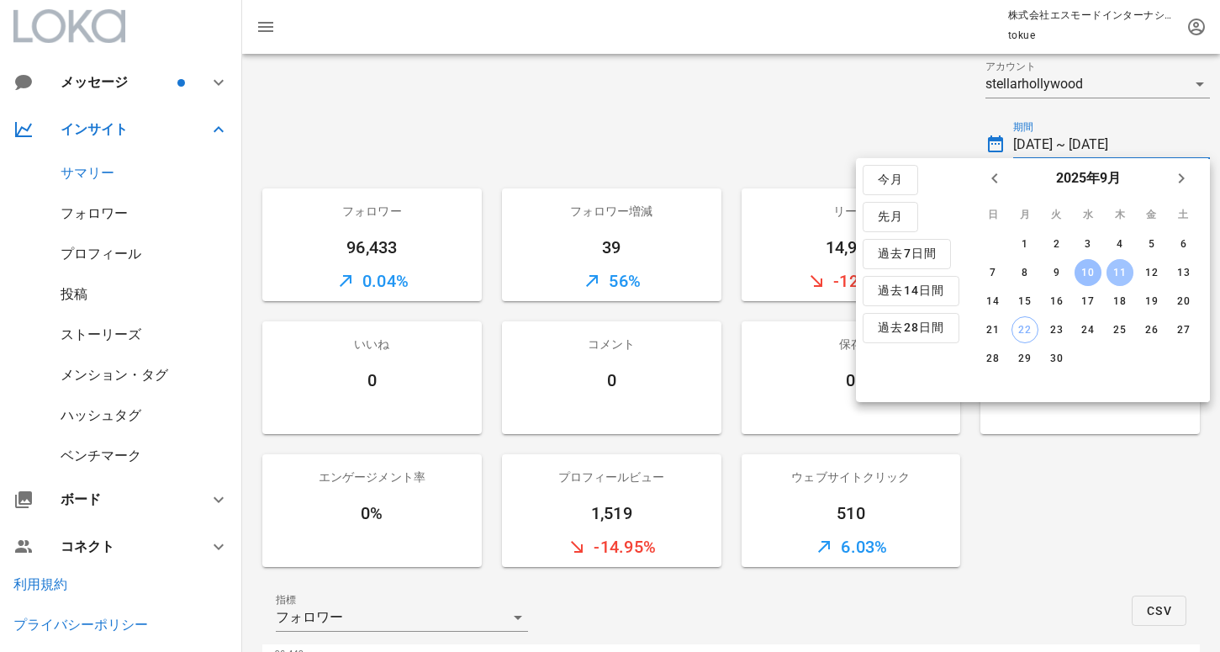
click at [1116, 273] on div "11" at bounding box center [1119, 273] width 27 height 12
click at [1157, 272] on div "12" at bounding box center [1151, 273] width 27 height 12
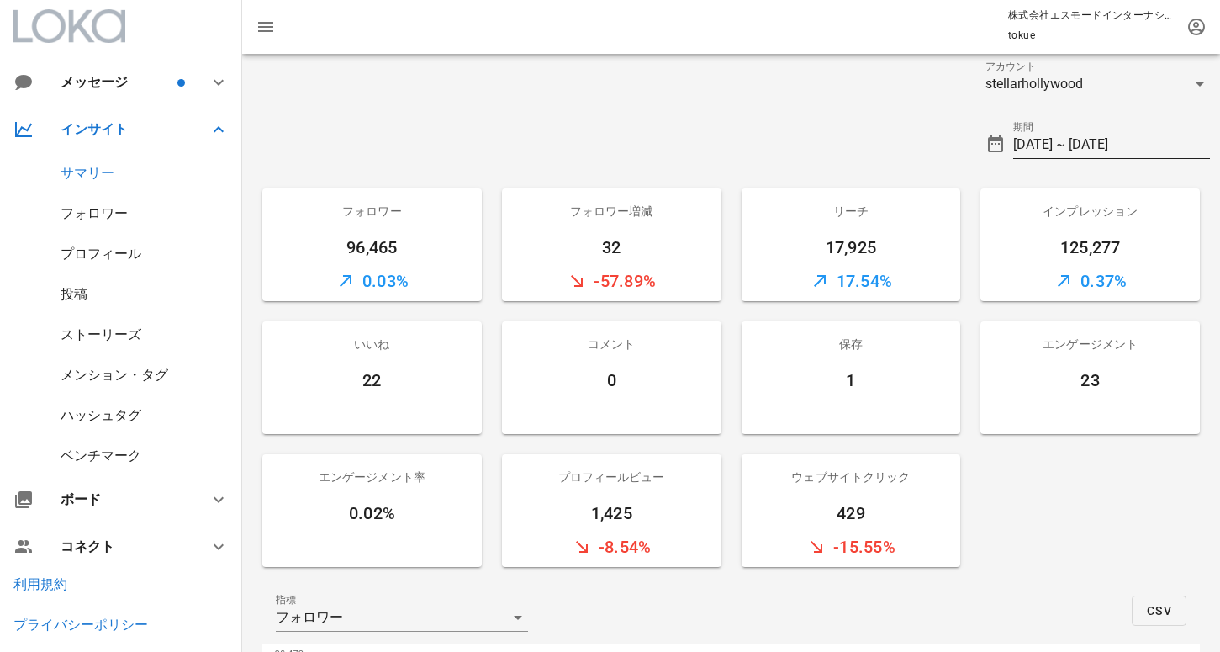
click at [1180, 132] on input "2025-09-11 ~ 2025-09-12" at bounding box center [1111, 144] width 197 height 27
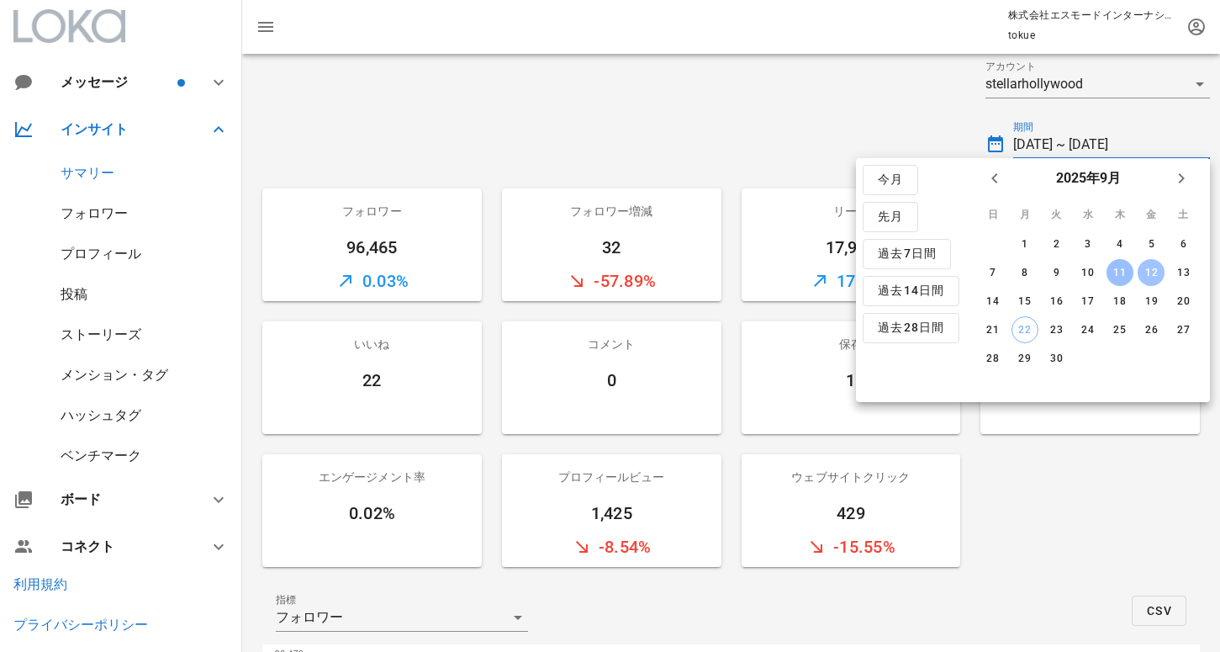
click at [1155, 268] on div "12" at bounding box center [1151, 273] width 27 height 12
click at [1171, 268] on div "13" at bounding box center [1183, 273] width 27 height 12
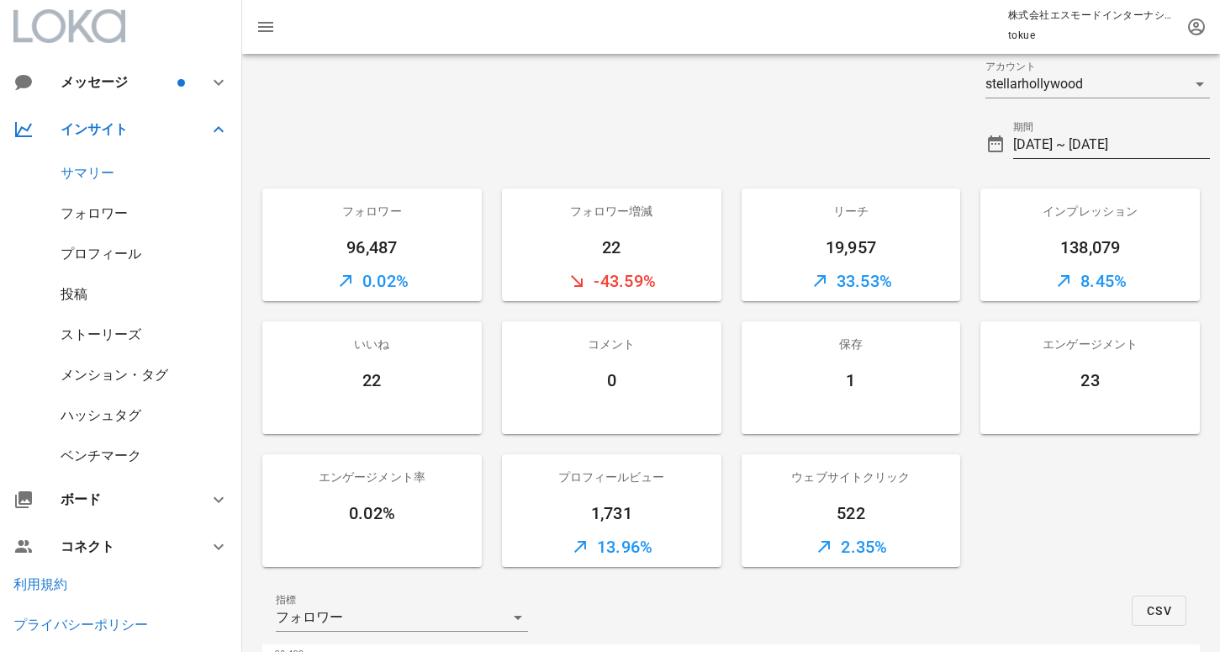
click at [1120, 141] on input "2025-09-12 ~ 2025-09-13" at bounding box center [1111, 144] width 197 height 27
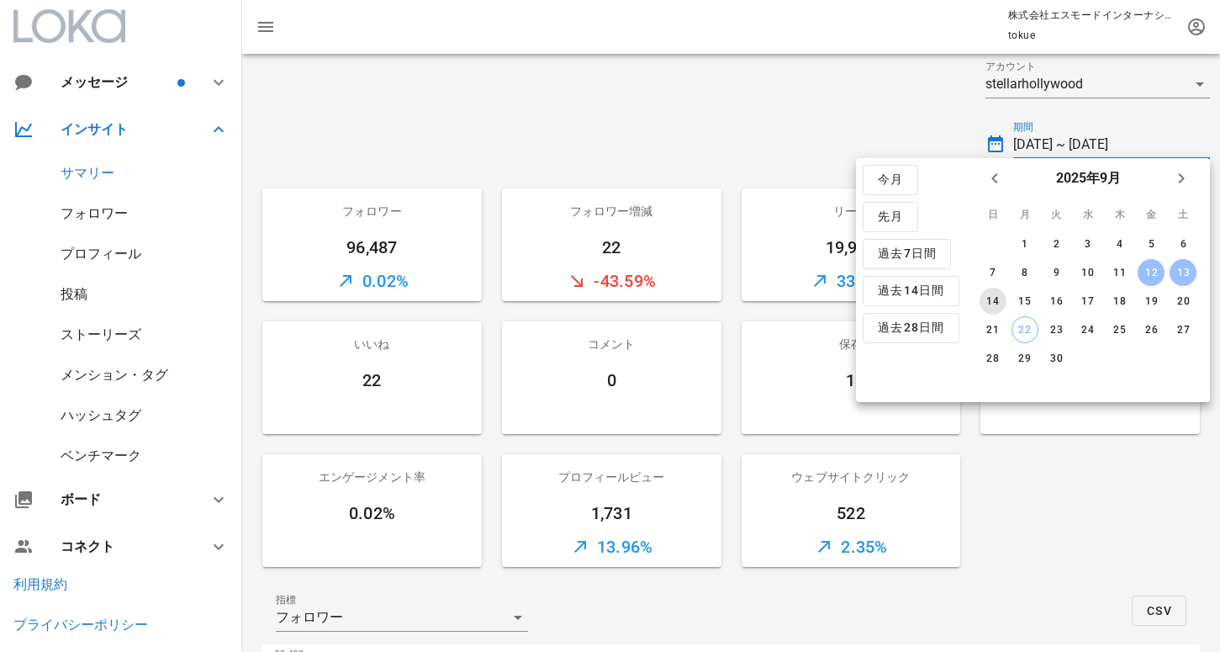
click at [985, 299] on div "14" at bounding box center [993, 301] width 27 height 12
click at [1029, 300] on div "15" at bounding box center [1024, 301] width 27 height 12
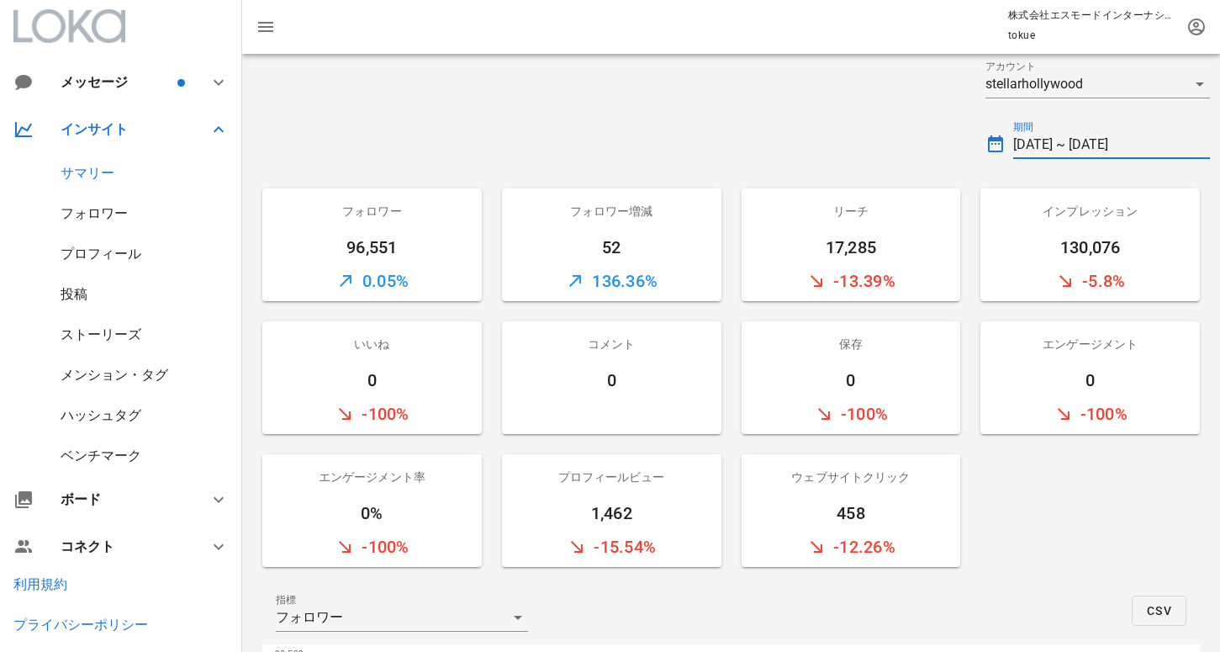
click at [1129, 135] on input "2025-09-14 ~ 2025-09-15" at bounding box center [1111, 144] width 197 height 27
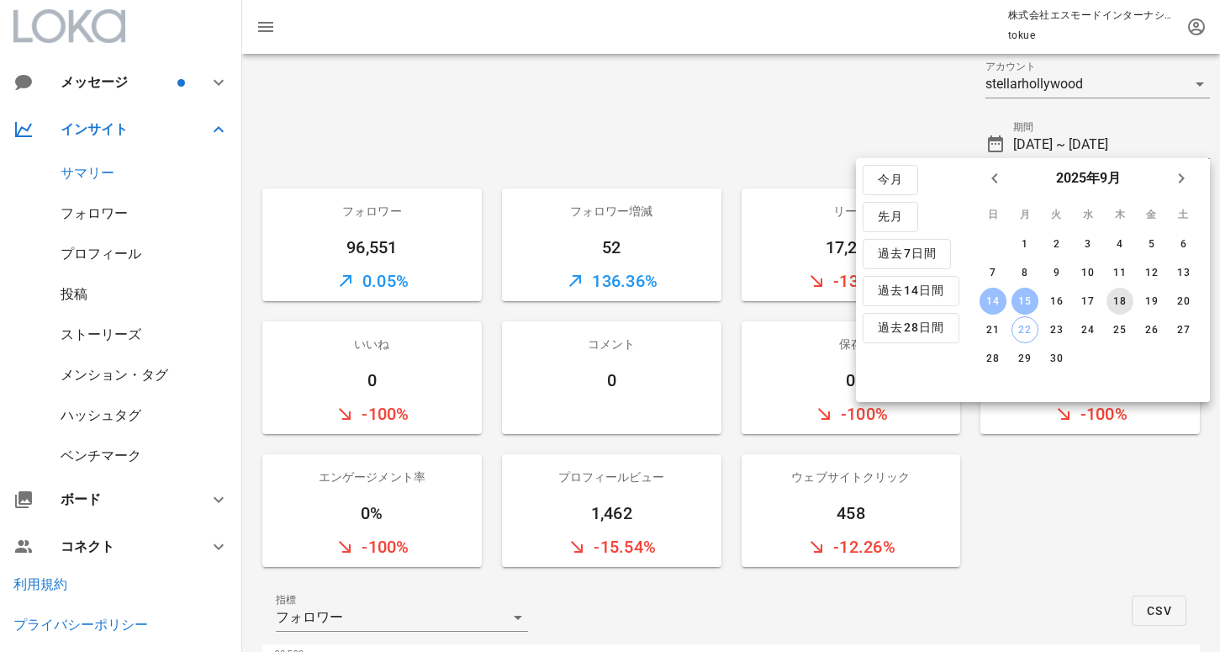
click at [1114, 303] on div "18" at bounding box center [1119, 301] width 27 height 12
click at [1149, 303] on div "19" at bounding box center [1151, 301] width 27 height 12
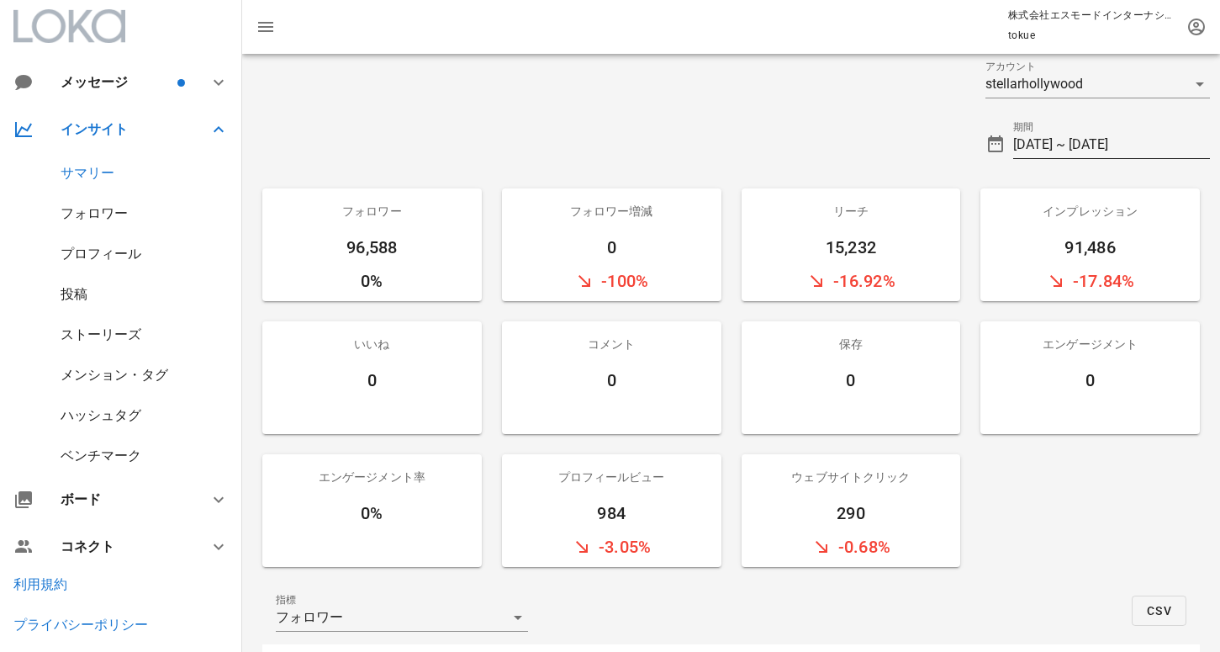
click at [1045, 138] on input "2025-09-18 ~ 2025-09-19" at bounding box center [1111, 144] width 197 height 27
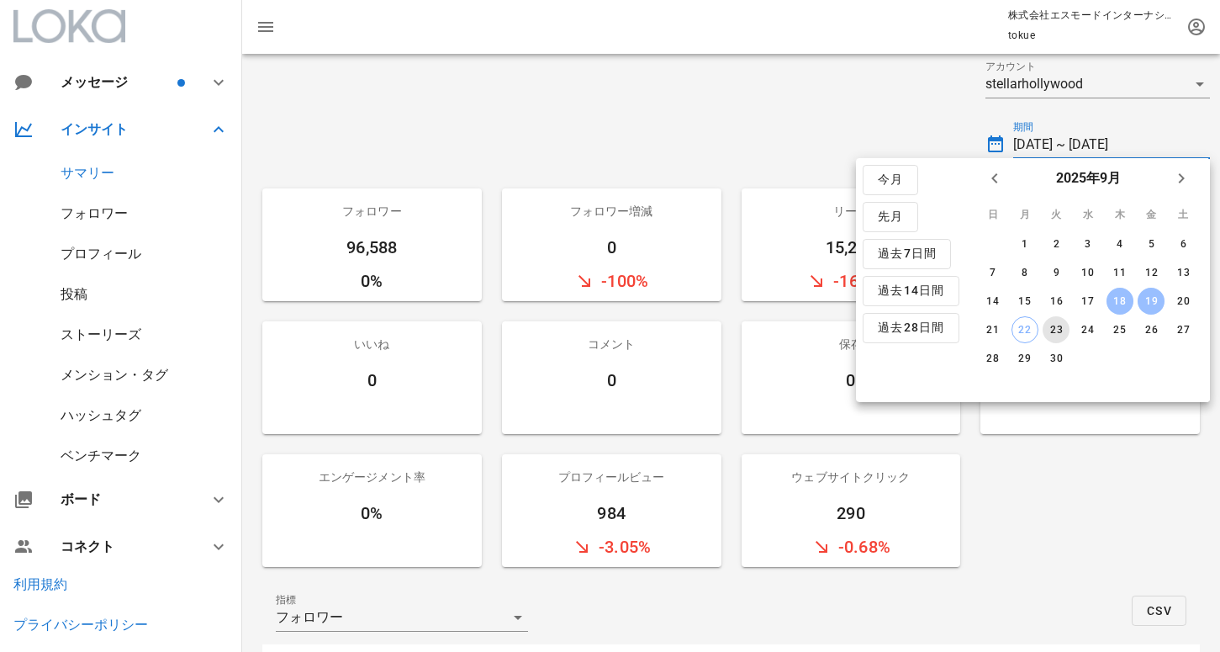
click at [1056, 331] on div "23" at bounding box center [1056, 330] width 27 height 12
click at [1026, 330] on div "22" at bounding box center [1023, 330] width 25 height 12
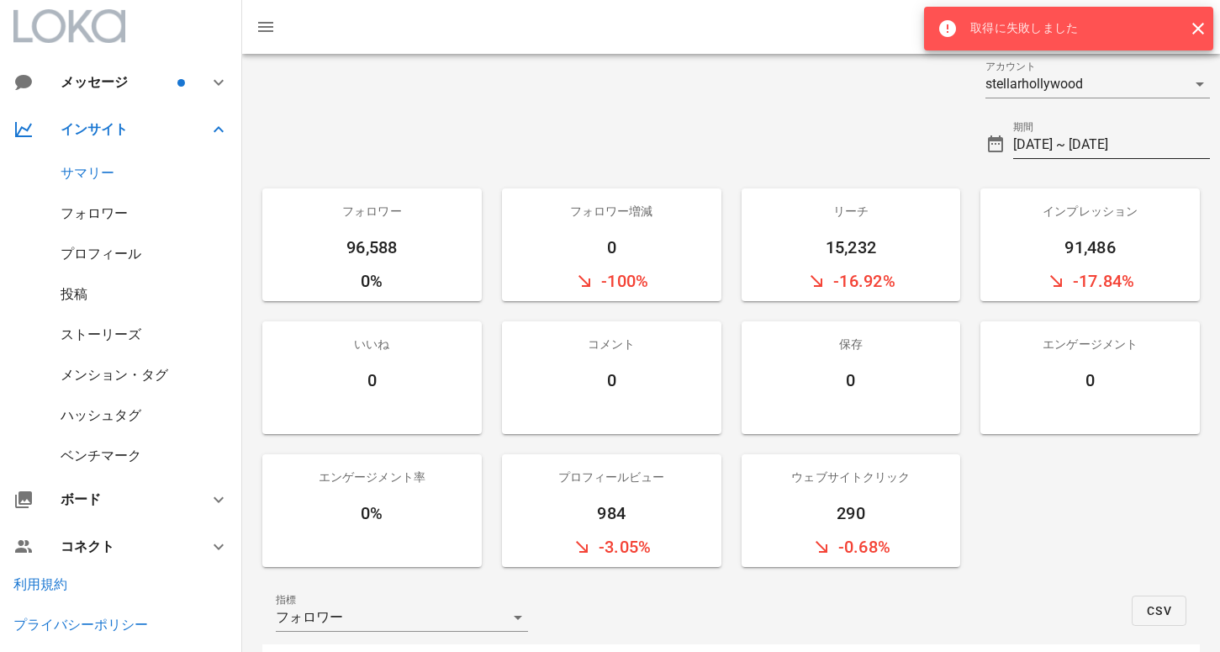
click at [1100, 142] on input "2025-09-22 ~ 2025-09-23" at bounding box center [1111, 144] width 197 height 27
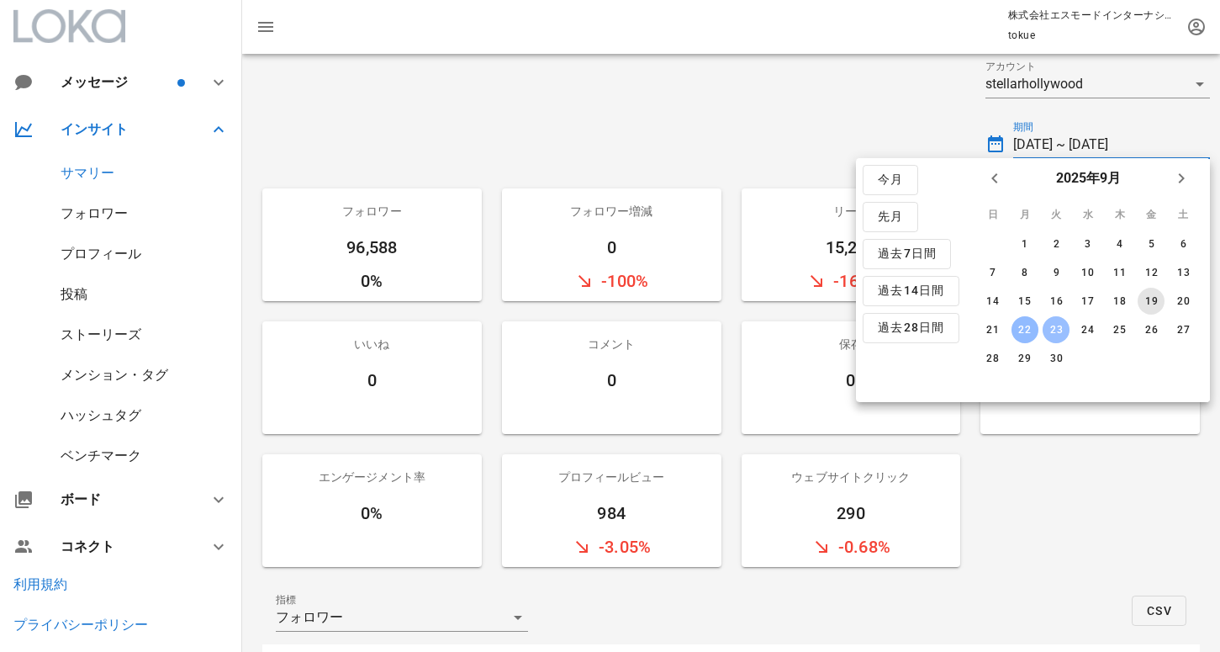
click at [1149, 305] on div "19" at bounding box center [1151, 301] width 27 height 12
click at [1185, 306] on div "20" at bounding box center [1183, 301] width 27 height 12
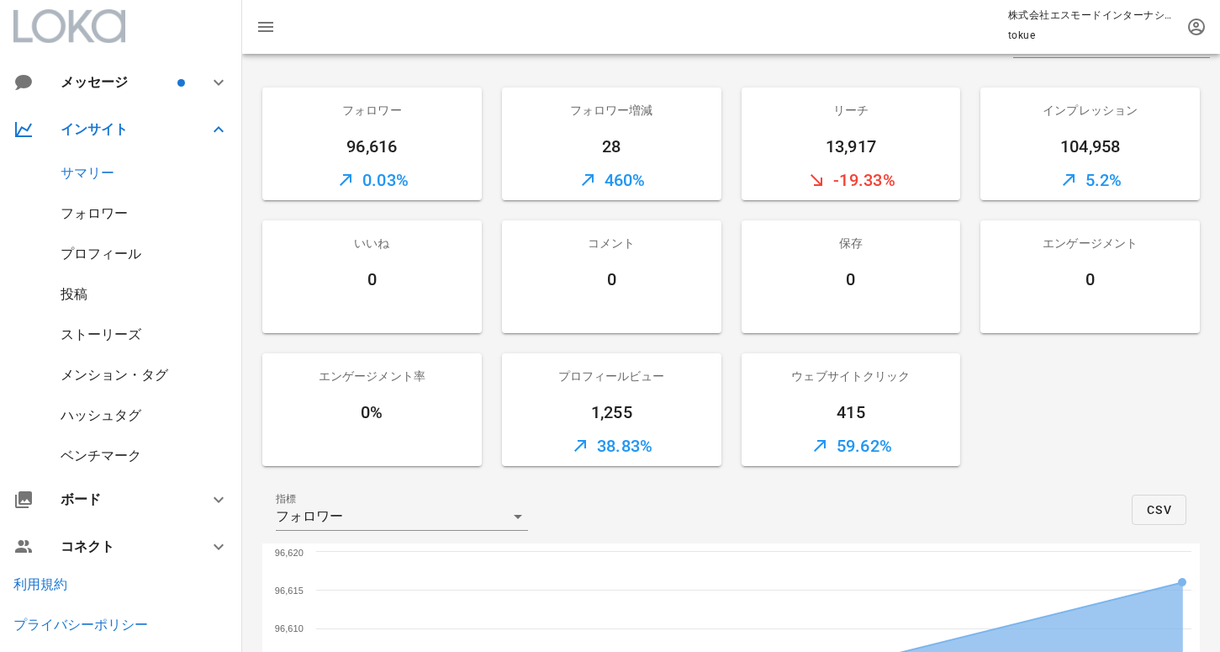
scroll to position [331, 0]
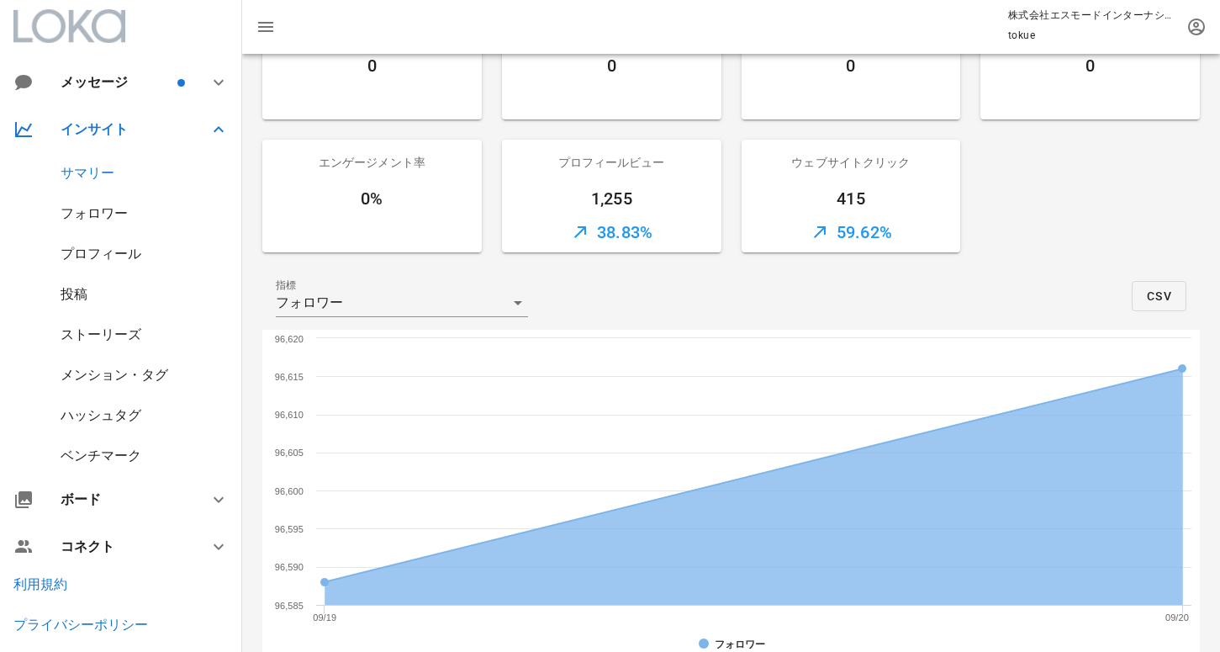
click at [103, 372] on div "メンション・タグ" at bounding box center [115, 375] width 108 height 16
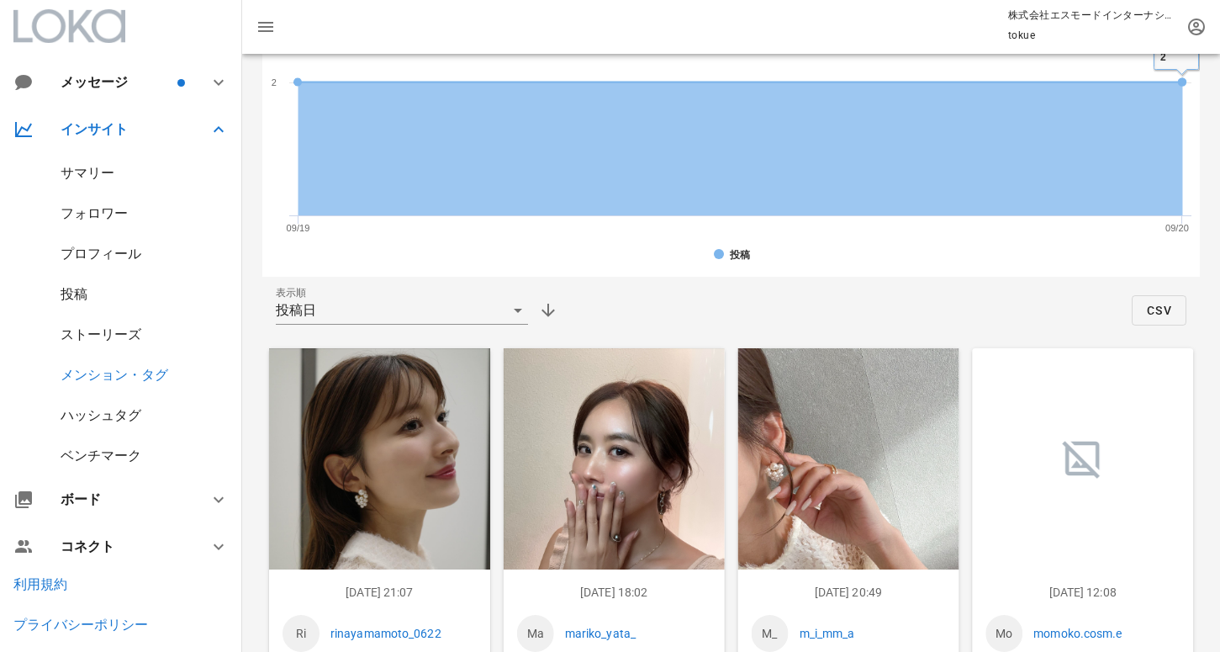
scroll to position [581, 0]
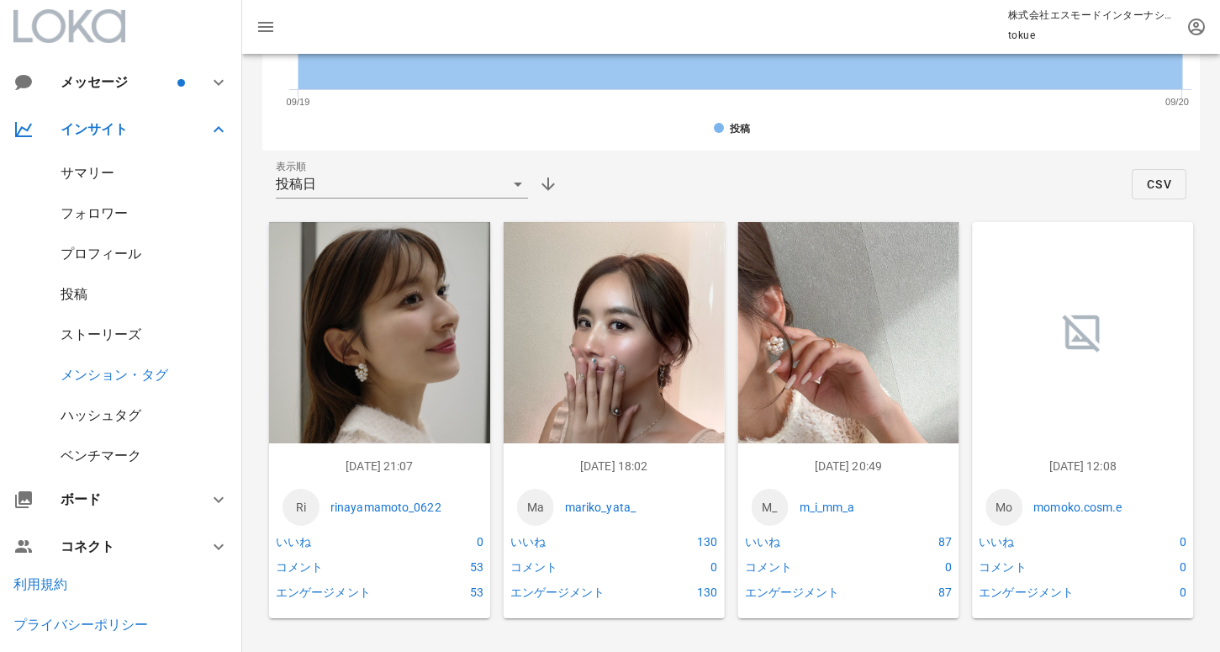
click at [409, 505] on p "rinayamamoto_0622" at bounding box center [403, 507] width 146 height 18
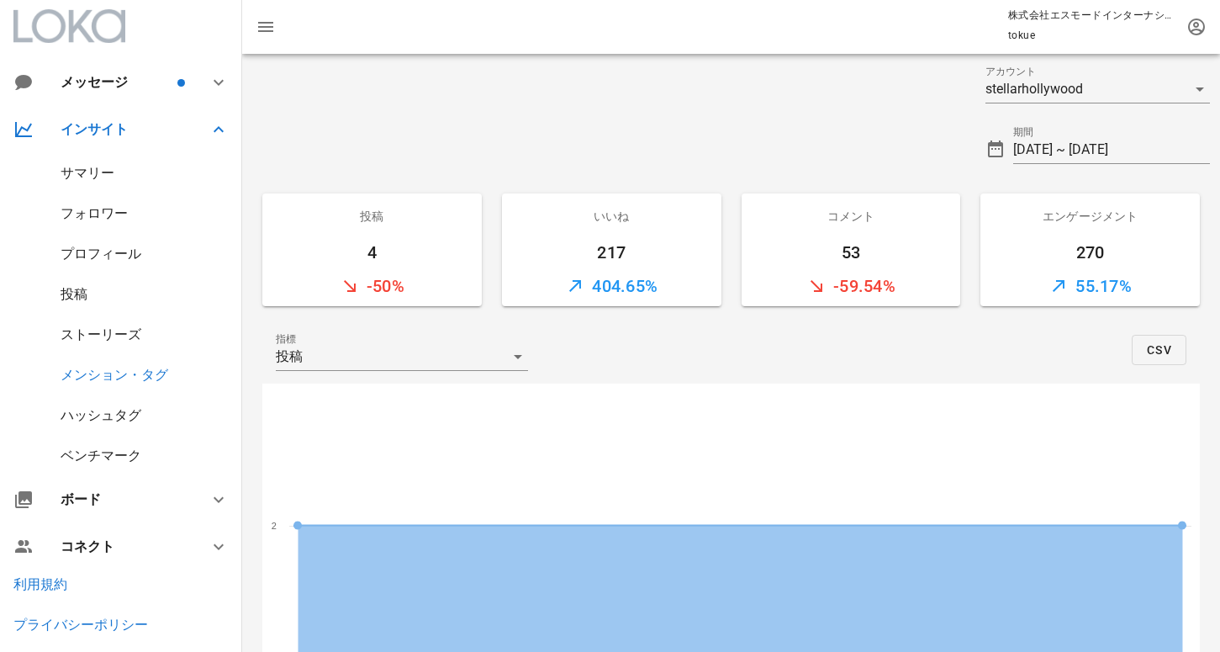
scroll to position [8, 0]
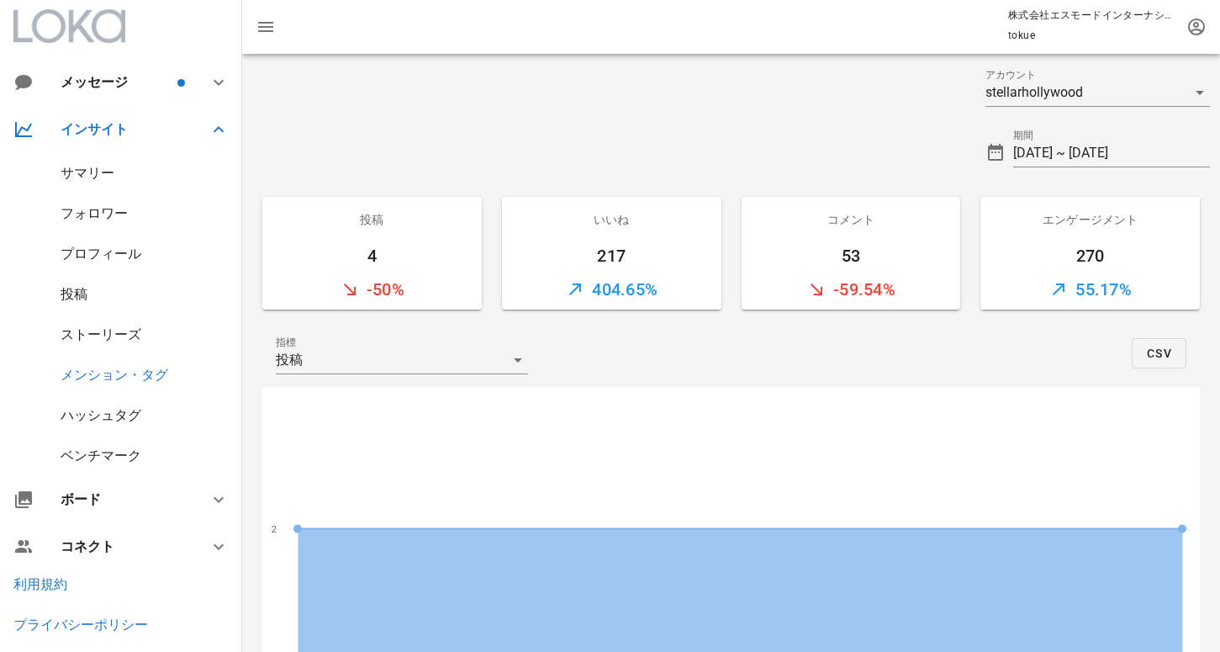
click at [117, 155] on div "サマリー" at bounding box center [121, 173] width 242 height 40
click at [109, 163] on div "サマリー" at bounding box center [121, 173] width 242 height 40
click at [95, 176] on div "サマリー" at bounding box center [88, 173] width 54 height 16
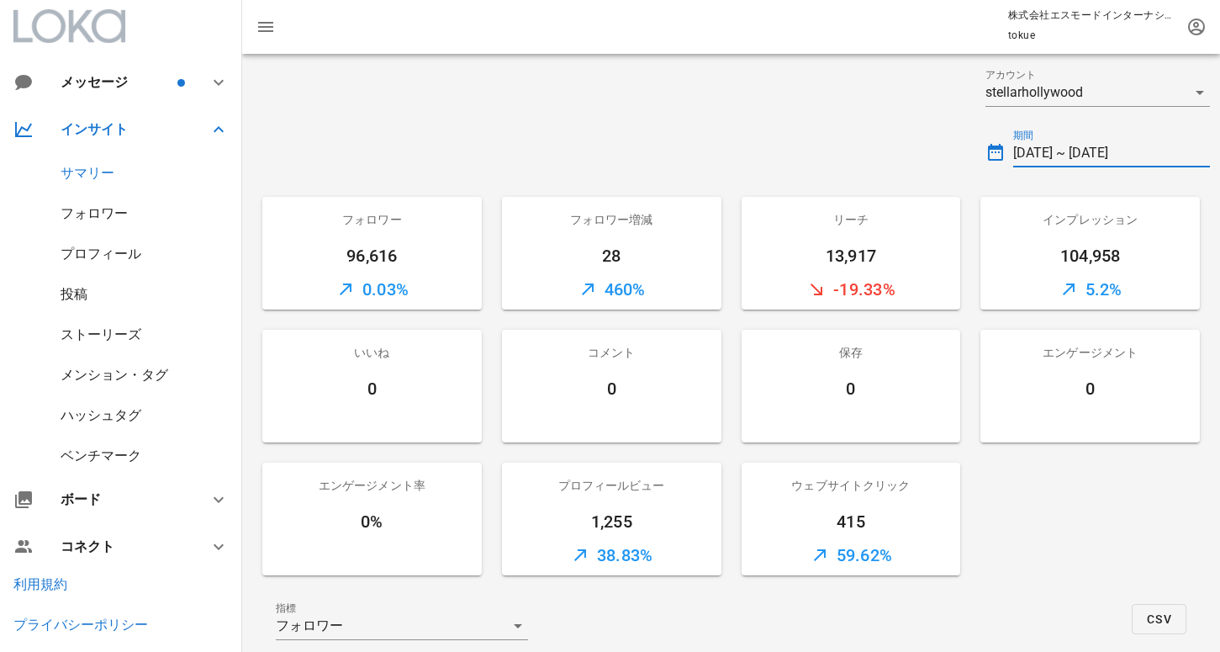
click at [1082, 153] on input "2025-09-19 ~ 2025-09-20" at bounding box center [1111, 153] width 197 height 27
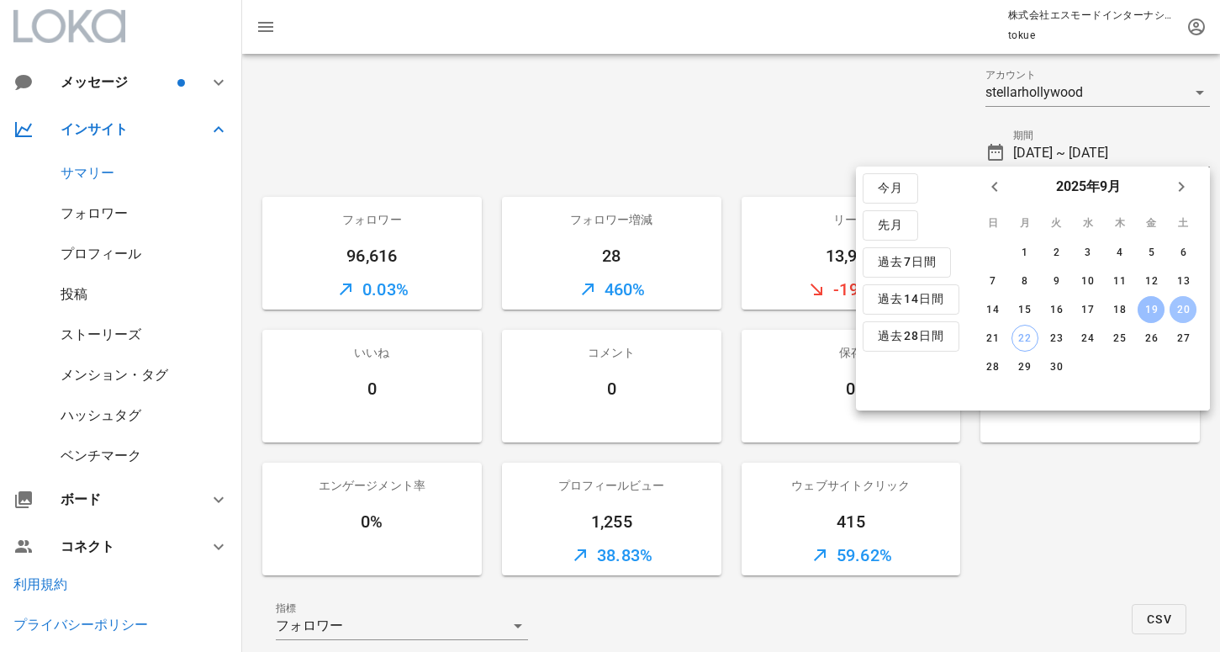
click at [1187, 309] on div "20" at bounding box center [1183, 310] width 27 height 12
click at [990, 339] on div "21" at bounding box center [993, 338] width 27 height 12
type input "2025-09-20 ~ 2025-09-21"
